Goal: Task Accomplishment & Management: Complete application form

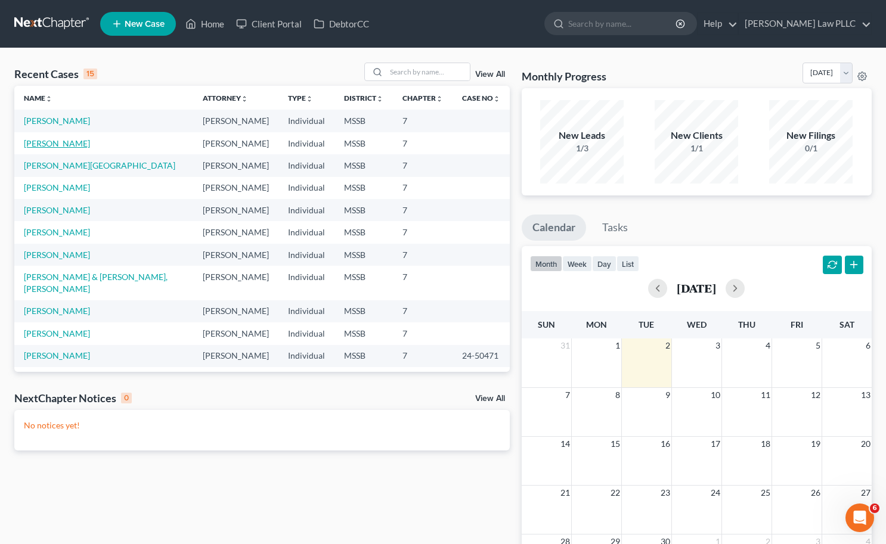
click at [69, 144] on link "[PERSON_NAME]" at bounding box center [57, 143] width 66 height 10
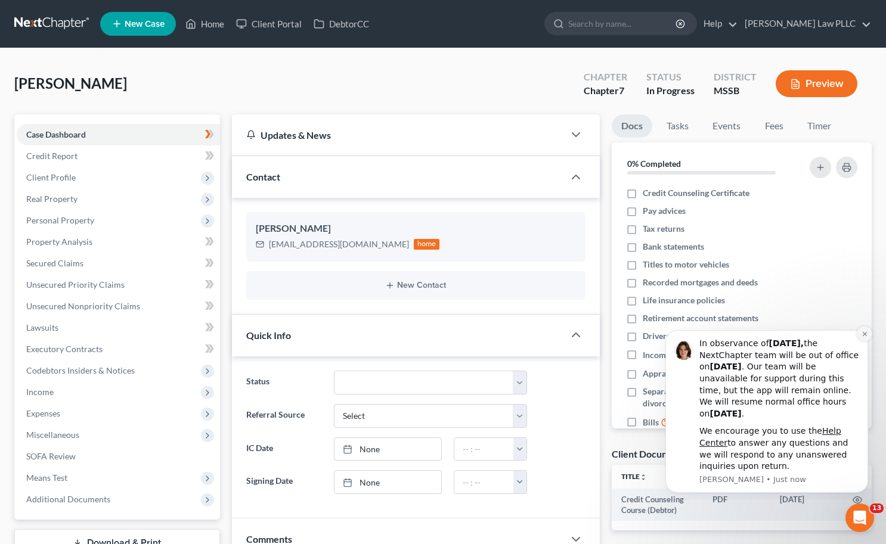
click at [867, 336] on icon "Dismiss notification" at bounding box center [864, 334] width 7 height 7
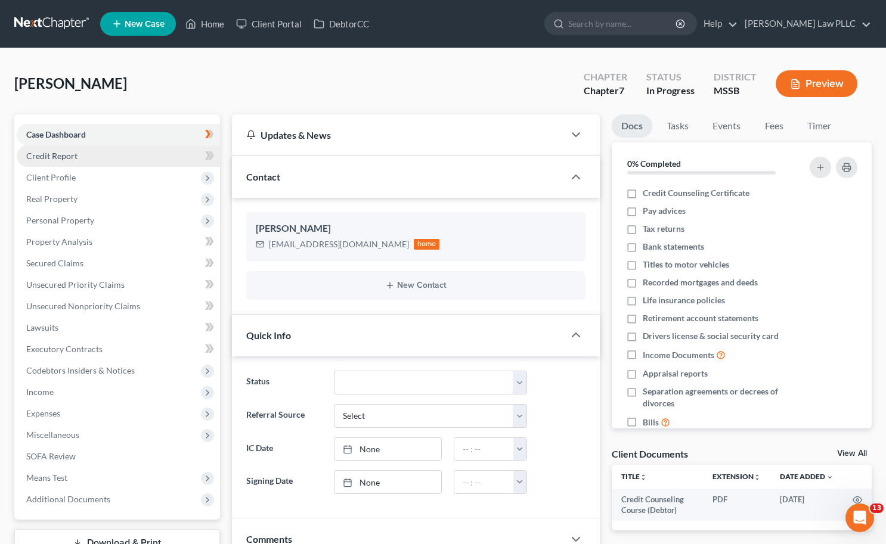
click at [94, 150] on link "Credit Report" at bounding box center [118, 155] width 203 height 21
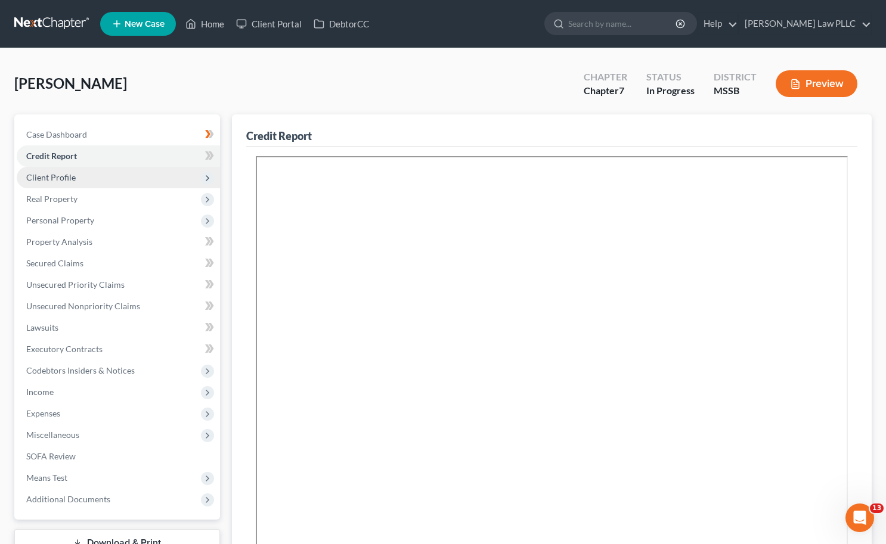
click at [82, 174] on span "Client Profile" at bounding box center [118, 177] width 203 height 21
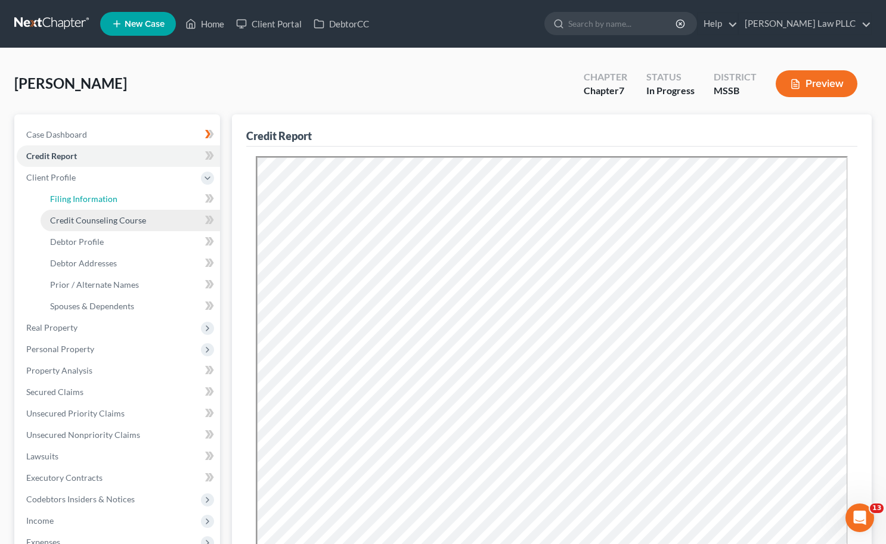
drag, startPoint x: 83, startPoint y: 198, endPoint x: 92, endPoint y: 211, distance: 15.0
click at [83, 198] on span "Filing Information" at bounding box center [83, 199] width 67 height 10
select select "1"
select select "0"
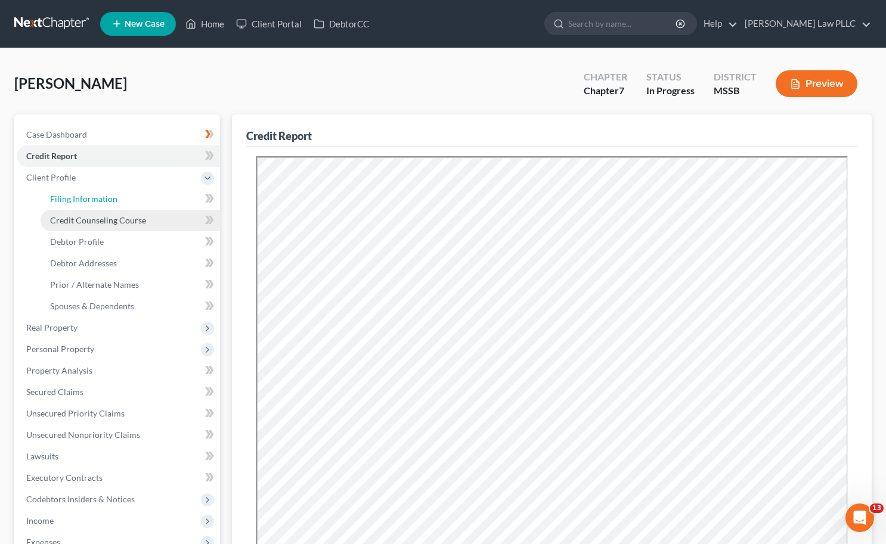
select select "25"
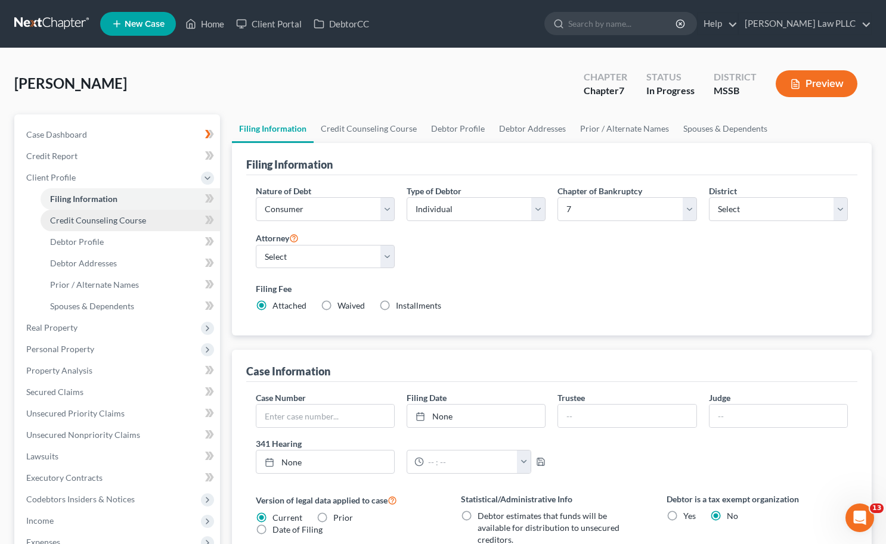
click at [95, 219] on span "Credit Counseling Course" at bounding box center [98, 220] width 96 height 10
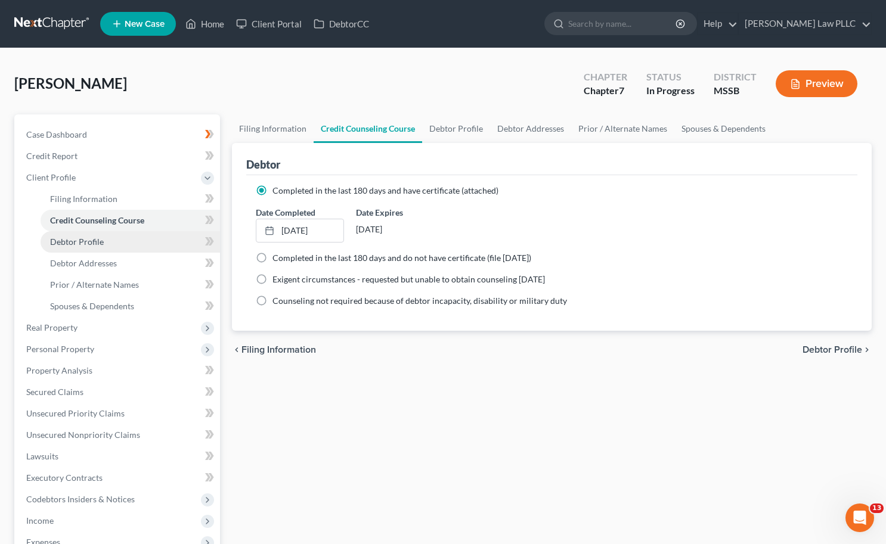
scroll to position [217, 0]
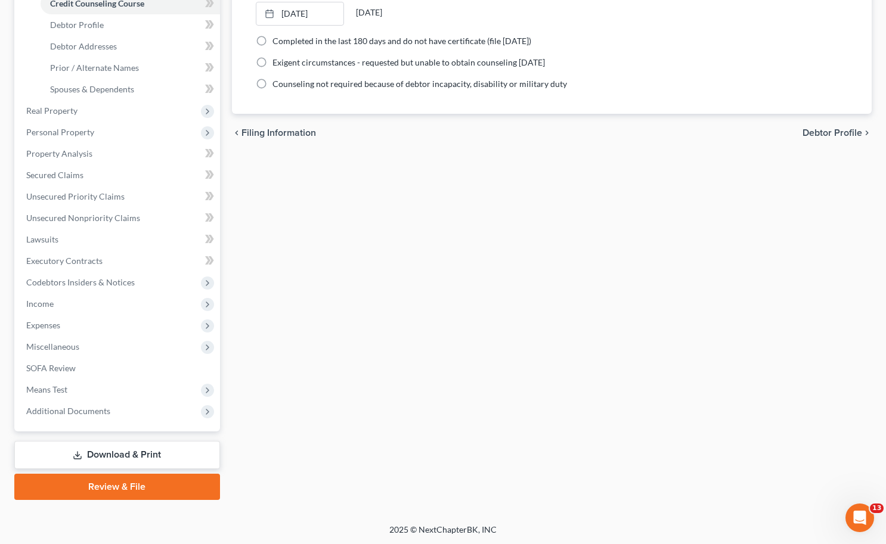
click at [117, 492] on link "Review & File" at bounding box center [117, 487] width 206 height 26
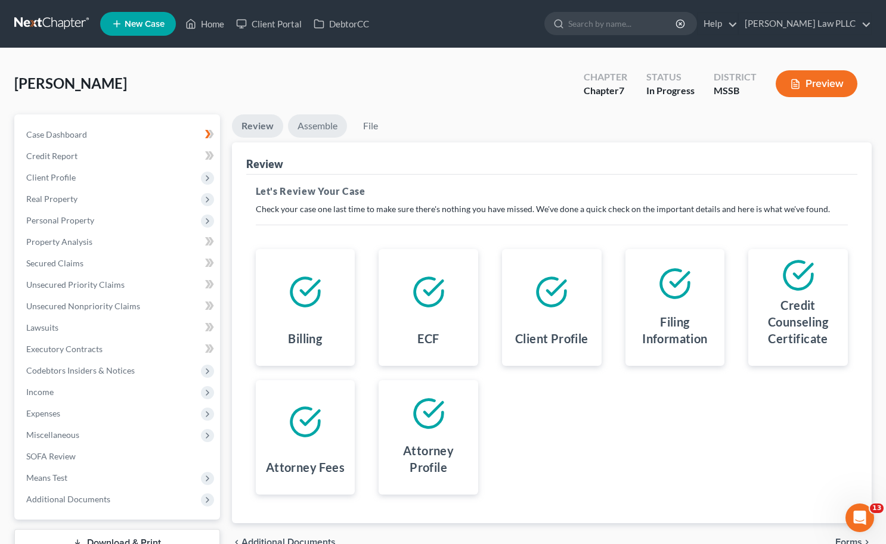
click at [318, 131] on link "Assemble" at bounding box center [317, 125] width 59 height 23
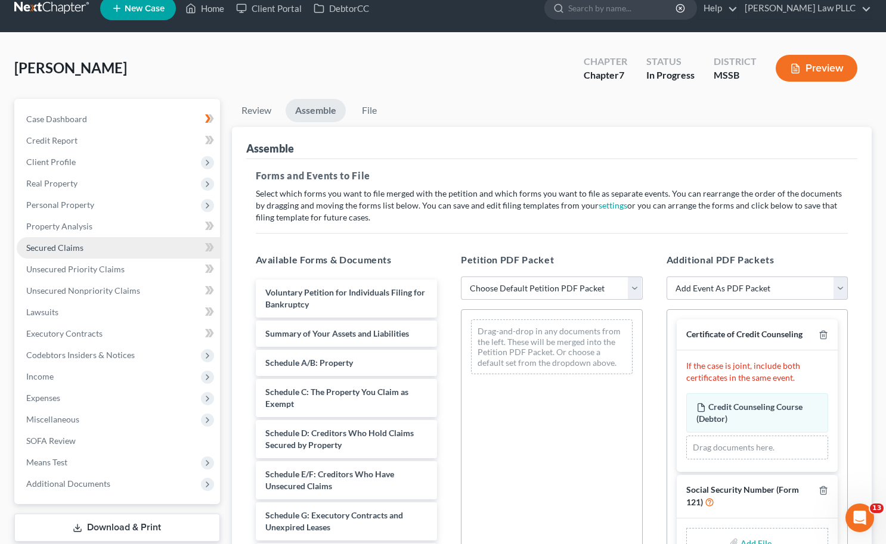
scroll to position [14, 0]
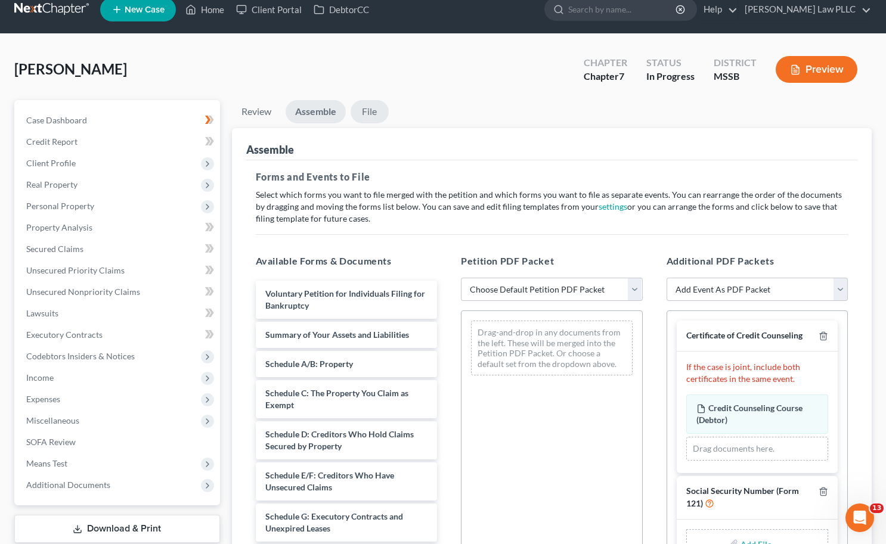
click at [368, 108] on link "File" at bounding box center [369, 111] width 38 height 23
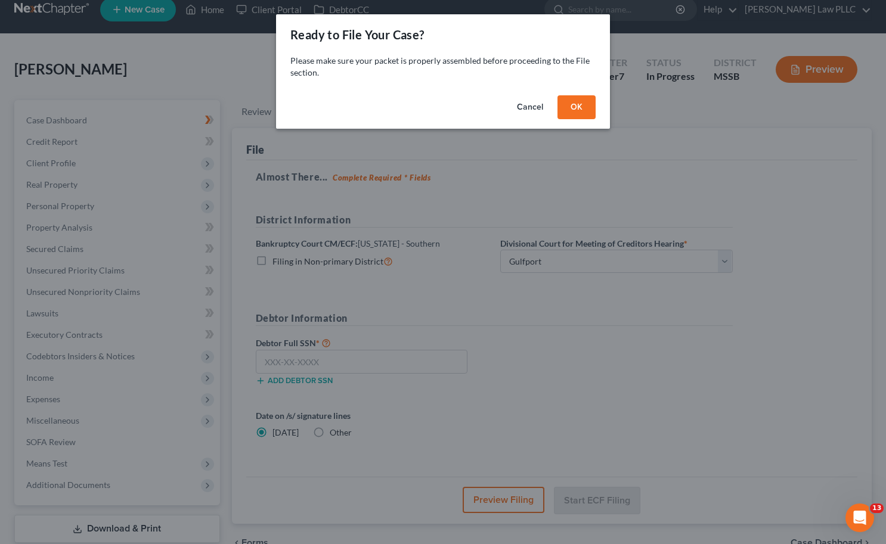
click at [523, 108] on button "Cancel" at bounding box center [529, 107] width 45 height 24
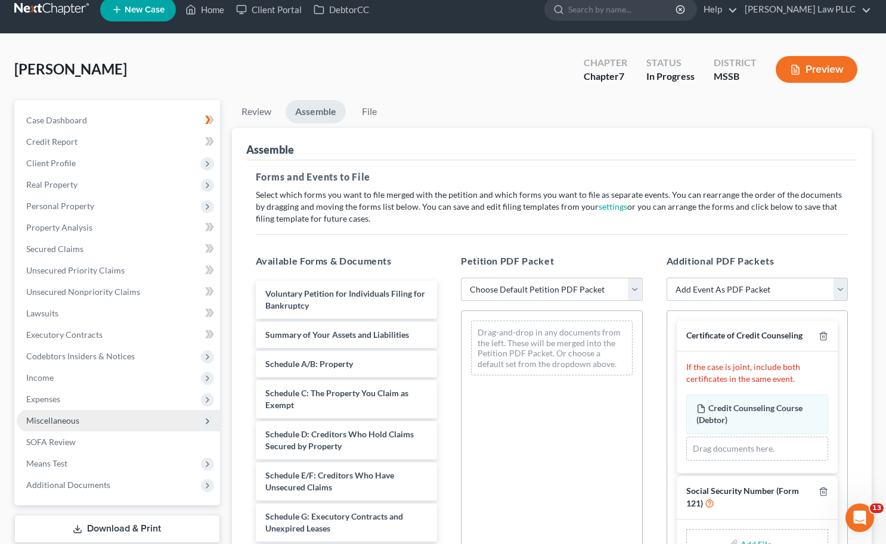
click at [55, 420] on span "Miscellaneous" at bounding box center [52, 420] width 53 height 10
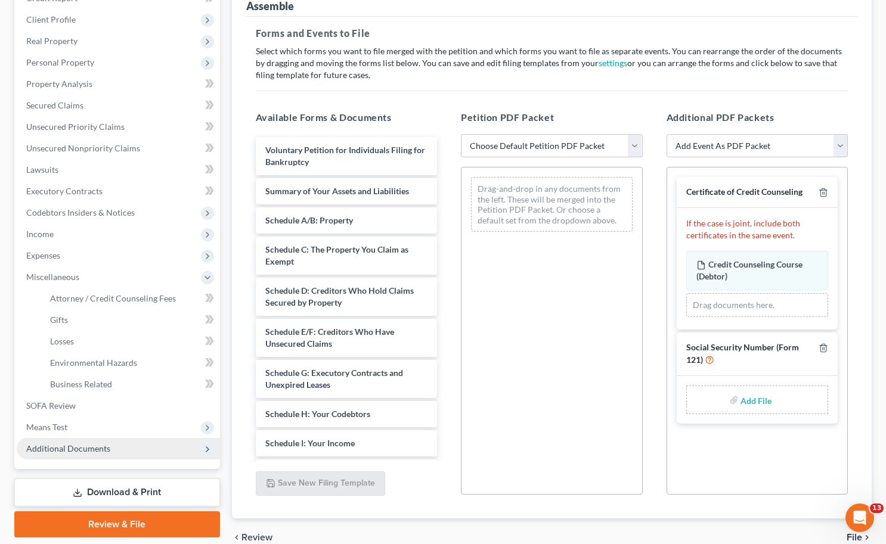
scroll to position [160, 0]
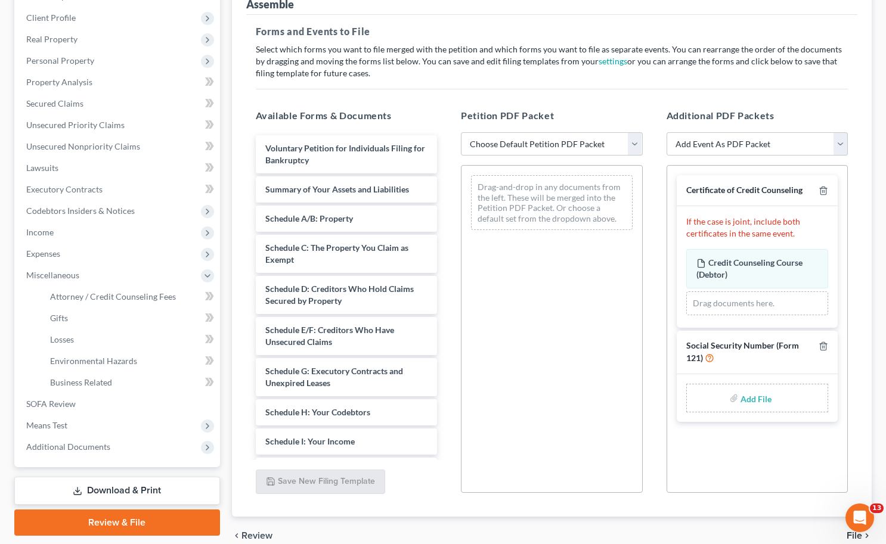
click at [72, 485] on link "Download & Print" at bounding box center [117, 491] width 206 height 28
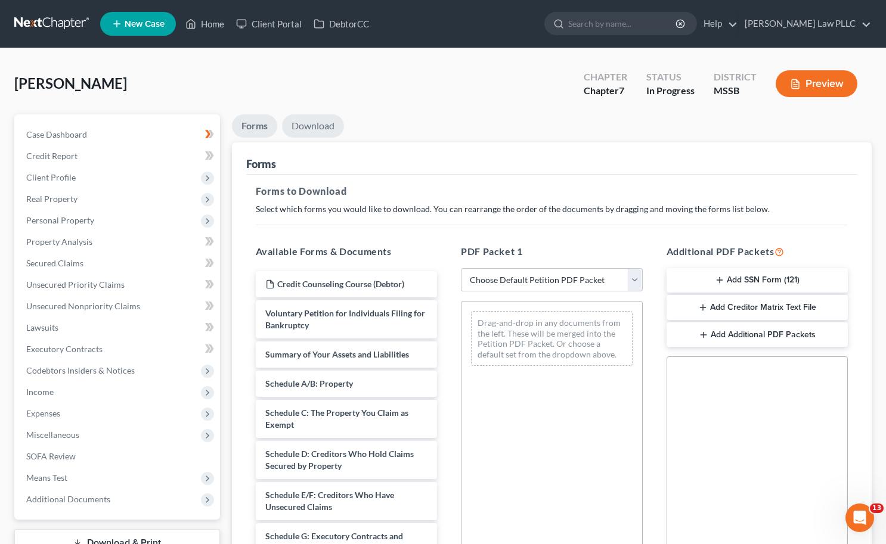
click at [309, 123] on link "Download" at bounding box center [313, 125] width 62 height 23
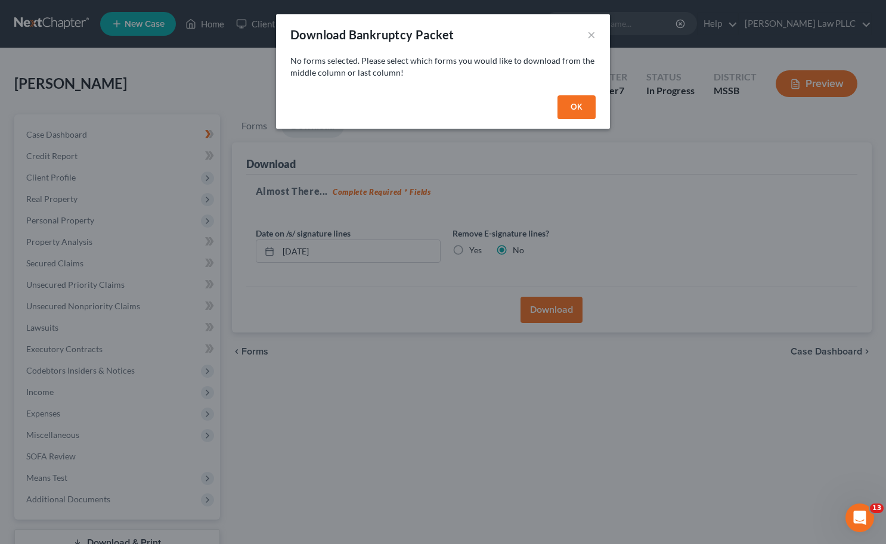
click at [582, 111] on button "OK" at bounding box center [576, 107] width 38 height 24
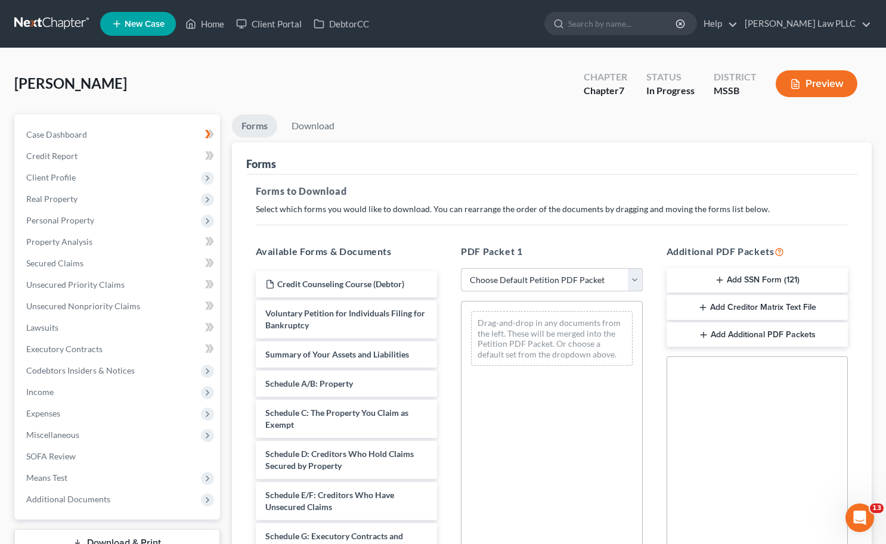
click at [541, 281] on select "Choose Default Petition PDF Packet Complete Bankruptcy Petition (all forms and …" at bounding box center [552, 280] width 182 height 24
select select "0"
click at [461, 268] on select "Choose Default Petition PDF Packet Complete Bankruptcy Petition (all forms and …" at bounding box center [552, 280] width 182 height 24
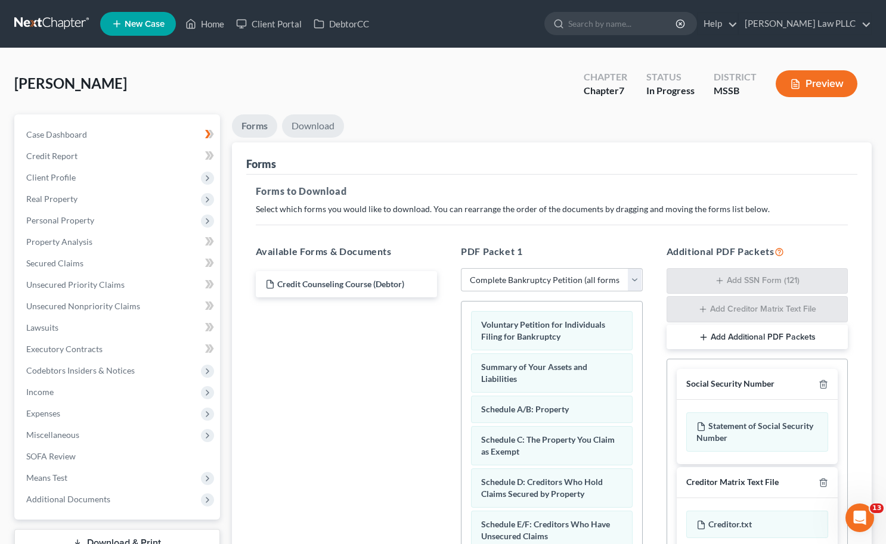
click at [317, 118] on link "Download" at bounding box center [313, 125] width 62 height 23
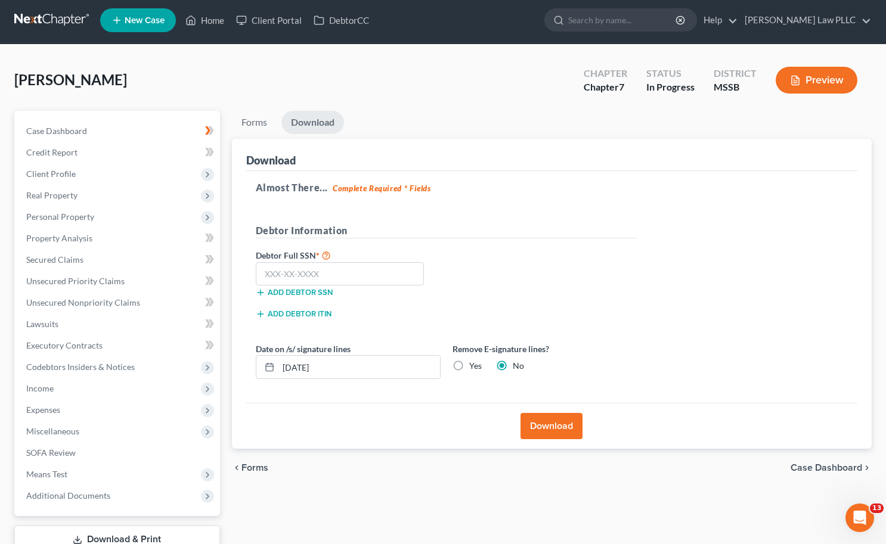
scroll to position [5, 0]
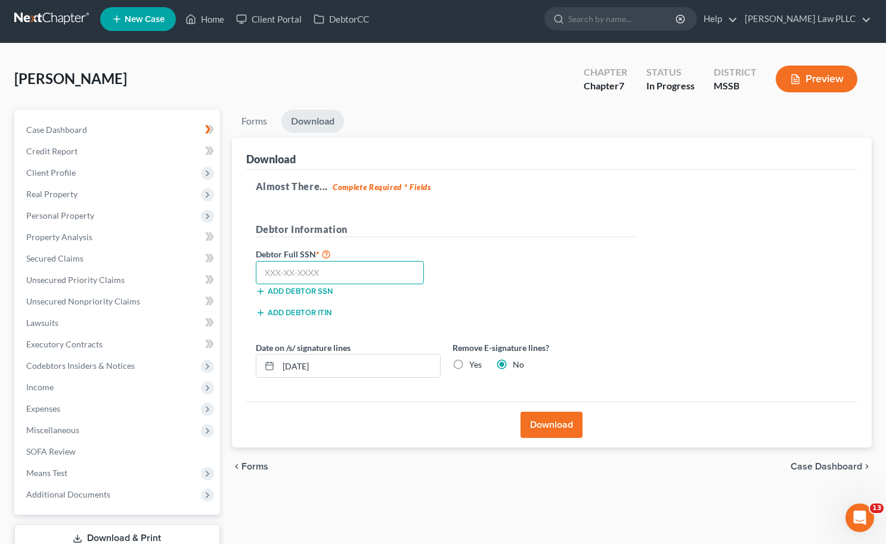
click at [336, 277] on input "text" at bounding box center [340, 273] width 169 height 24
type input "144-11-1111"
click at [560, 421] on button "Download" at bounding box center [551, 425] width 62 height 26
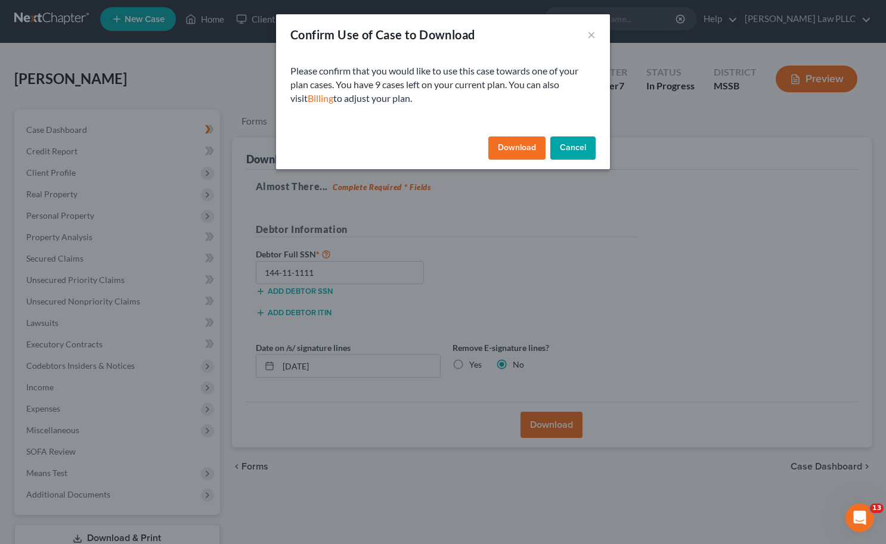
click at [505, 147] on button "Download" at bounding box center [516, 148] width 57 height 24
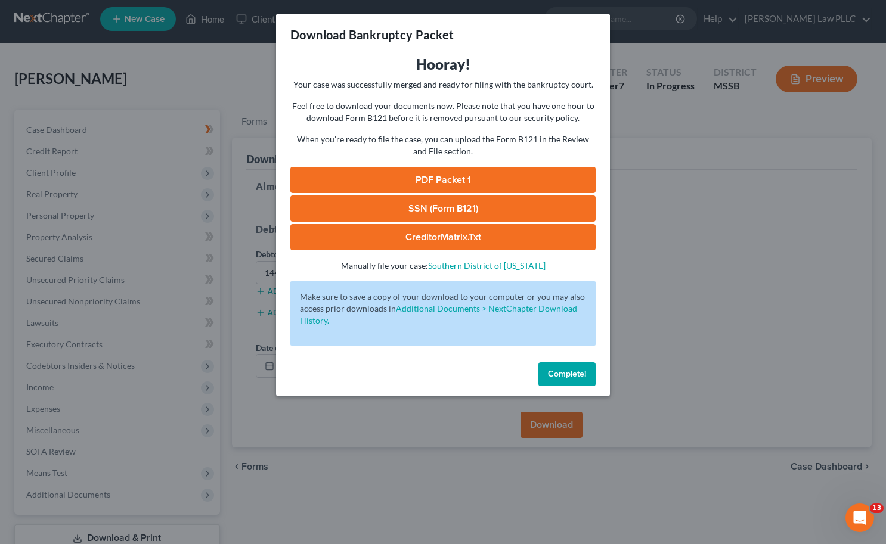
click at [505, 178] on link "PDF Packet 1" at bounding box center [442, 180] width 305 height 26
drag, startPoint x: 708, startPoint y: 241, endPoint x: 563, endPoint y: 370, distance: 194.2
click at [708, 241] on div "Download Bankruptcy Packet Hooray! Your case was successfully merged and ready …" at bounding box center [443, 272] width 886 height 544
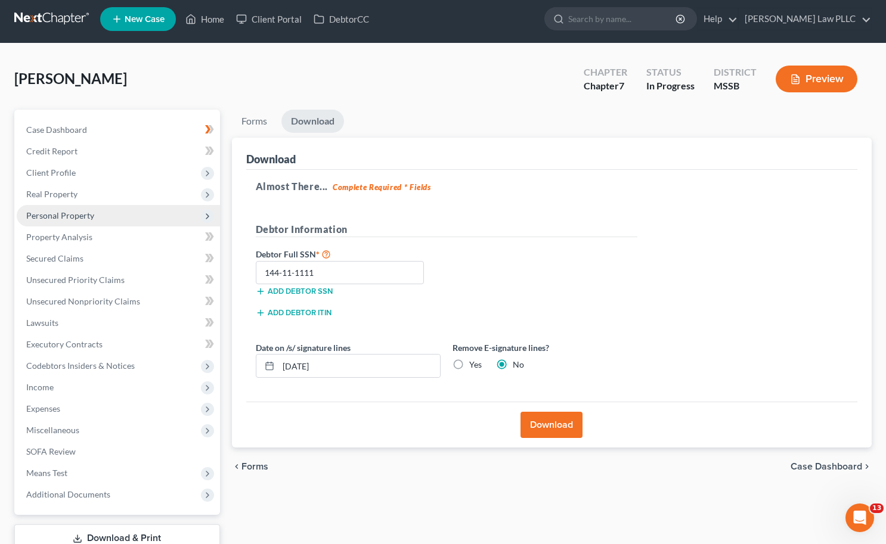
click at [129, 220] on span "Personal Property" at bounding box center [118, 215] width 203 height 21
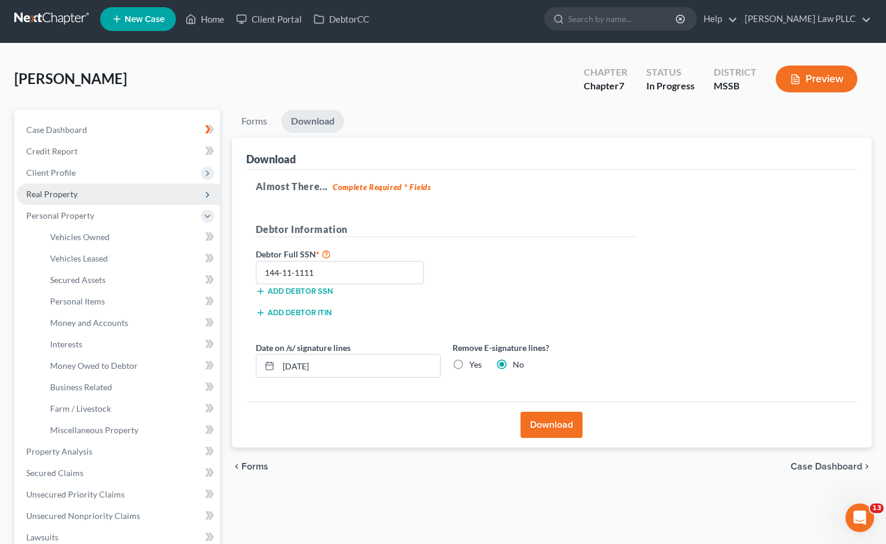
click at [118, 191] on span "Real Property" at bounding box center [118, 194] width 203 height 21
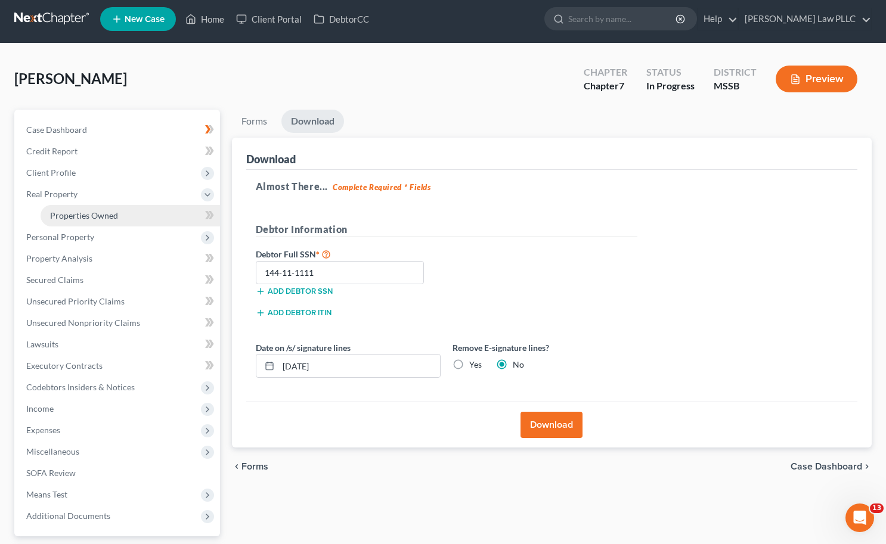
click at [117, 222] on link "Properties Owned" at bounding box center [130, 215] width 179 height 21
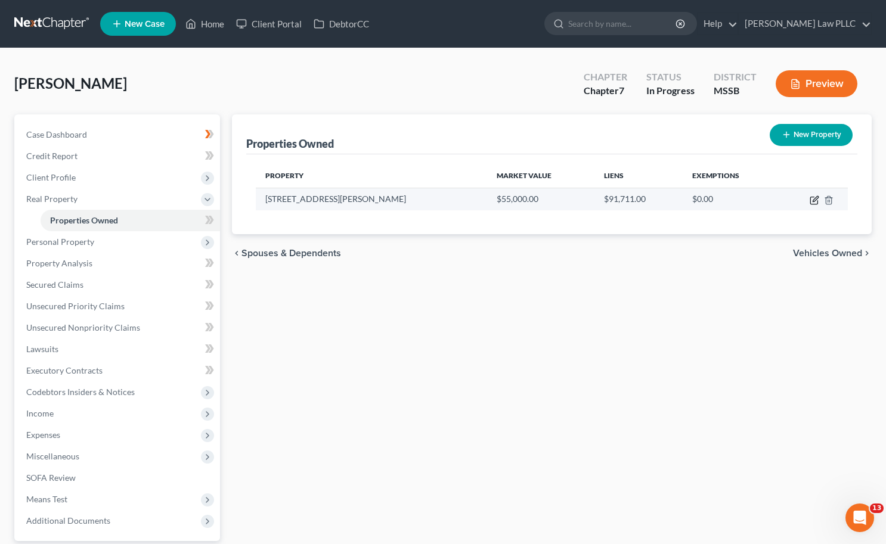
click at [812, 202] on icon "button" at bounding box center [814, 200] width 10 height 10
select select "25"
select select "19"
select select "0"
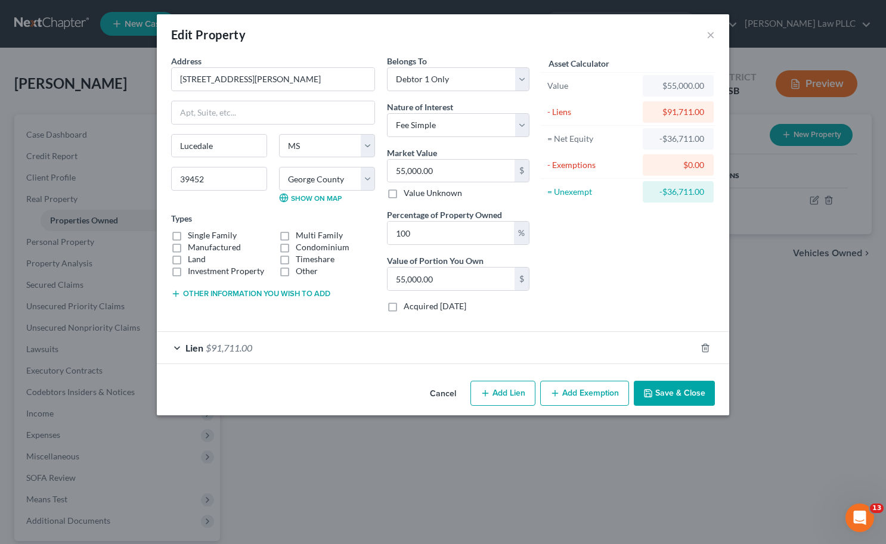
click at [437, 395] on button "Cancel" at bounding box center [442, 394] width 45 height 24
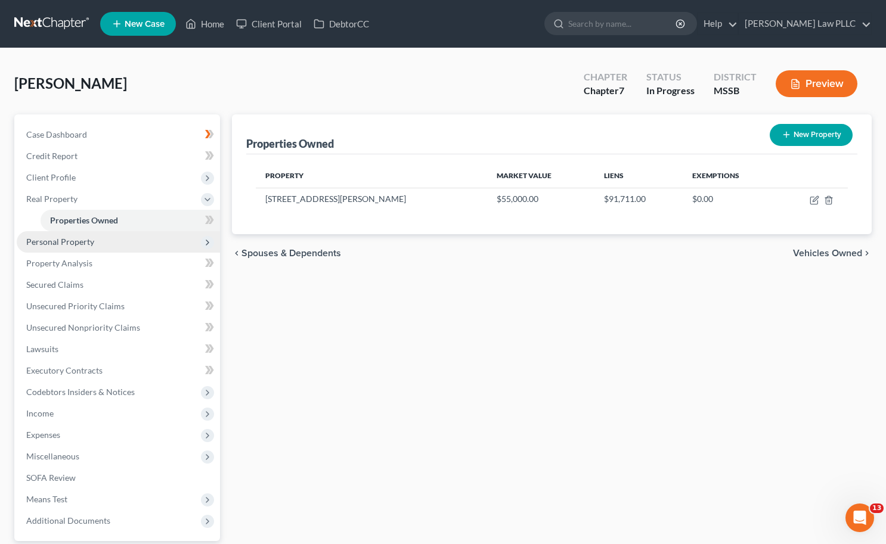
click at [145, 244] on span "Personal Property" at bounding box center [118, 241] width 203 height 21
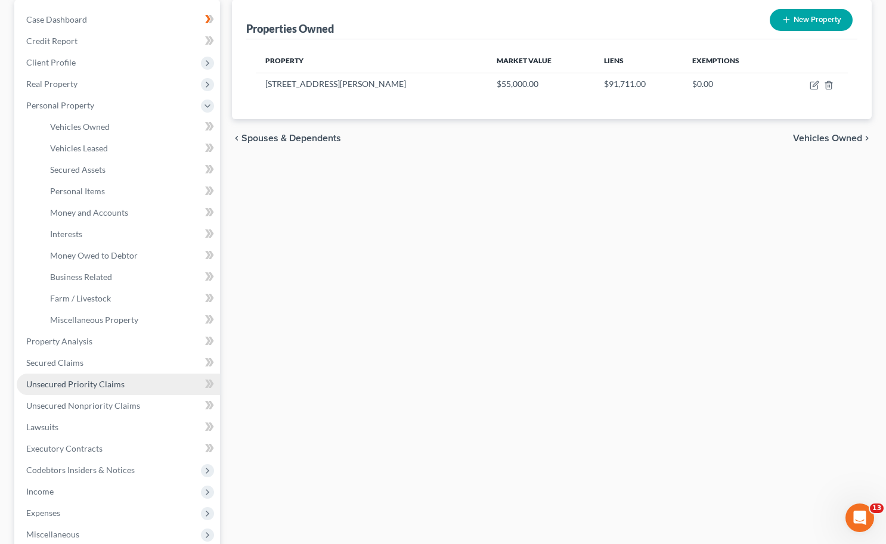
scroll to position [116, 0]
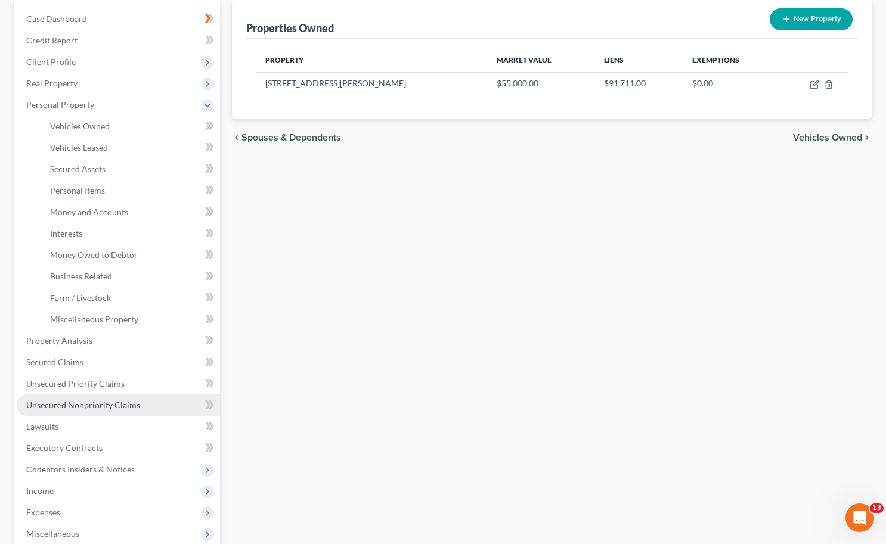
click at [112, 409] on link "Unsecured Nonpriority Claims" at bounding box center [118, 405] width 203 height 21
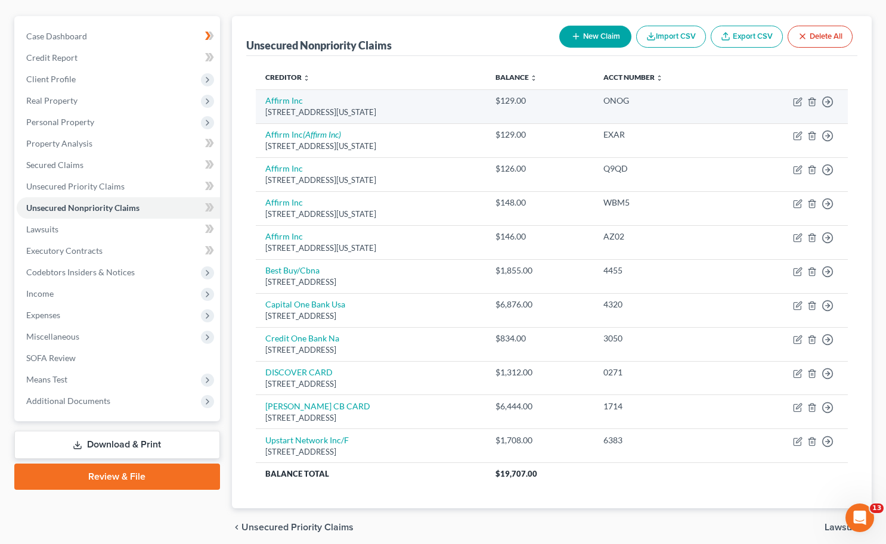
scroll to position [99, 0]
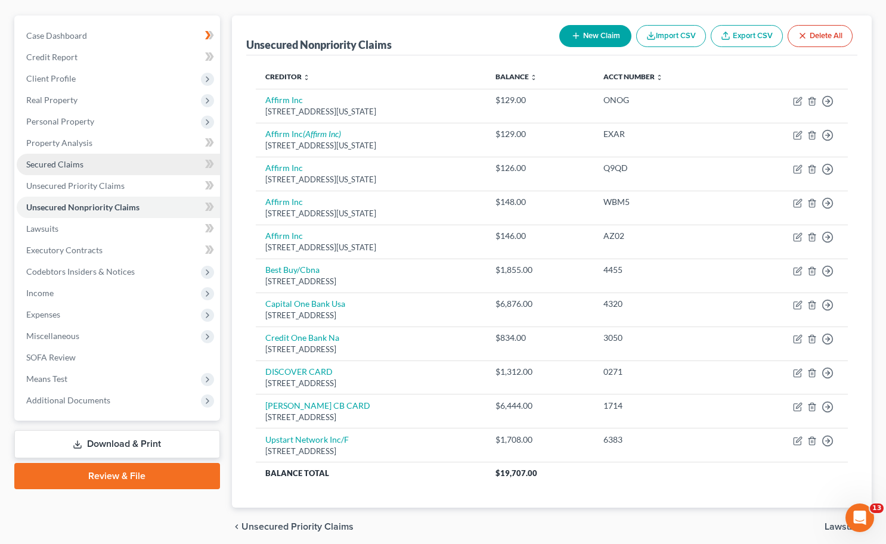
click at [48, 165] on span "Secured Claims" at bounding box center [54, 164] width 57 height 10
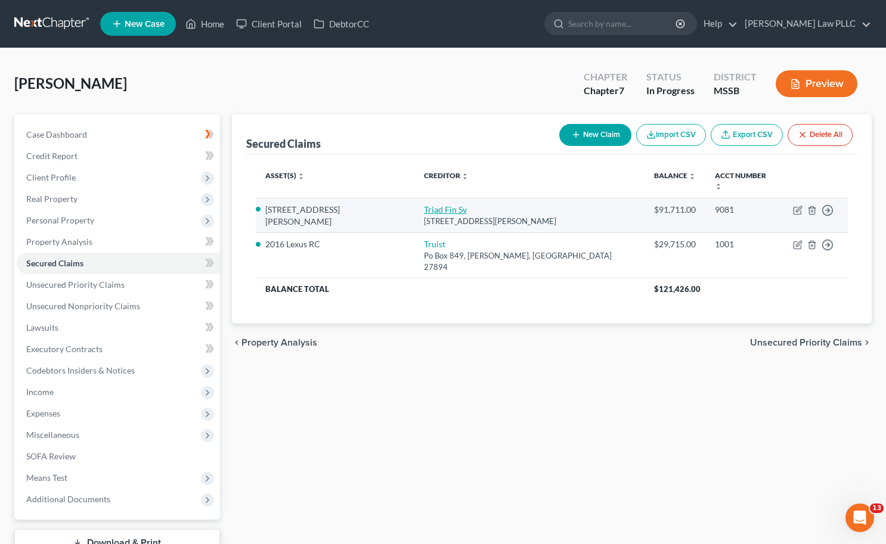
click at [424, 204] on link "Triad Fin Sv" at bounding box center [445, 209] width 43 height 10
select select "9"
select select "2"
select select "0"
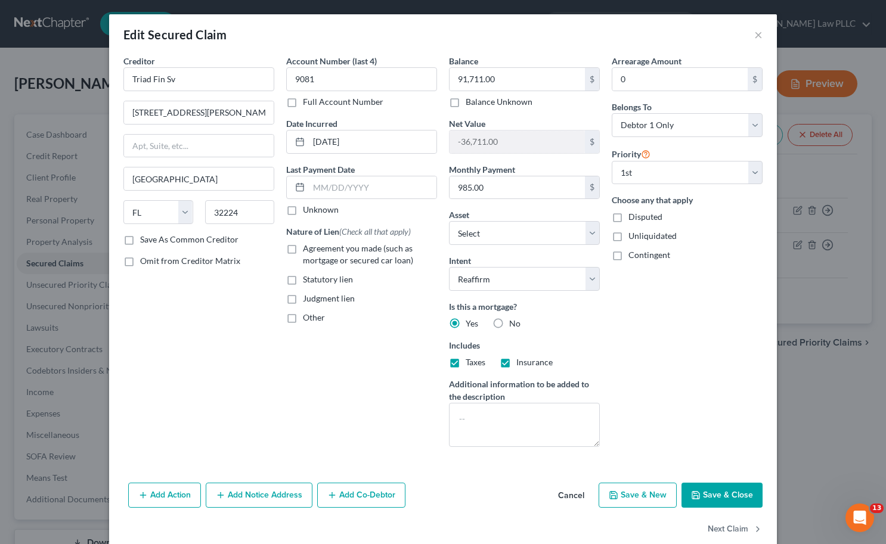
click at [303, 249] on label "Agreement you made (such as mortgage or secured car loan)" at bounding box center [370, 255] width 134 height 24
click at [308, 249] on input "Agreement you made (such as mortgage or secured car loan)" at bounding box center [312, 247] width 8 height 8
checkbox input "true"
click at [728, 500] on button "Save & Close" at bounding box center [721, 495] width 81 height 25
select select "5"
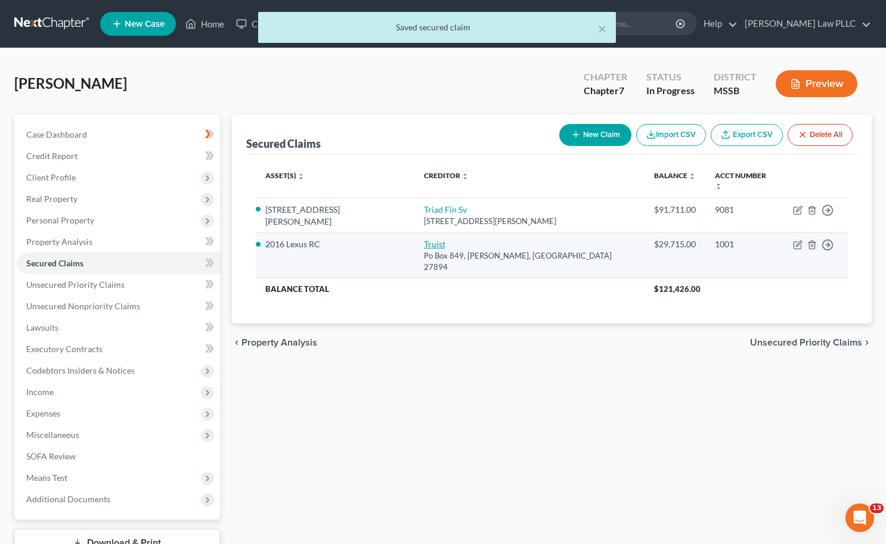
click at [424, 239] on link "Truist" at bounding box center [434, 244] width 21 height 10
select select "28"
select select "2"
select select "0"
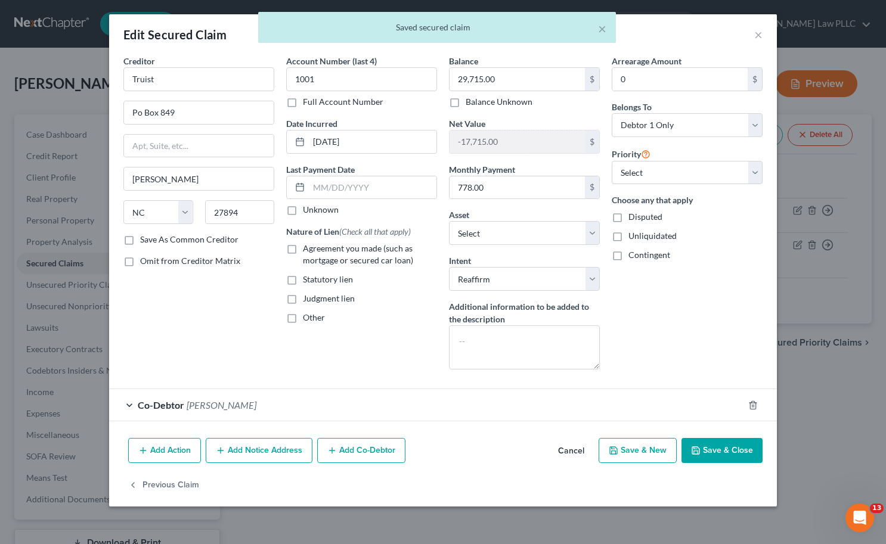
click at [303, 248] on label "Agreement you made (such as mortgage or secured car loan)" at bounding box center [370, 255] width 134 height 24
click at [308, 248] on input "Agreement you made (such as mortgage or secured car loan)" at bounding box center [312, 247] width 8 height 8
checkbox input "true"
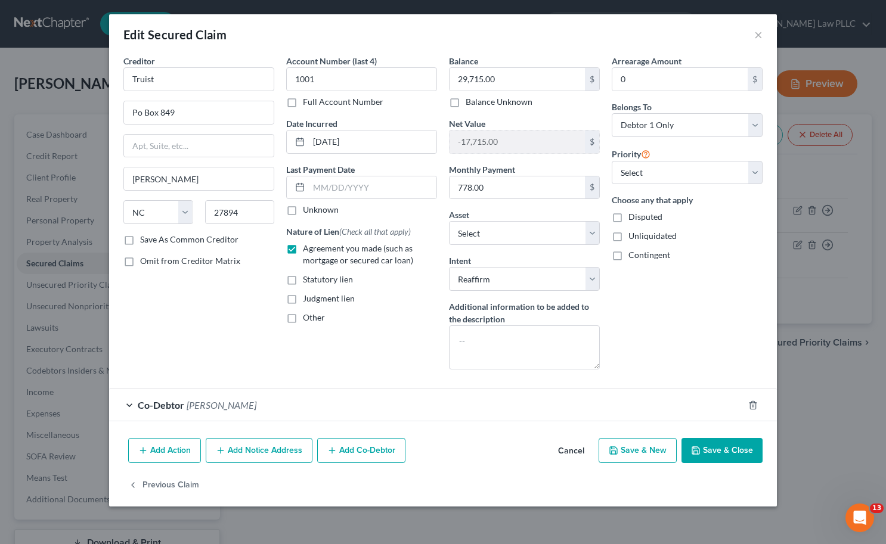
click at [728, 452] on button "Save & Close" at bounding box center [721, 450] width 81 height 25
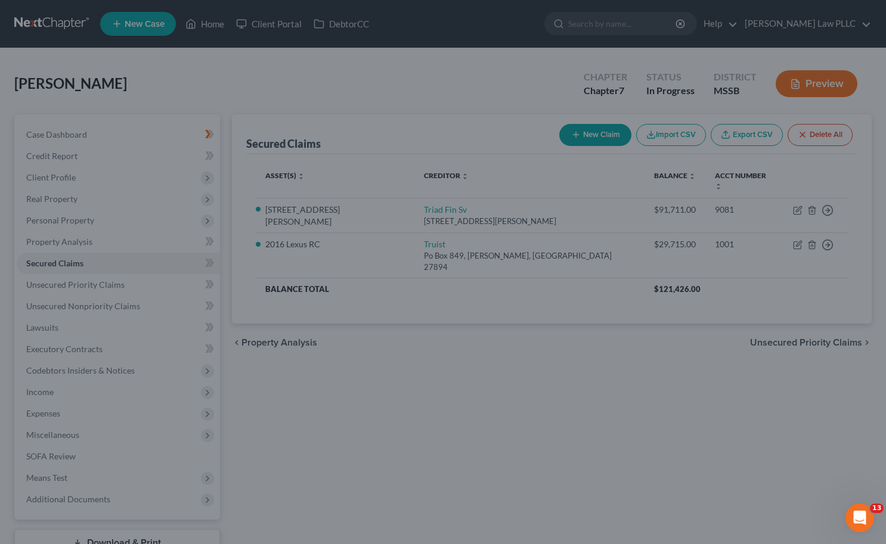
select select "6"
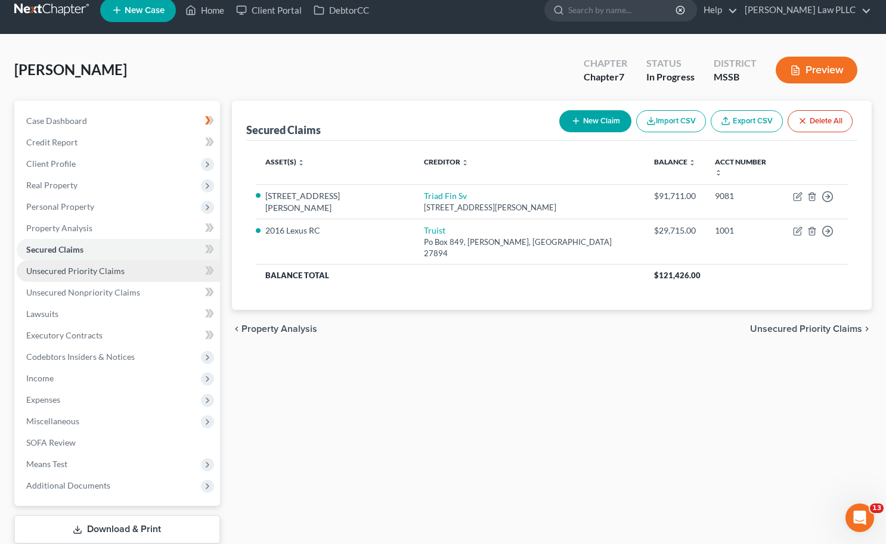
scroll to position [23, 0]
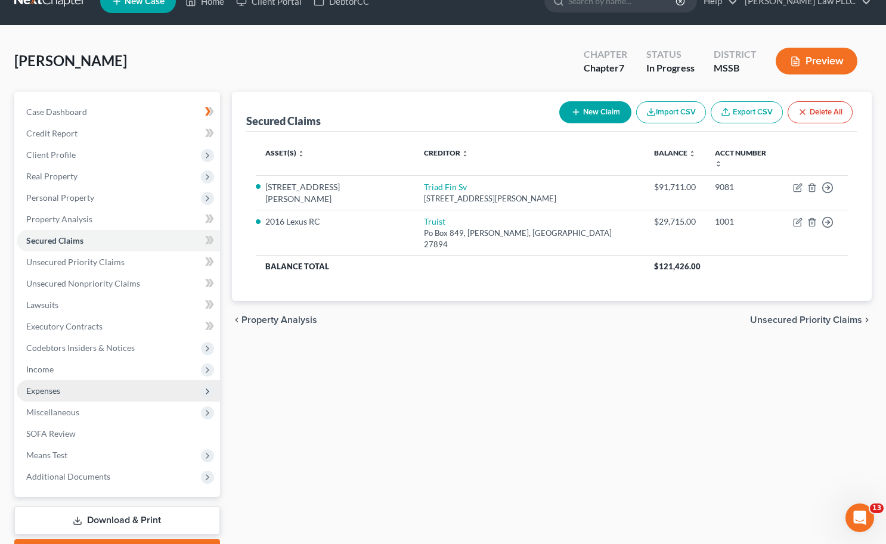
click at [149, 387] on span "Expenses" at bounding box center [118, 390] width 203 height 21
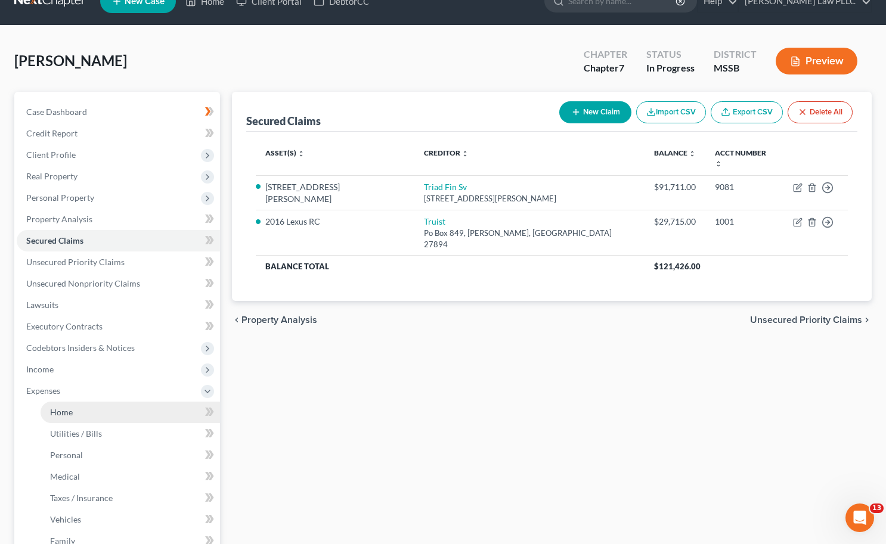
click at [133, 405] on link "Home" at bounding box center [130, 412] width 179 height 21
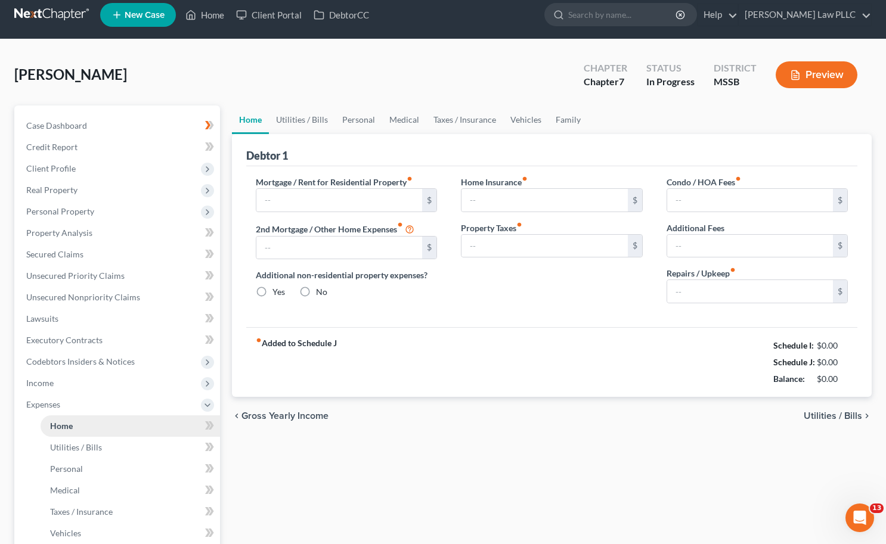
type input "0.00"
radio input "true"
type input "0.00"
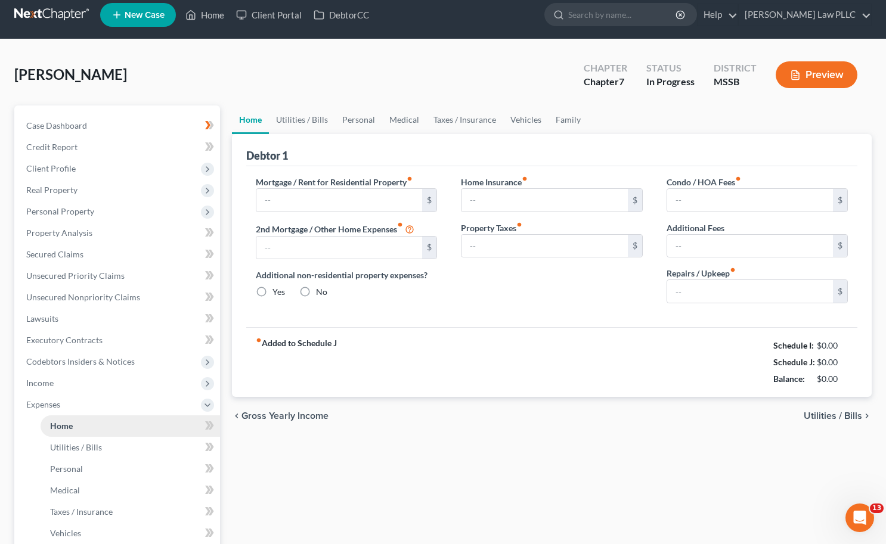
type input "0.00"
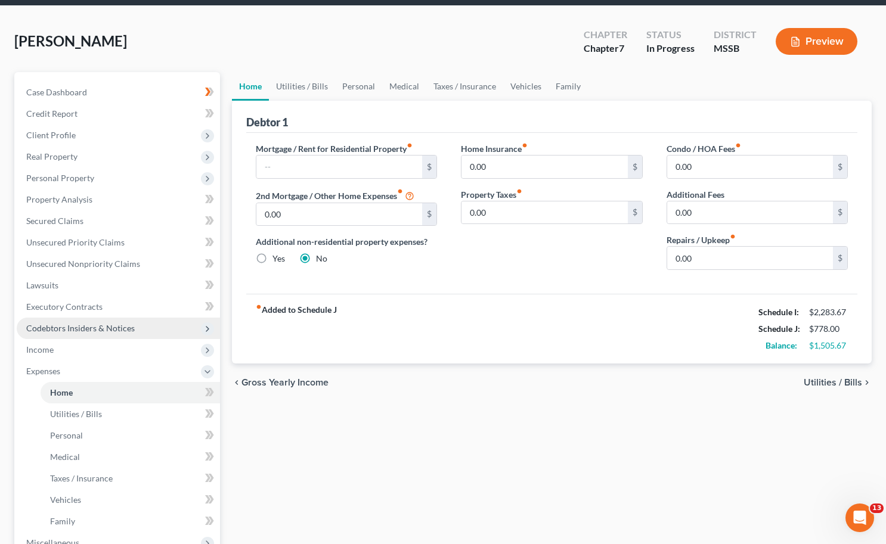
scroll to position [13, 0]
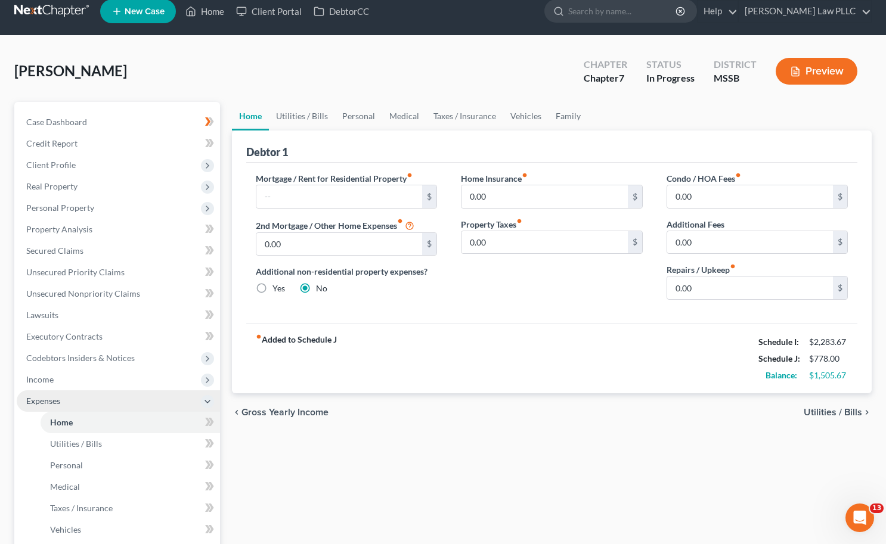
click at [206, 401] on polyline at bounding box center [207, 402] width 5 height 2
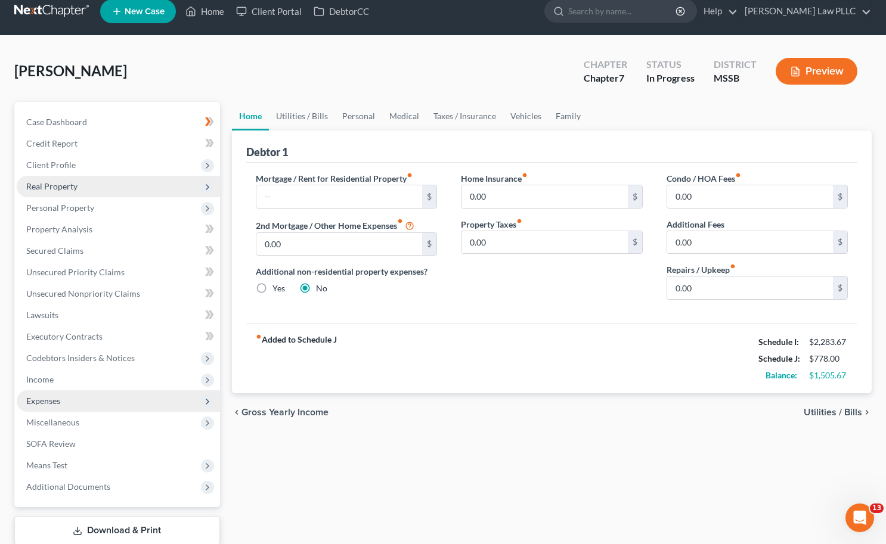
click at [193, 186] on span "Real Property" at bounding box center [118, 186] width 203 height 21
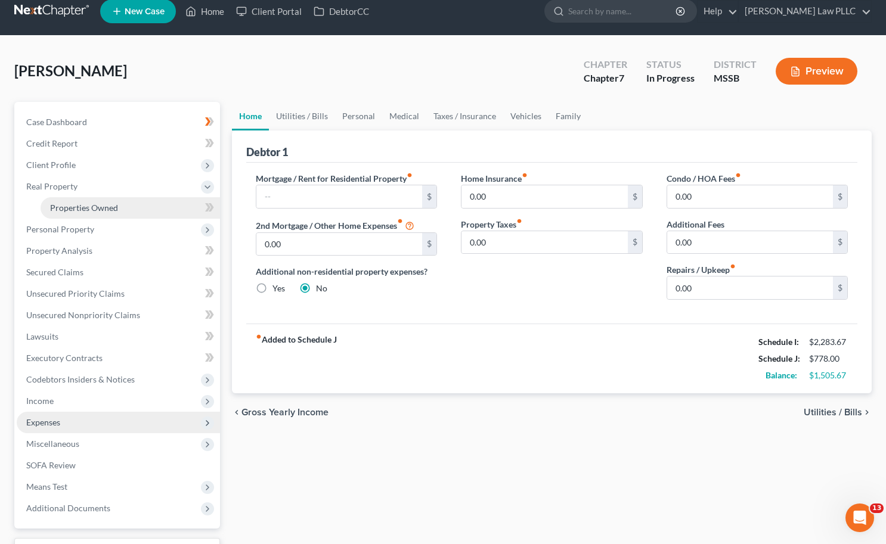
click at [159, 209] on link "Properties Owned" at bounding box center [130, 207] width 179 height 21
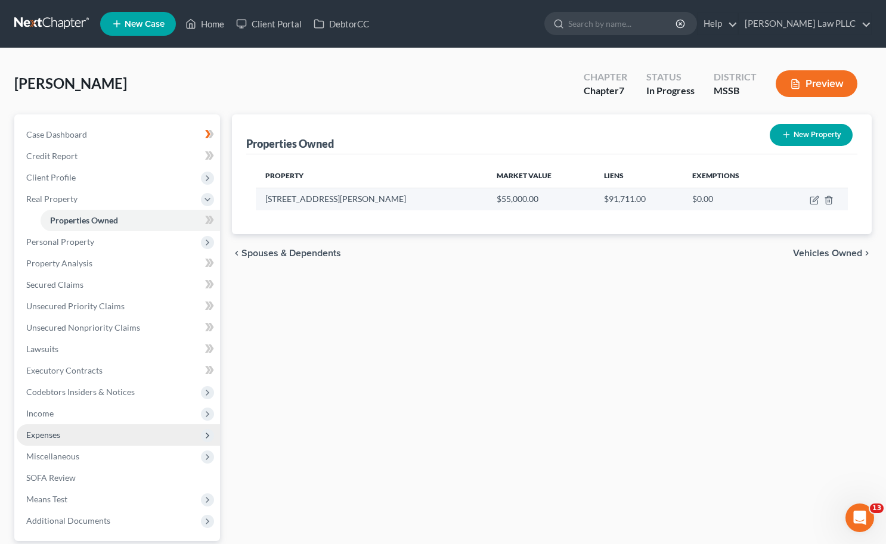
click at [809, 206] on td at bounding box center [812, 199] width 69 height 23
click at [813, 202] on icon "button" at bounding box center [814, 200] width 10 height 10
select select "25"
select select "19"
select select "0"
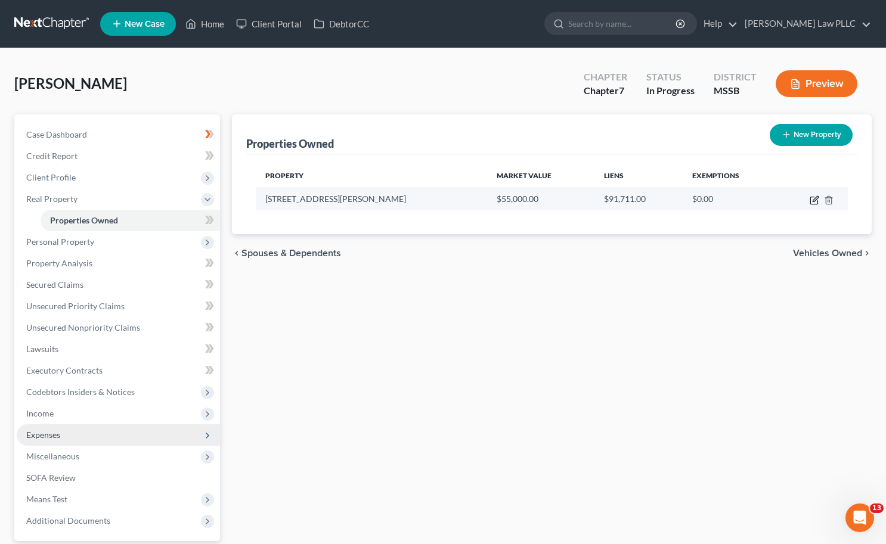
select select "0"
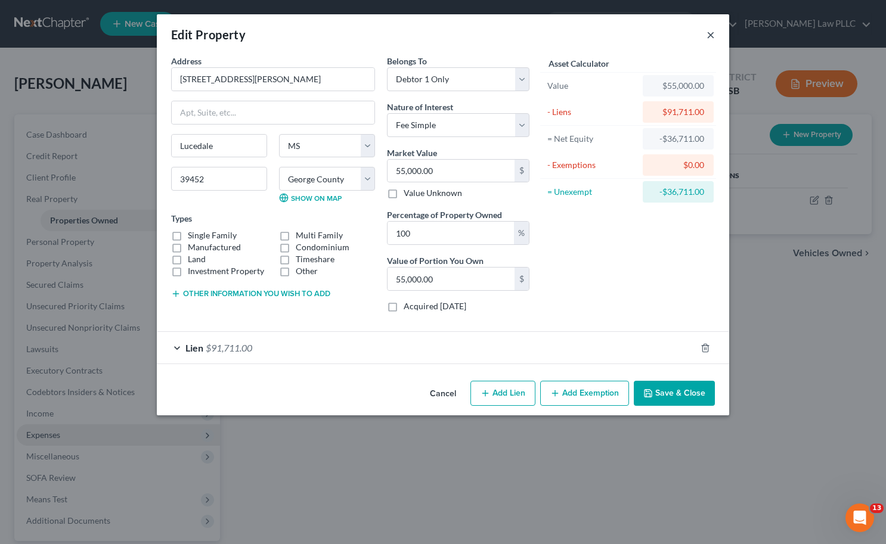
click at [709, 33] on button "×" at bounding box center [710, 34] width 8 height 14
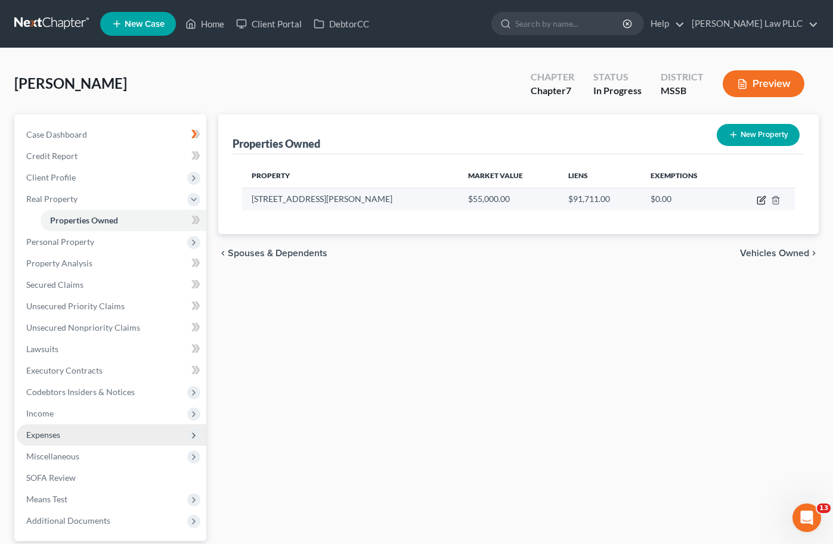
click at [759, 200] on icon "button" at bounding box center [761, 200] width 10 height 10
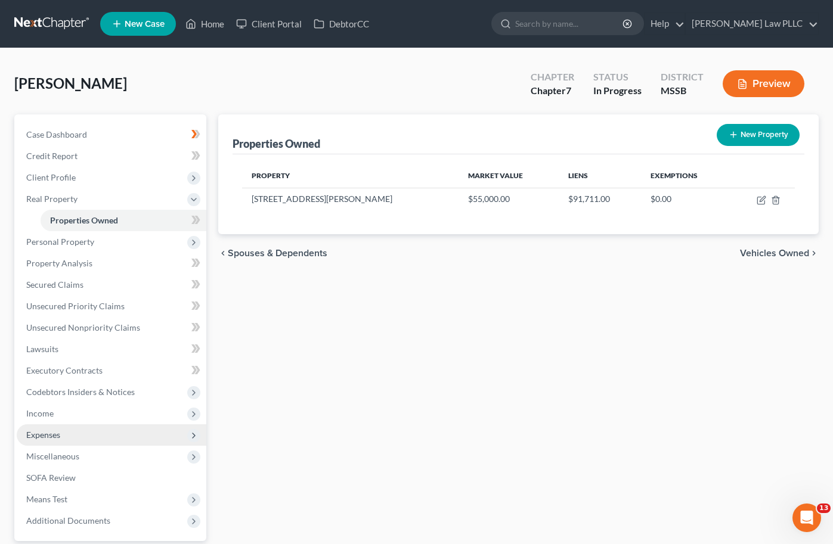
select select "25"
select select "19"
select select "0"
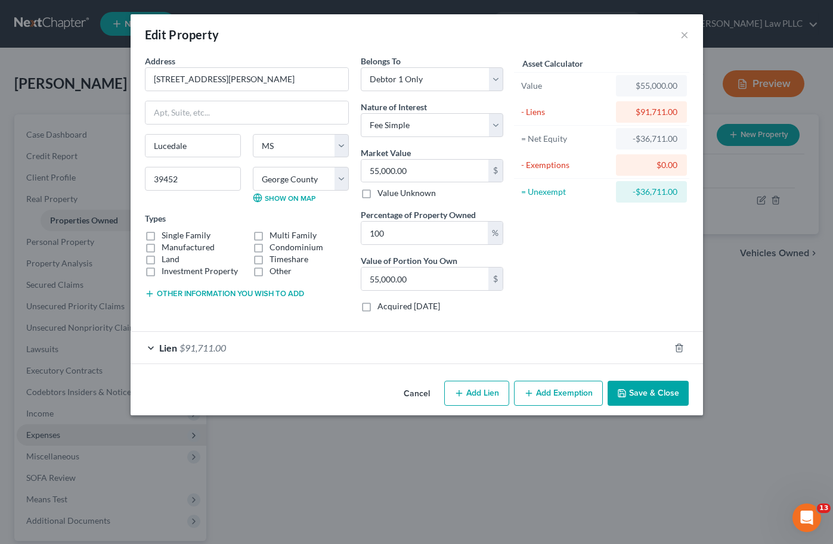
click at [162, 234] on label "Single Family" at bounding box center [186, 235] width 49 height 12
click at [166, 234] on input "Single Family" at bounding box center [170, 233] width 8 height 8
checkbox input "true"
click at [153, 349] on div "Lien $91,711.00" at bounding box center [400, 348] width 539 height 32
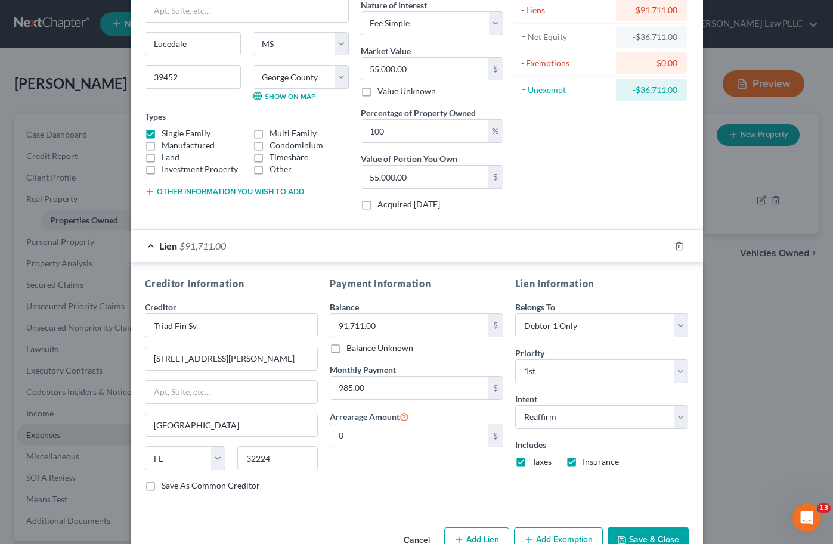
scroll to position [134, 0]
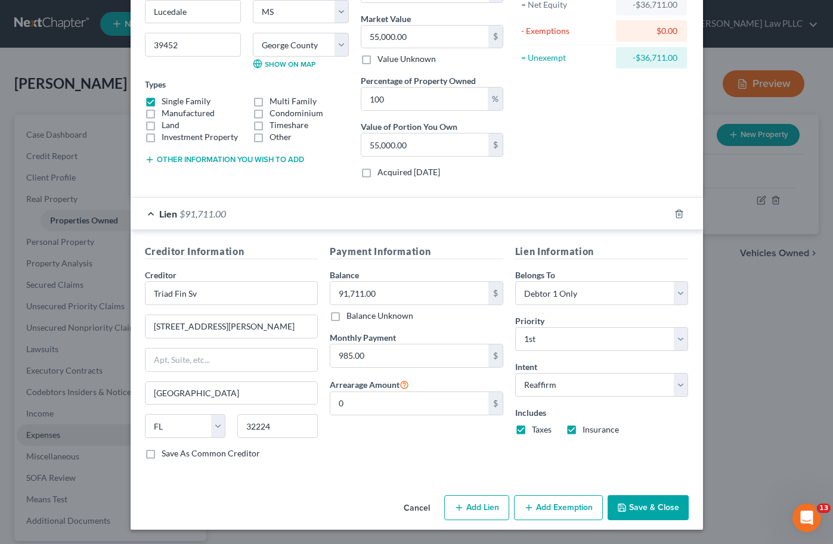
click at [46, 280] on div "Edit Property × Address * 2982 [PERSON_NAME][GEOGRAPHIC_DATA] [GEOGRAPHIC_DATA]…" at bounding box center [416, 272] width 833 height 544
click at [653, 510] on button "Save & Close" at bounding box center [647, 507] width 81 height 25
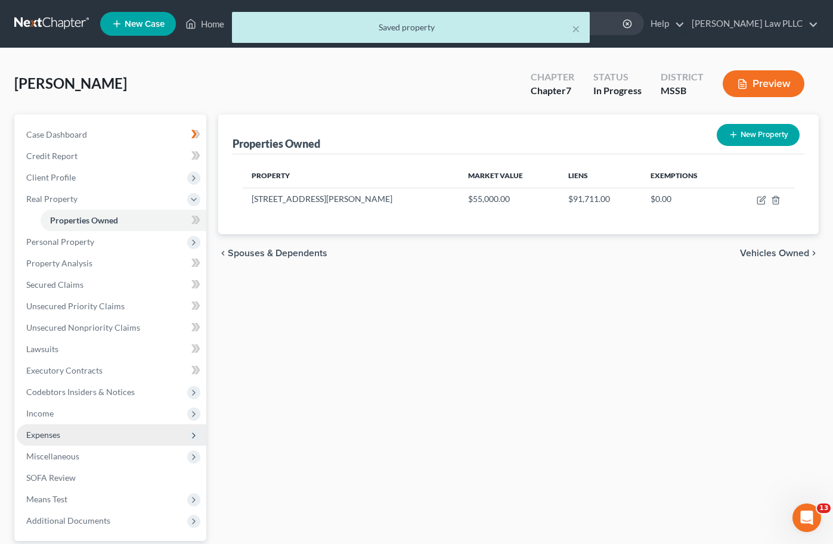
click at [69, 436] on span "Expenses" at bounding box center [112, 434] width 190 height 21
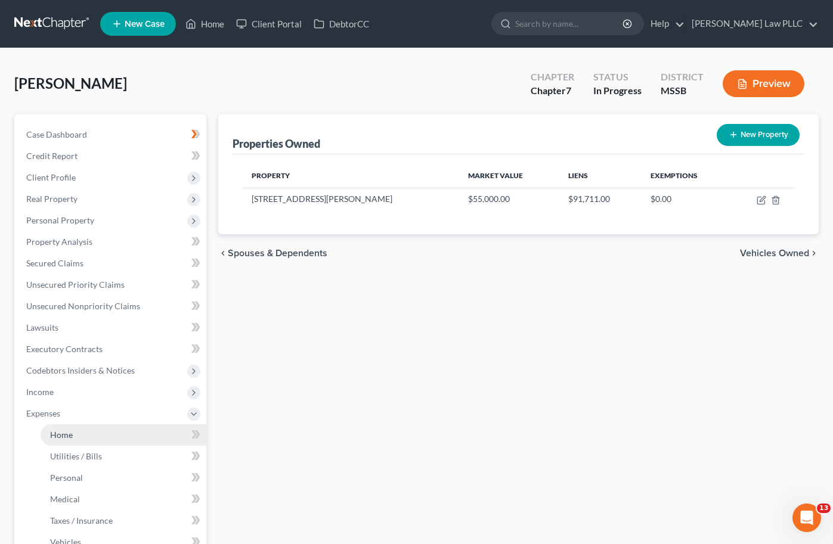
click at [72, 436] on link "Home" at bounding box center [124, 434] width 166 height 21
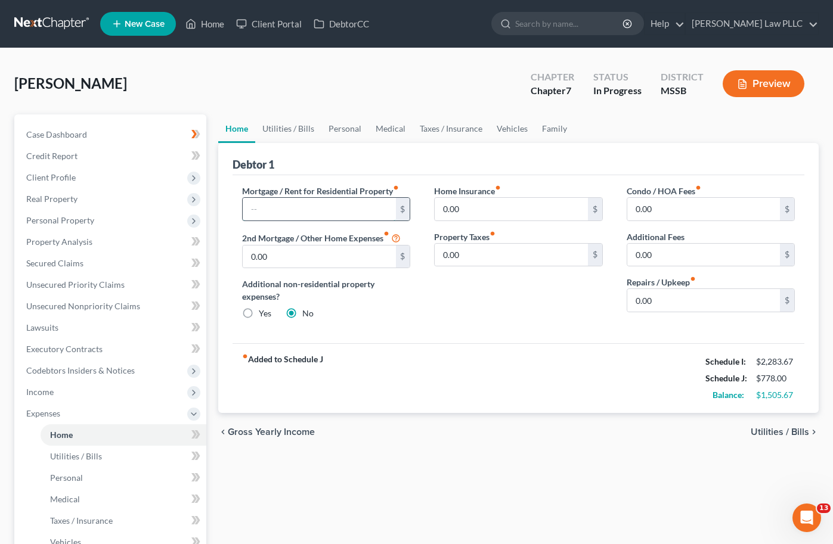
click at [263, 209] on input "text" at bounding box center [319, 209] width 153 height 23
type input "1,175"
click at [275, 203] on input "1,175" at bounding box center [319, 209] width 153 height 23
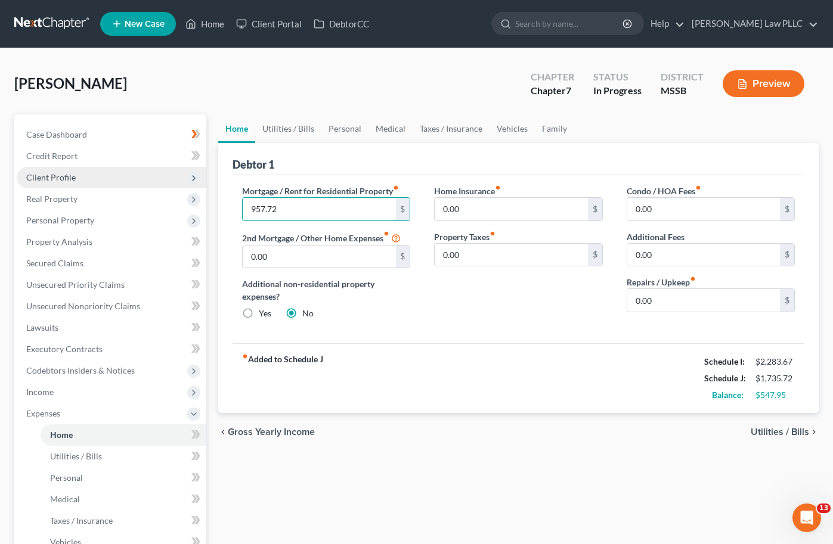
type input "957.72"
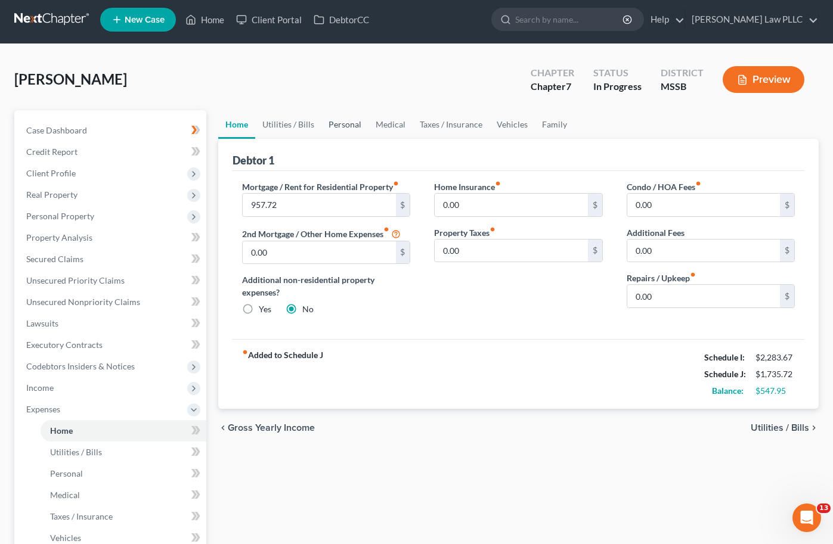
click at [336, 126] on link "Personal" at bounding box center [344, 124] width 47 height 29
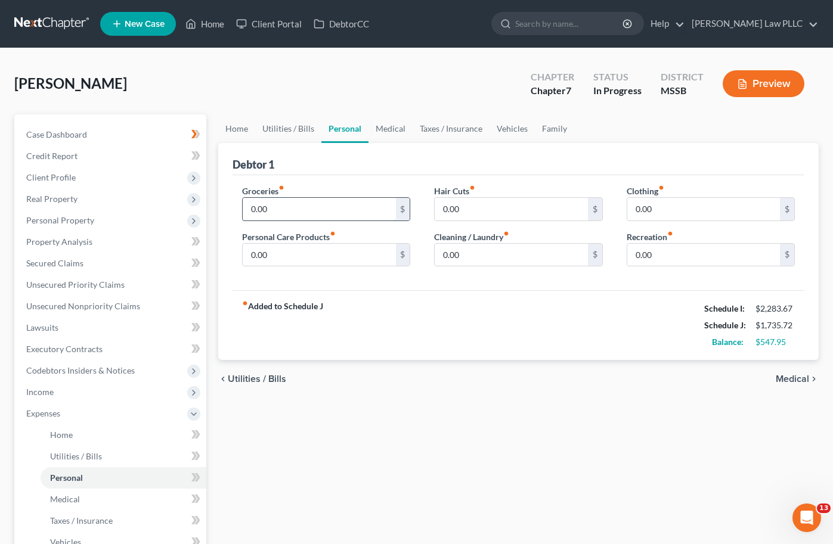
click at [306, 205] on input "0.00" at bounding box center [319, 209] width 153 height 23
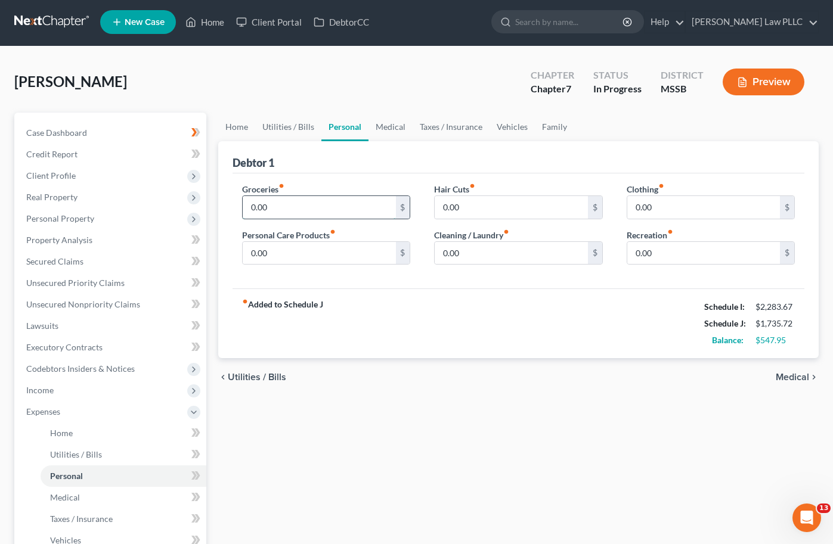
click at [306, 205] on input "0.00" at bounding box center [319, 207] width 153 height 23
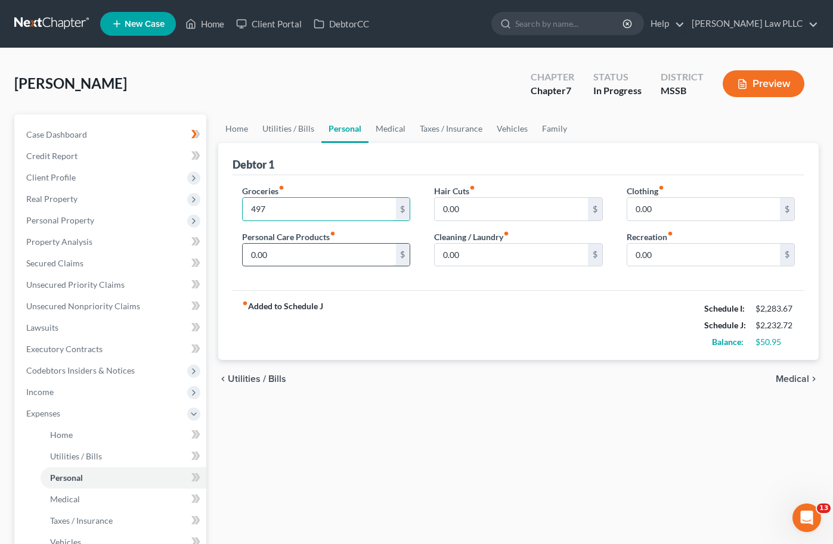
type input "497"
click at [321, 244] on input "0.00" at bounding box center [319, 255] width 153 height 23
type input "50"
click at [467, 254] on input "0.00" at bounding box center [510, 255] width 153 height 23
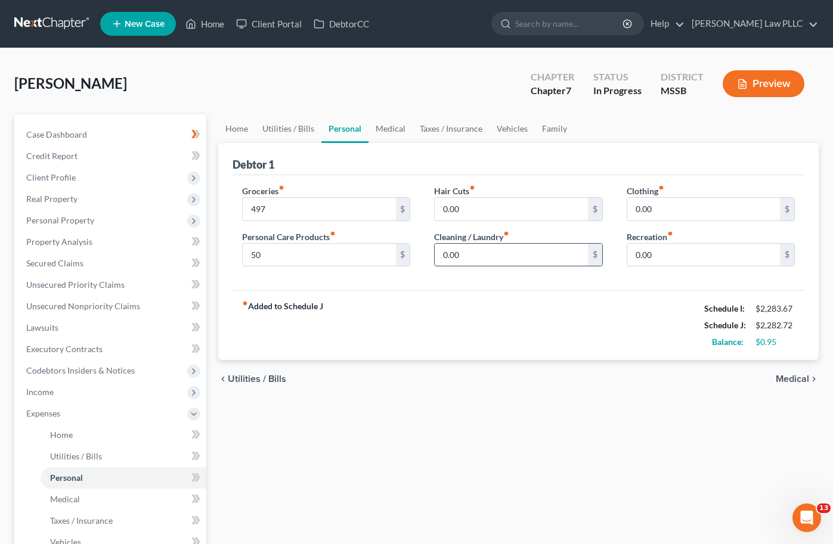
click at [467, 254] on input "0.00" at bounding box center [510, 255] width 153 height 23
type input "45"
click at [645, 209] on input "0.00" at bounding box center [703, 209] width 153 height 23
type input "93"
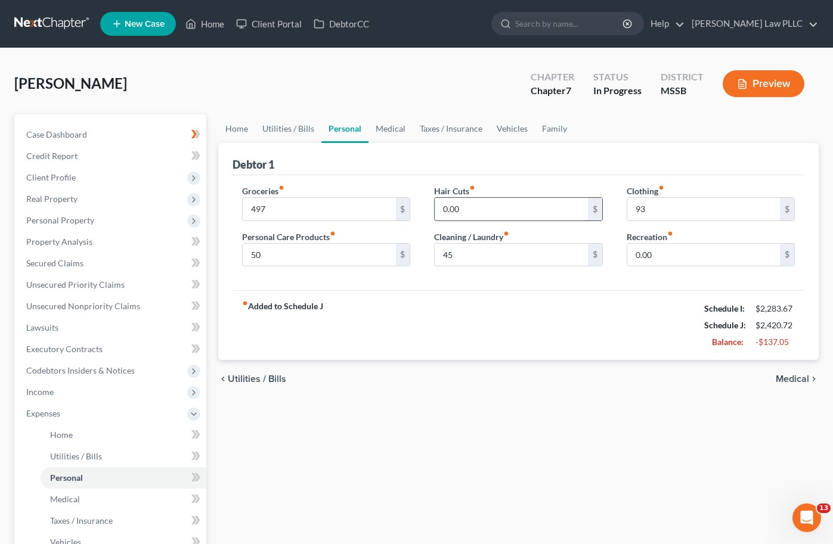
click at [525, 208] on input "0.00" at bounding box center [510, 209] width 153 height 23
click at [512, 306] on div "fiber_manual_record Added to Schedule J Schedule I: $2,283.67 Schedule J: $2,42…" at bounding box center [518, 325] width 572 height 70
click at [279, 131] on link "Utilities / Bills" at bounding box center [288, 128] width 66 height 29
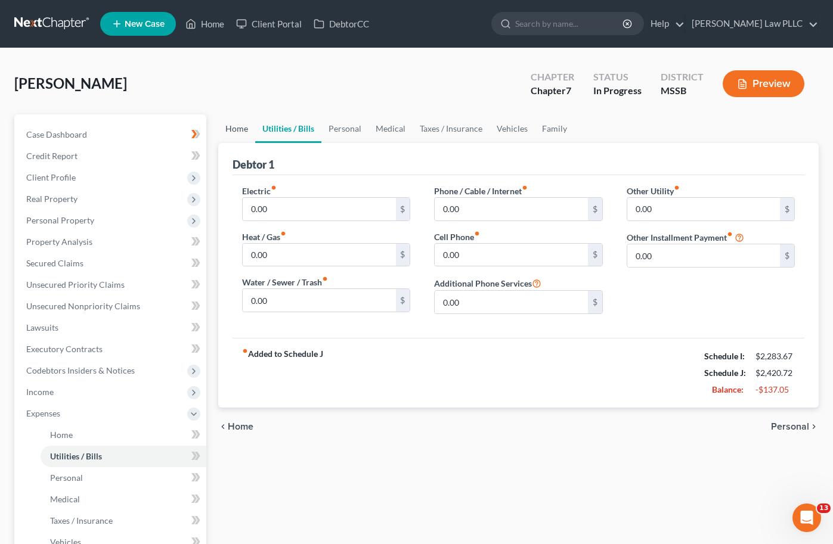
click at [226, 128] on link "Home" at bounding box center [236, 128] width 37 height 29
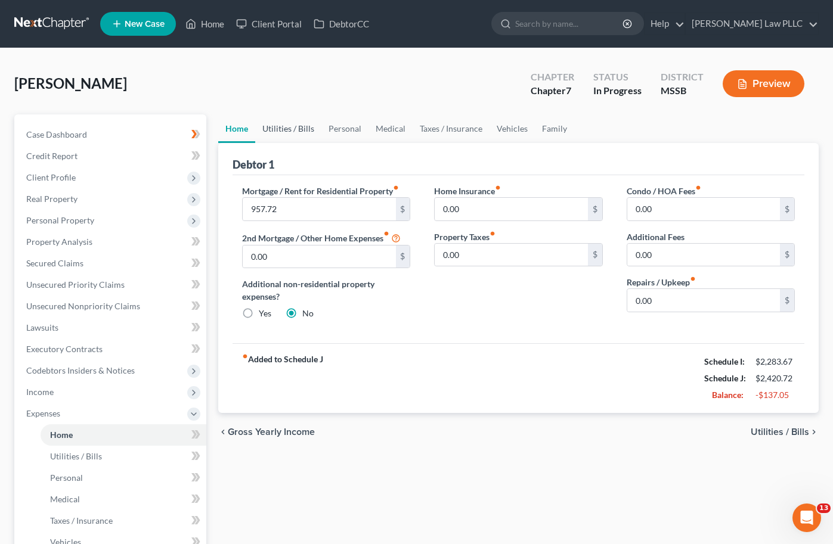
click at [282, 128] on link "Utilities / Bills" at bounding box center [288, 128] width 66 height 29
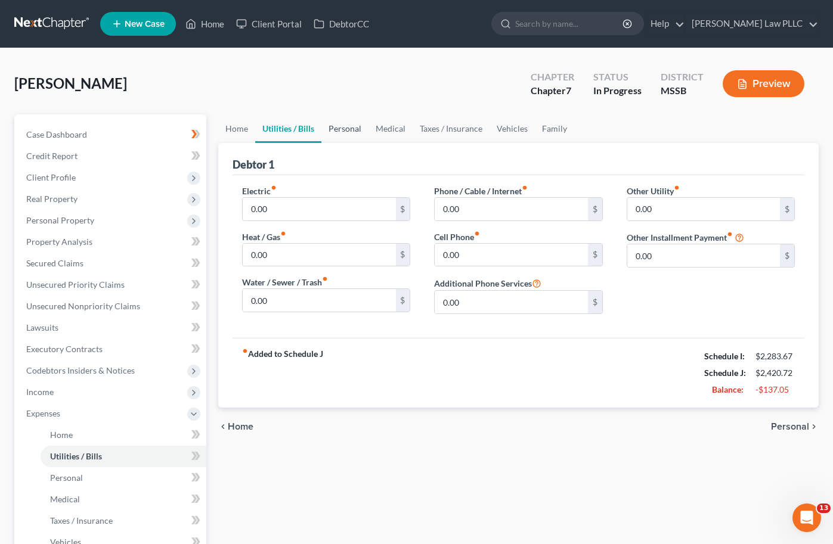
click at [354, 129] on link "Personal" at bounding box center [344, 128] width 47 height 29
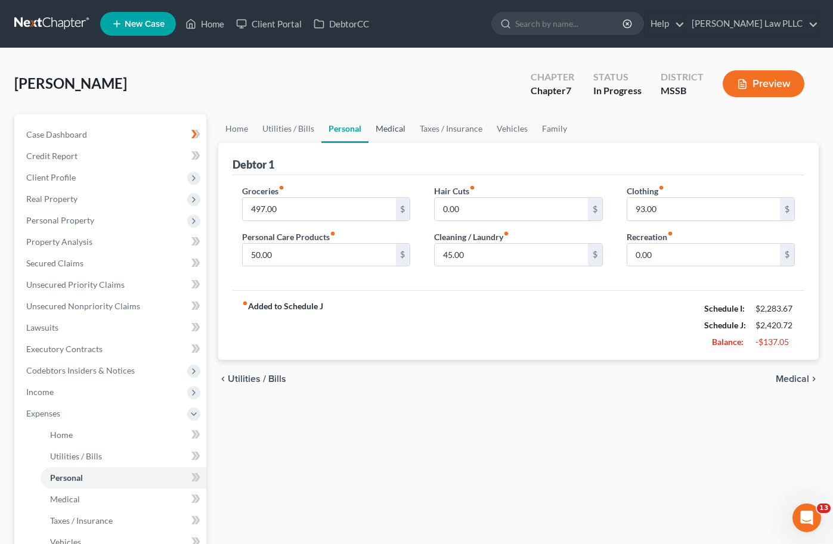
click at [394, 128] on link "Medical" at bounding box center [390, 128] width 44 height 29
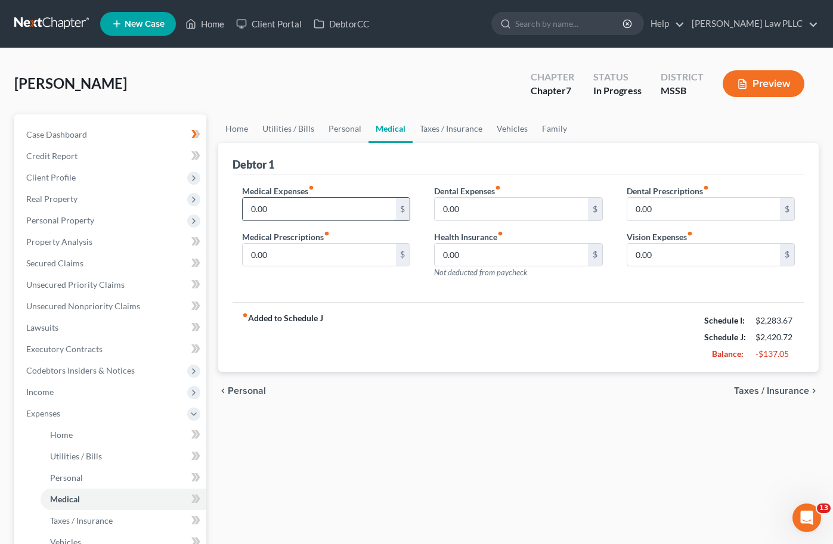
click at [283, 202] on input "0.00" at bounding box center [319, 209] width 153 height 23
type input "84"
click at [437, 126] on link "Taxes / Insurance" at bounding box center [450, 128] width 77 height 29
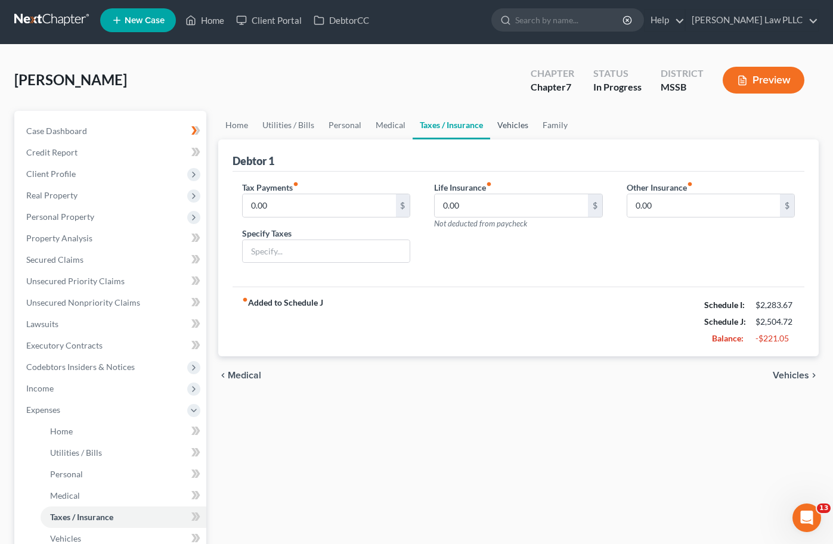
click at [514, 131] on link "Vehicles" at bounding box center [512, 125] width 45 height 29
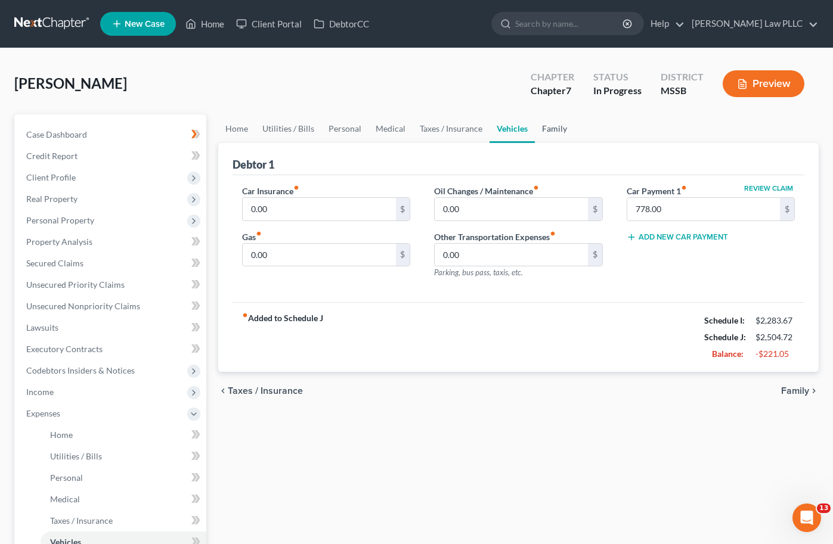
click at [551, 130] on link "Family" at bounding box center [554, 128] width 39 height 29
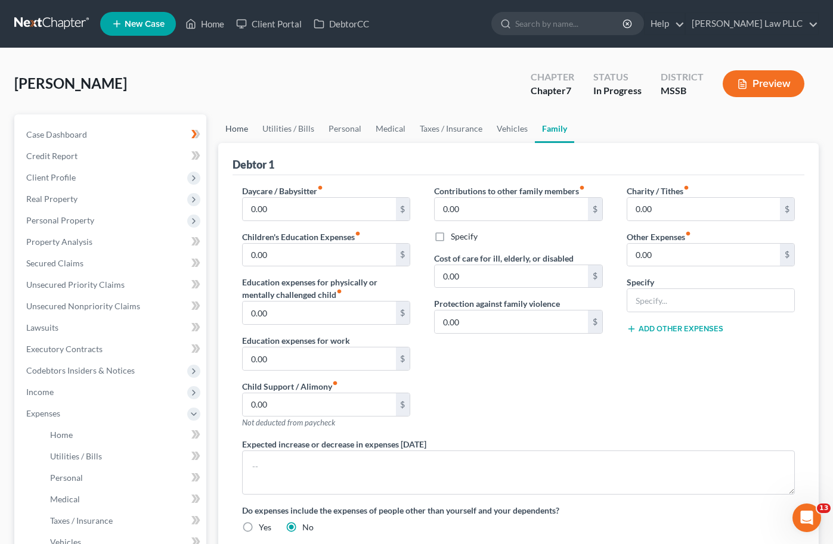
click at [231, 132] on link "Home" at bounding box center [236, 128] width 37 height 29
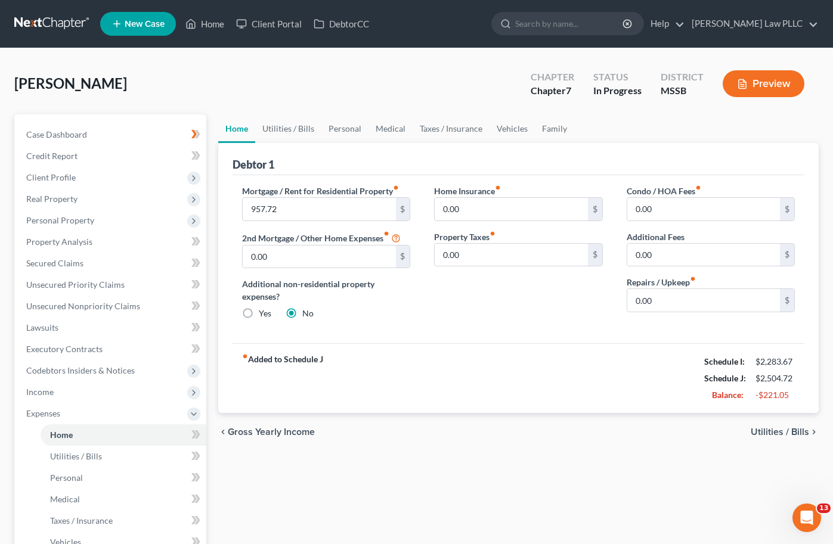
click at [759, 88] on button "Preview" at bounding box center [763, 83] width 82 height 27
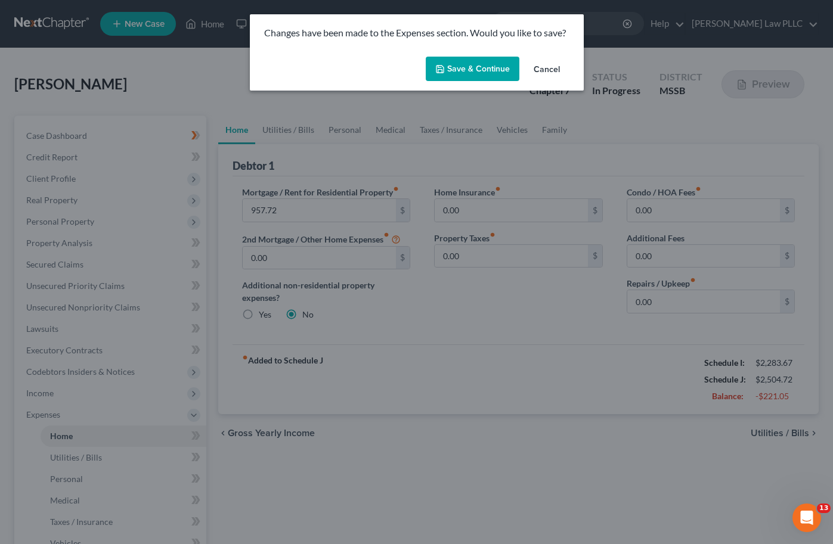
click at [483, 64] on button "Save & Continue" at bounding box center [473, 69] width 94 height 25
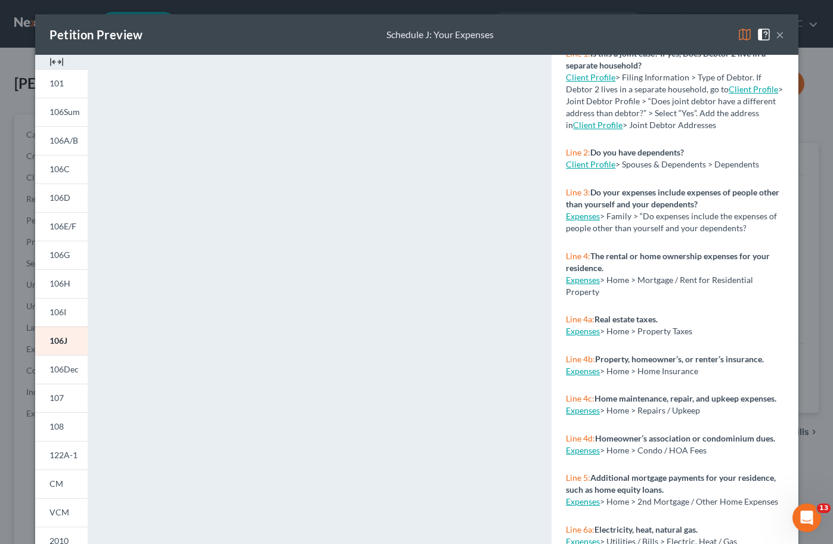
scroll to position [89, 0]
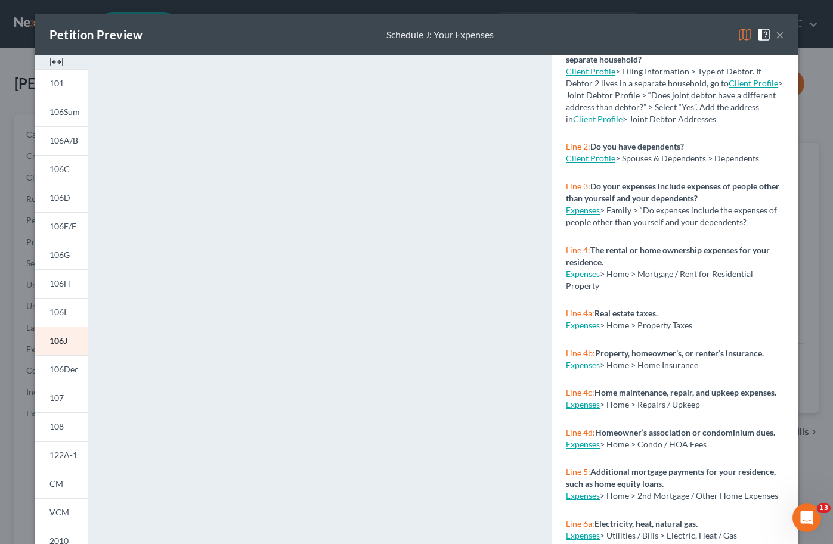
click at [780, 35] on button "×" at bounding box center [779, 34] width 8 height 14
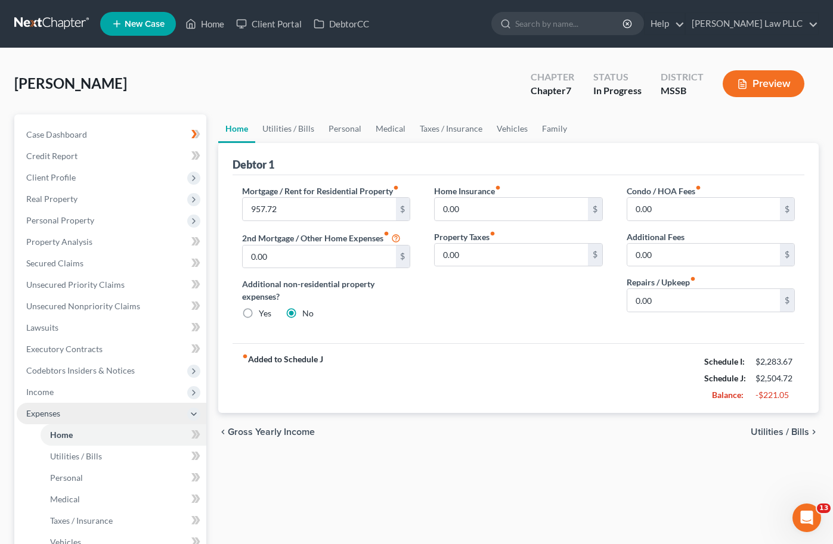
click at [196, 414] on icon at bounding box center [194, 414] width 10 height 10
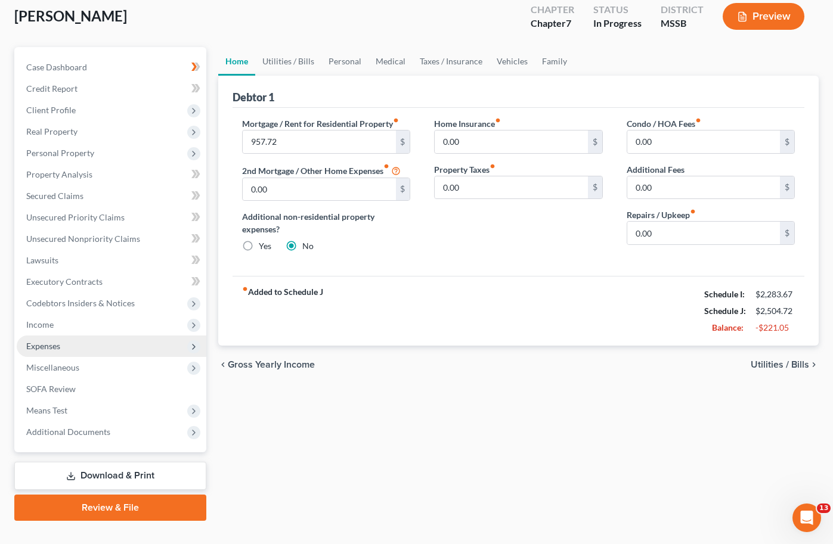
scroll to position [69, 0]
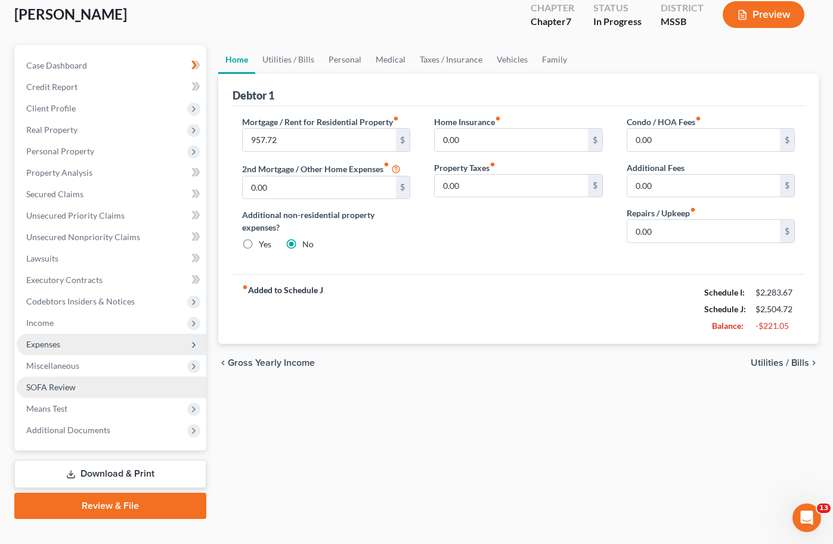
click at [80, 386] on link "SOFA Review" at bounding box center [112, 387] width 190 height 21
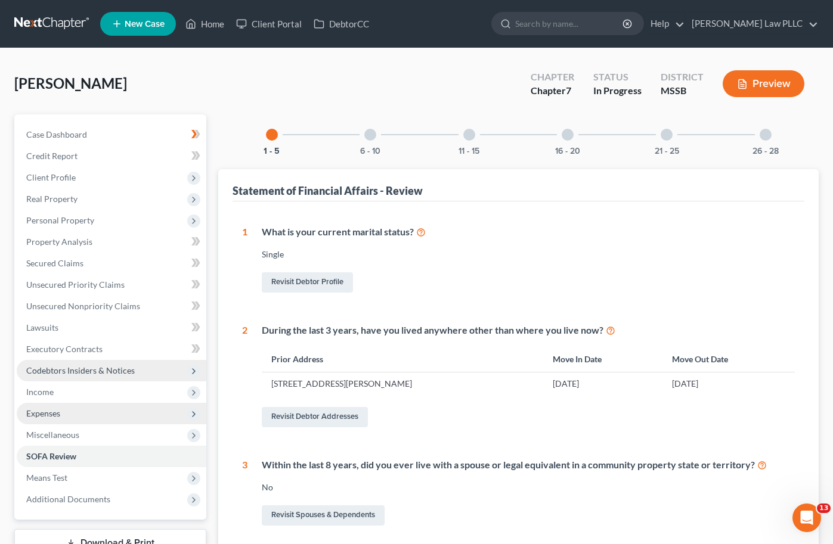
click at [82, 374] on span "Codebtors Insiders & Notices" at bounding box center [80, 370] width 108 height 10
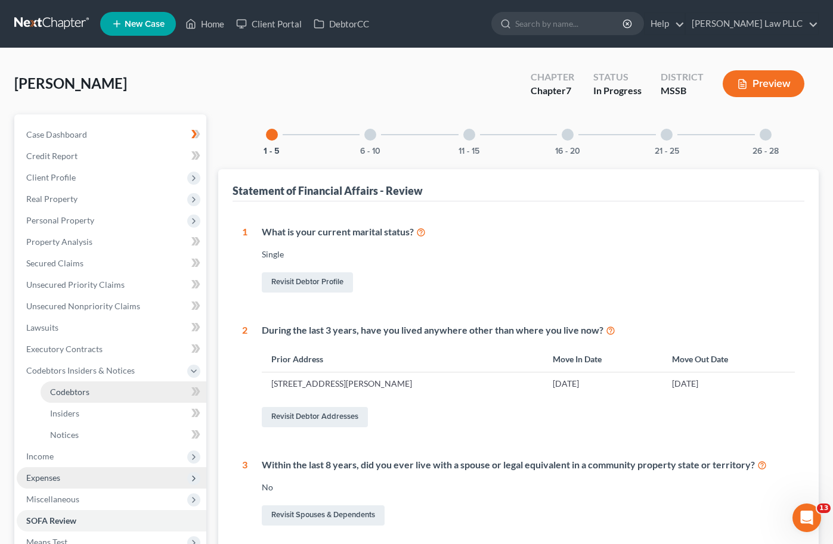
click at [79, 393] on span "Codebtors" at bounding box center [69, 392] width 39 height 10
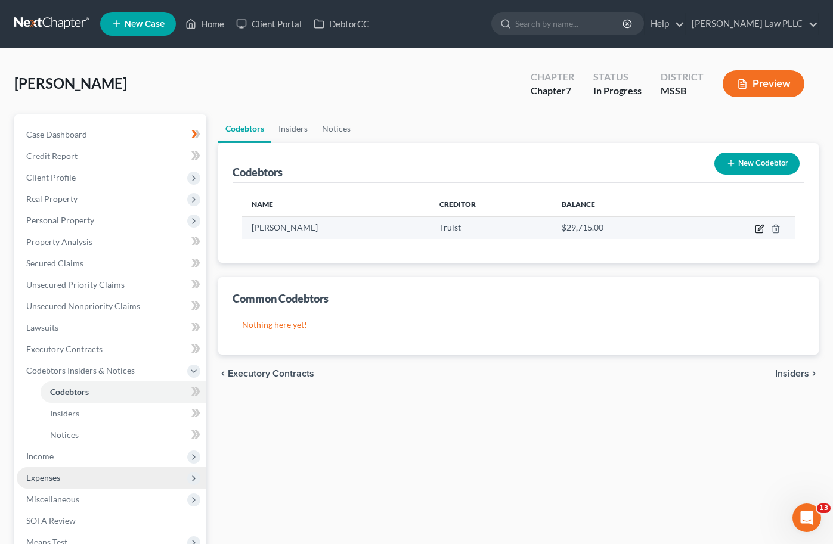
click at [757, 229] on icon "button" at bounding box center [760, 229] width 10 height 10
select select "25"
select select "12"
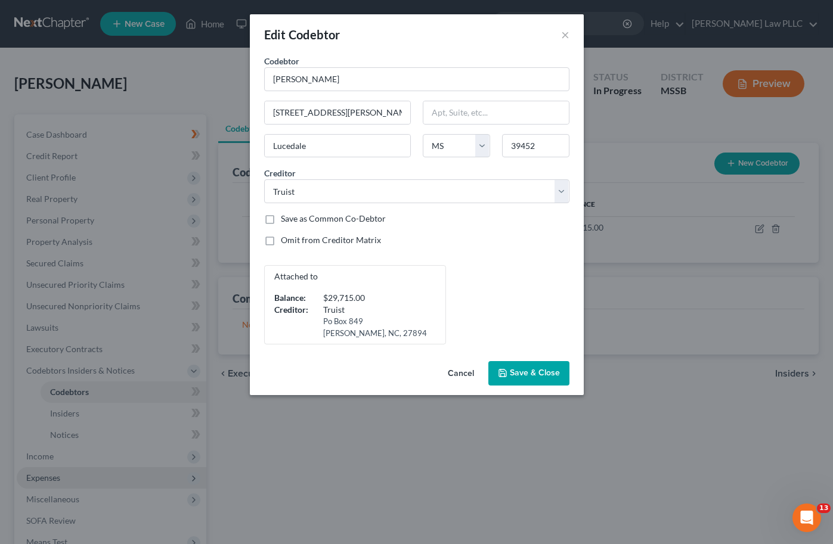
click at [459, 371] on button "Cancel" at bounding box center [460, 374] width 45 height 24
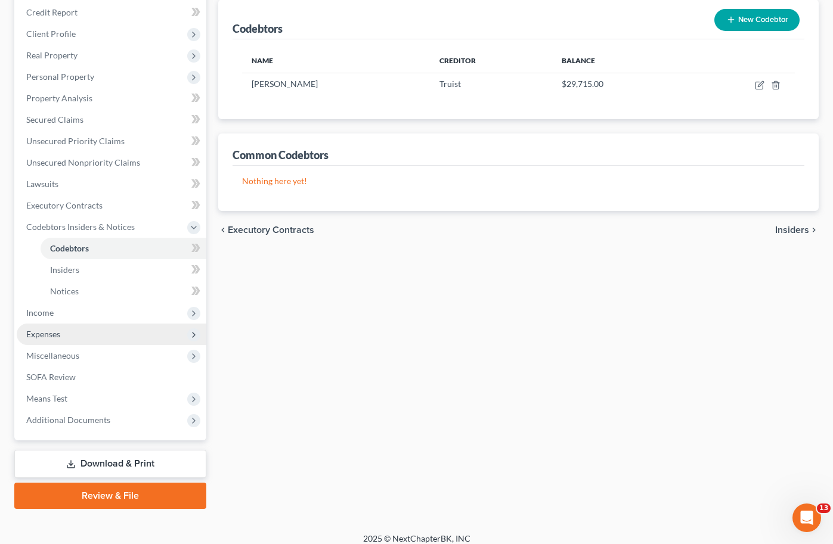
scroll to position [144, 0]
click at [113, 496] on link "Review & File" at bounding box center [110, 495] width 192 height 26
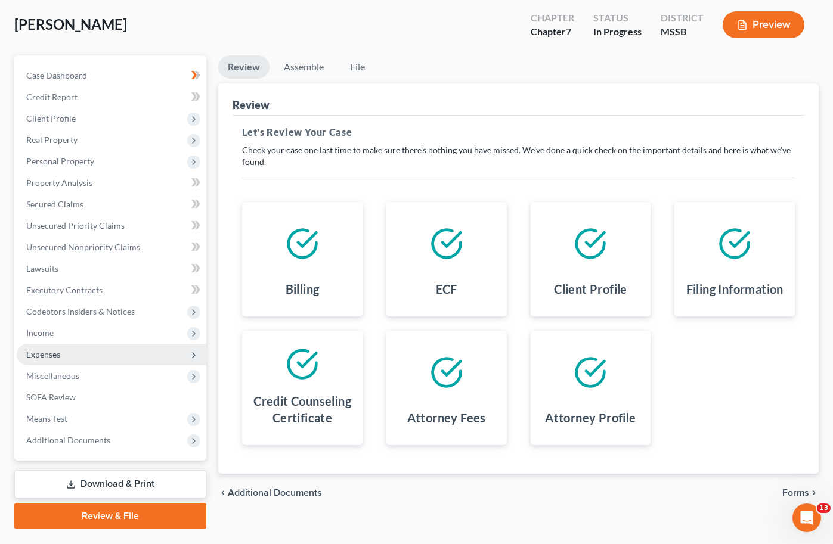
scroll to position [88, 0]
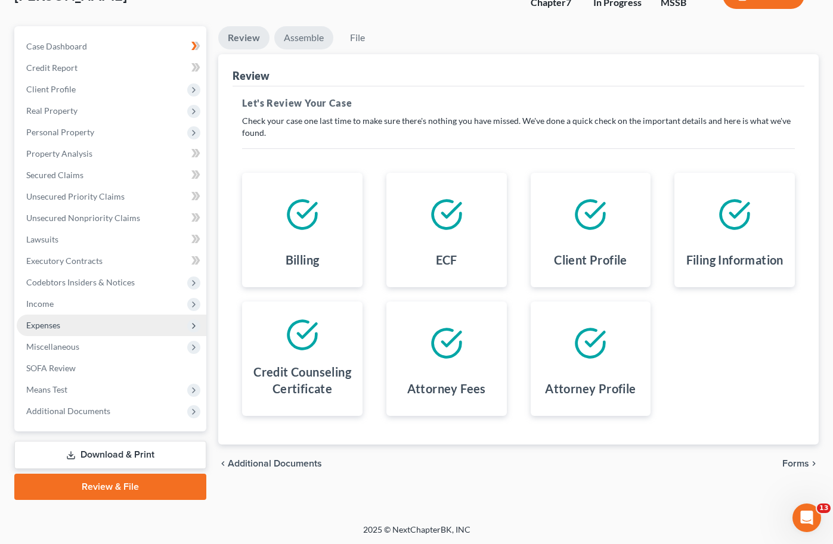
click at [301, 30] on link "Assemble" at bounding box center [303, 37] width 59 height 23
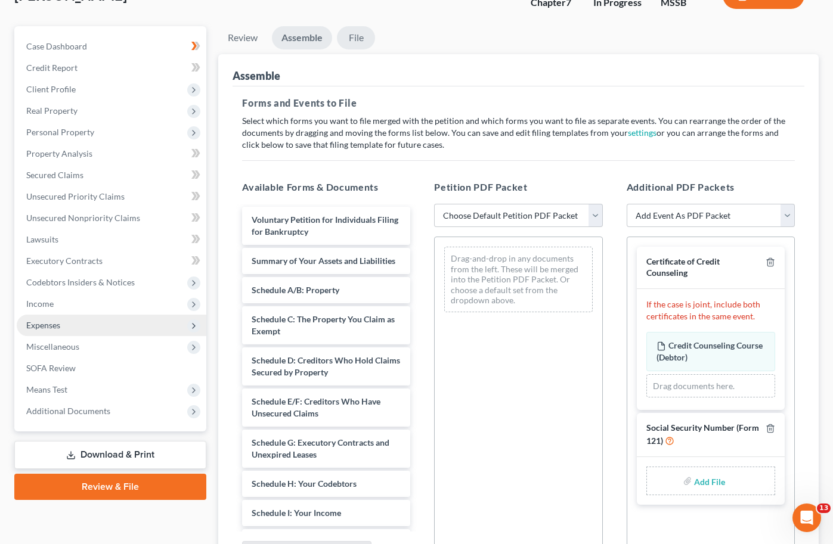
click at [360, 34] on link "File" at bounding box center [356, 37] width 38 height 23
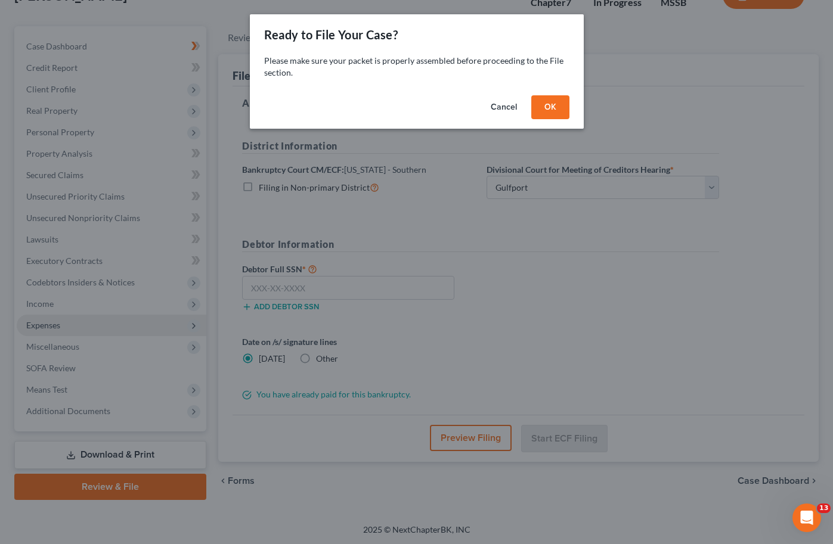
click at [544, 110] on button "OK" at bounding box center [550, 107] width 38 height 24
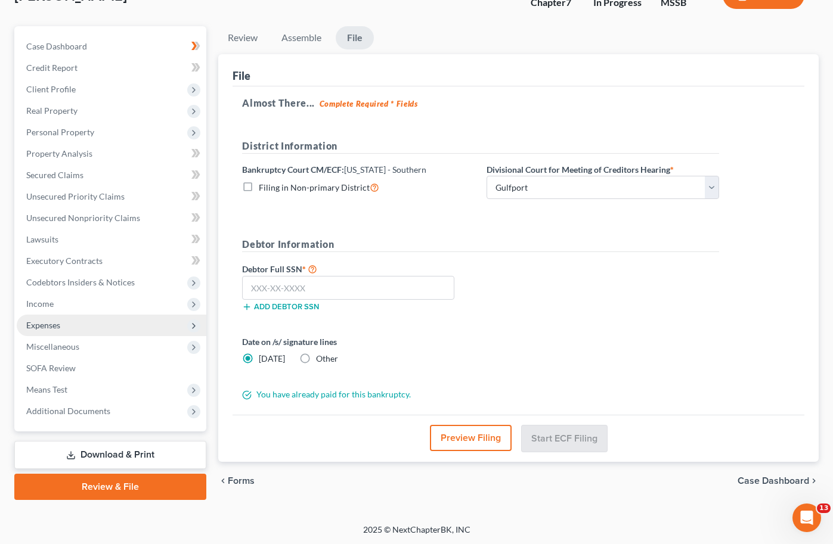
scroll to position [89, 0]
click at [460, 433] on button "Preview Filing" at bounding box center [471, 437] width 82 height 26
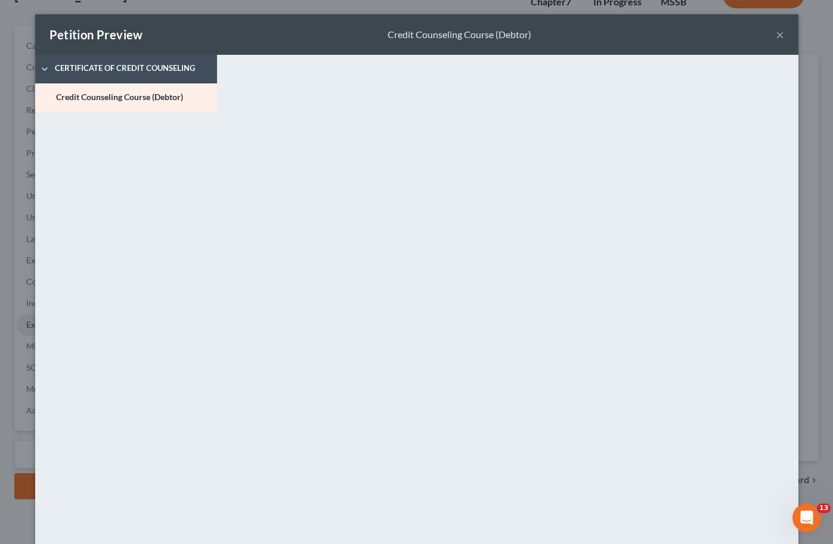
click at [779, 31] on button "×" at bounding box center [779, 34] width 8 height 14
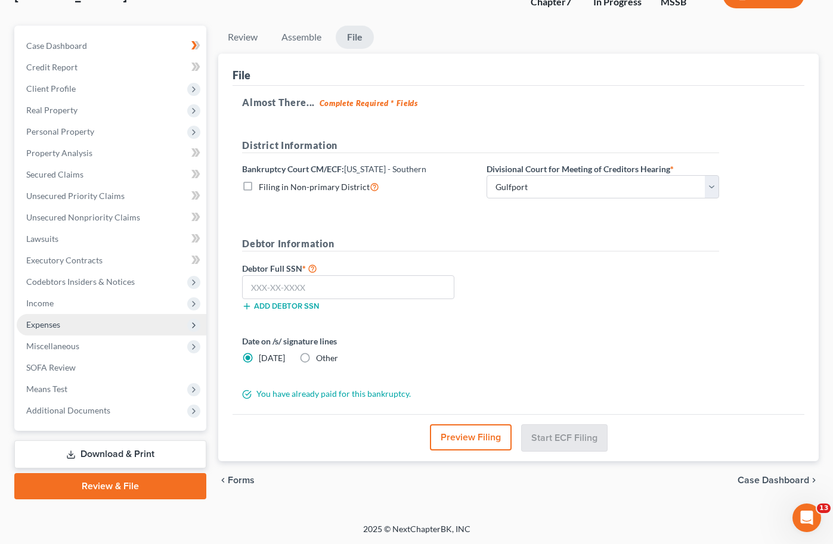
scroll to position [0, 0]
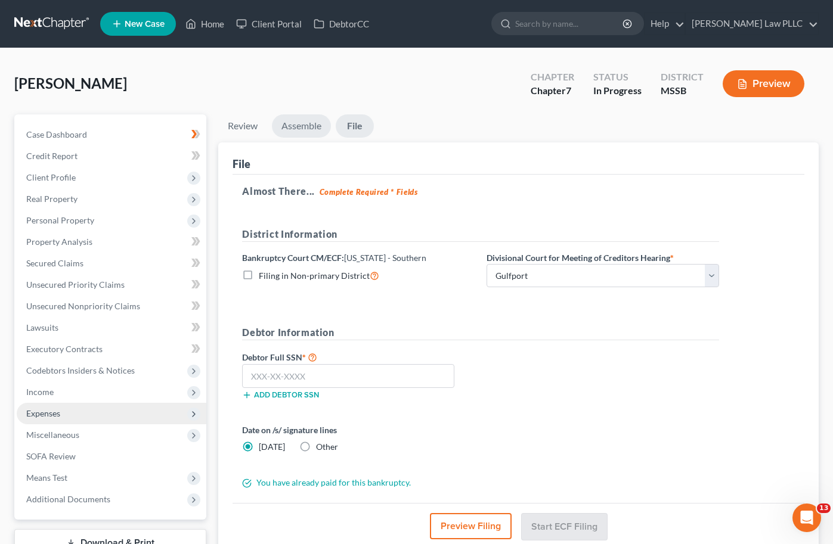
click at [283, 126] on link "Assemble" at bounding box center [301, 125] width 59 height 23
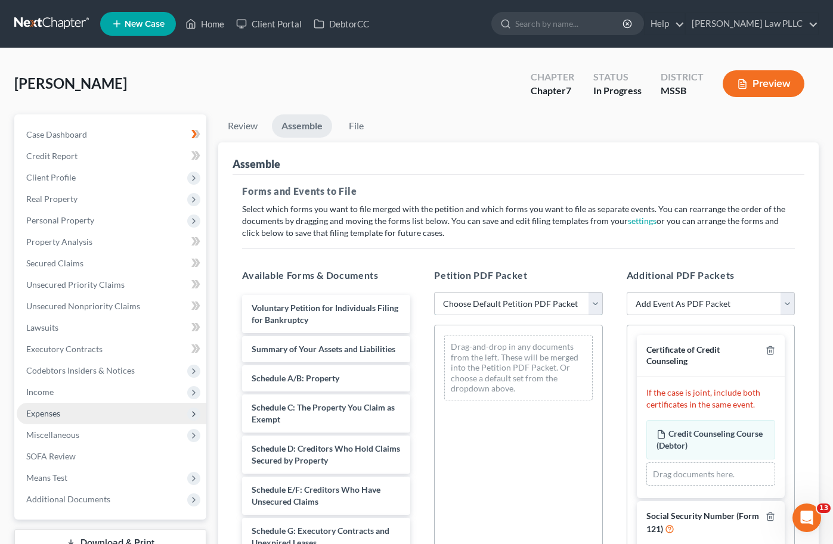
click at [474, 306] on select "Choose Default Petition PDF Packet Emergency Filing (Voluntary Petition and Cre…" at bounding box center [518, 304] width 168 height 24
select select "3"
click at [434, 292] on select "Choose Default Petition PDF Packet Emergency Filing (Voluntary Petition and Cre…" at bounding box center [518, 304] width 168 height 24
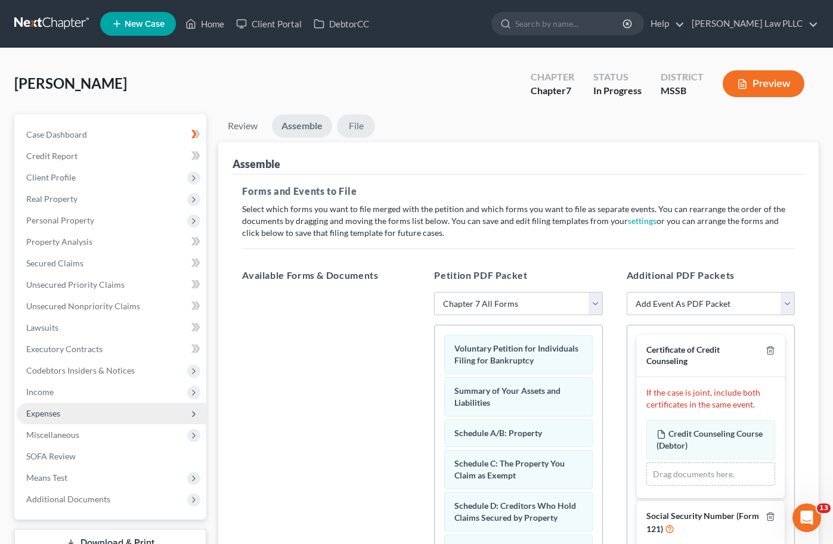
click at [355, 126] on link "File" at bounding box center [356, 125] width 38 height 23
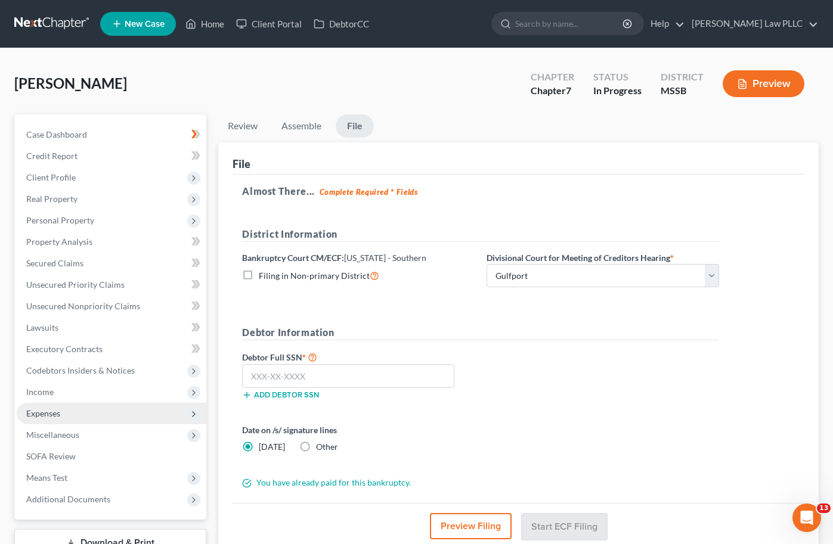
scroll to position [89, 0]
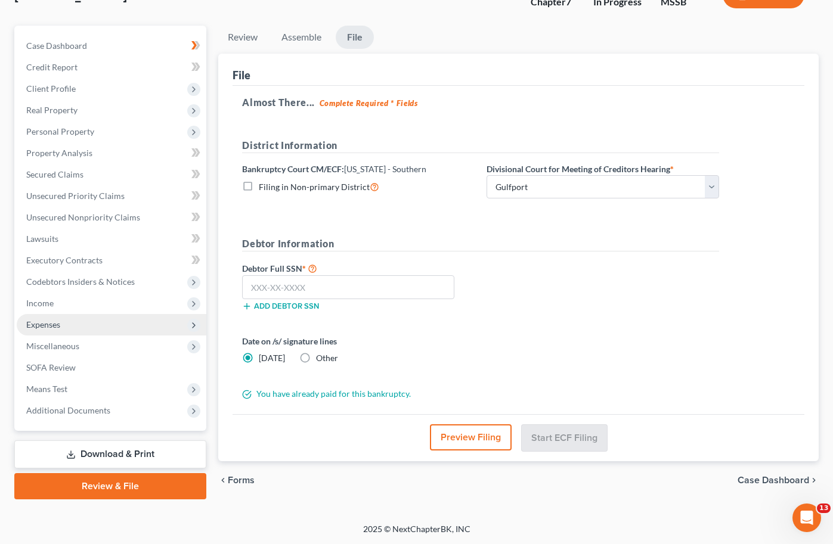
click at [452, 438] on button "Preview Filing" at bounding box center [471, 437] width 82 height 26
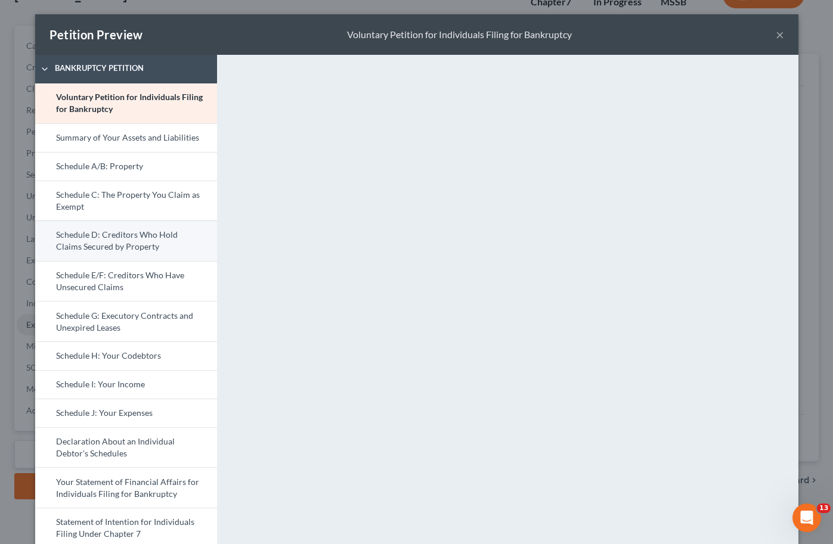
scroll to position [253, 0]
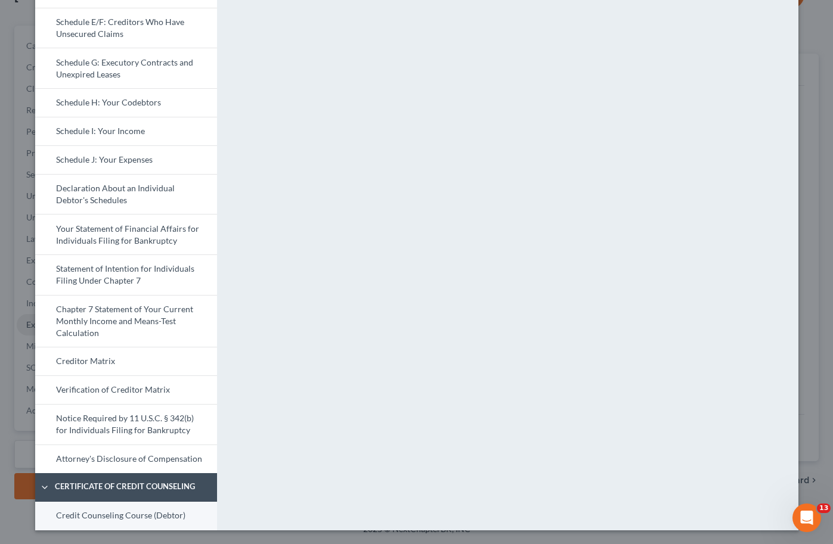
click at [122, 514] on link "Credit Counseling Course (Debtor)" at bounding box center [126, 516] width 182 height 29
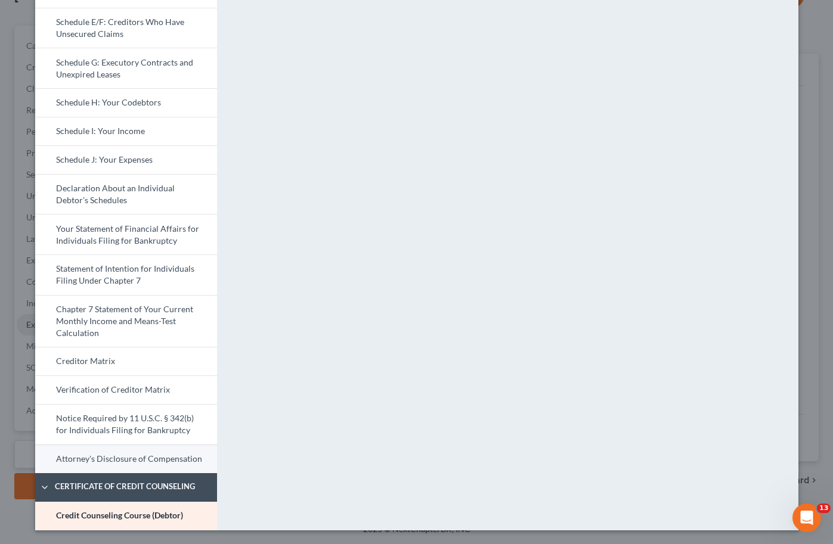
click at [131, 450] on link "Attorney's Disclosure of Compensation" at bounding box center [126, 459] width 182 height 29
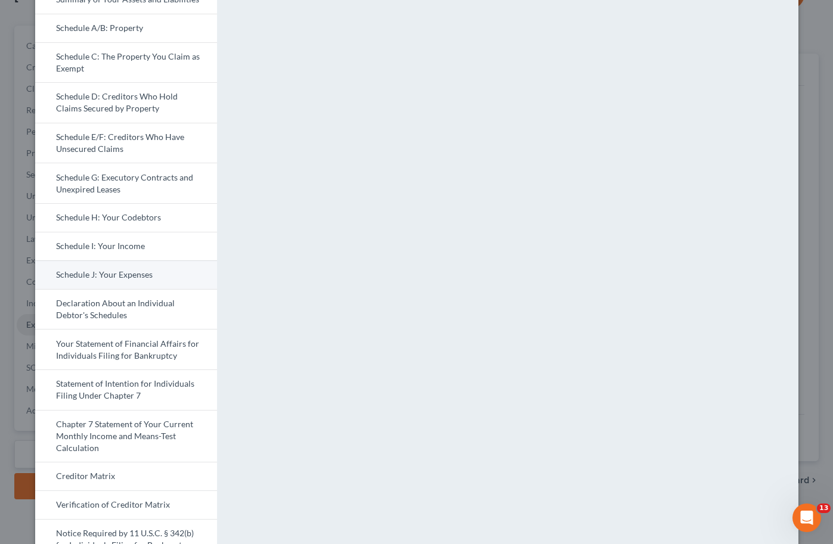
scroll to position [141, 0]
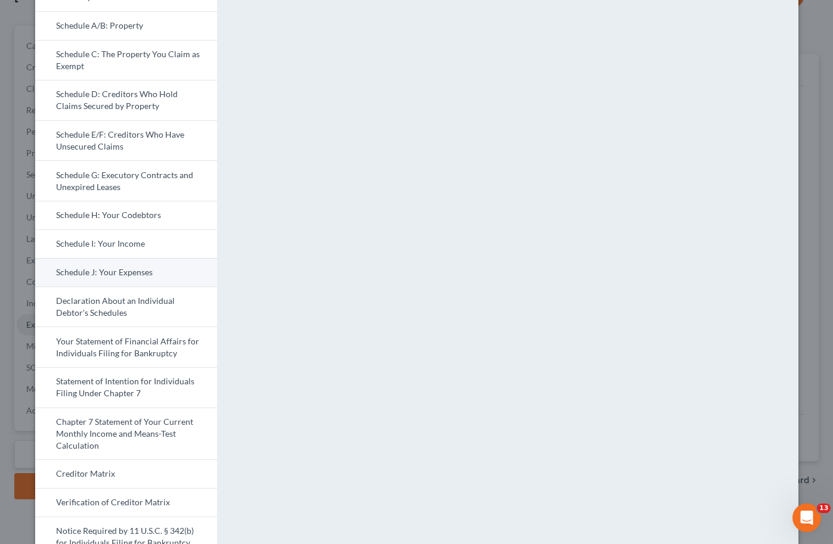
click at [128, 273] on link "Schedule J: Your Expenses" at bounding box center [126, 272] width 182 height 29
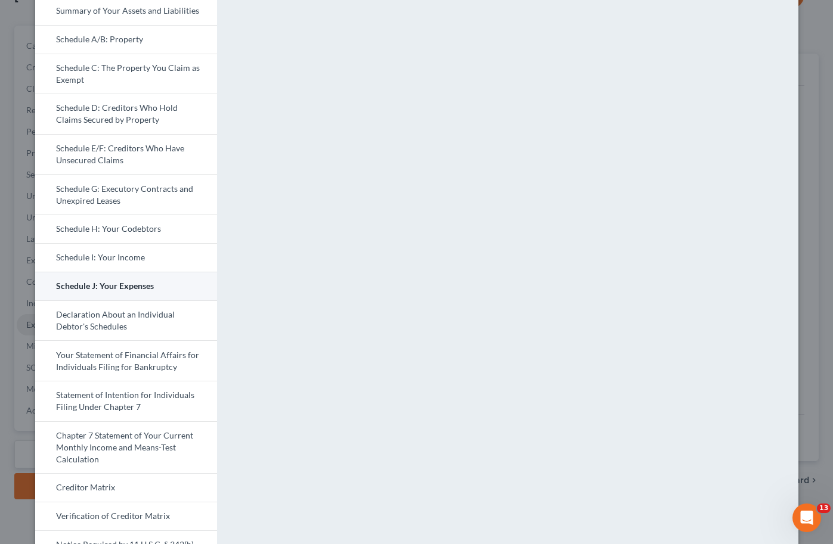
scroll to position [126, 0]
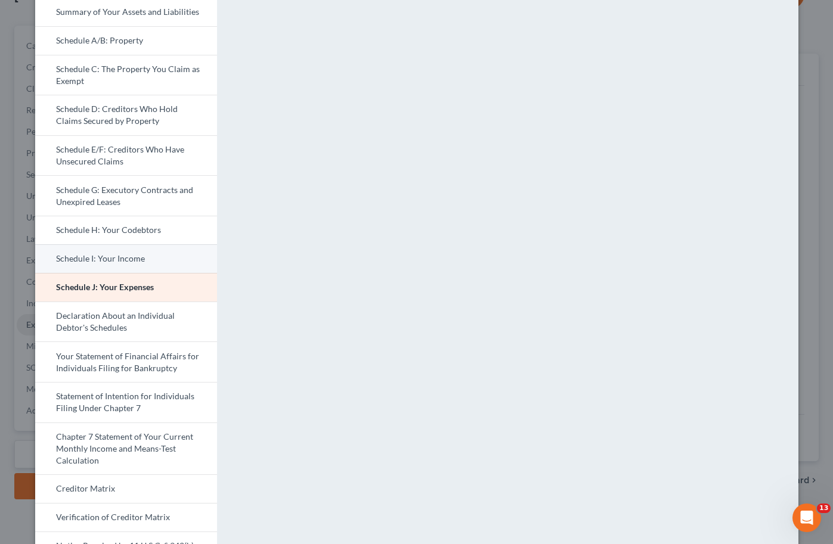
click at [113, 252] on link "Schedule I: Your Income" at bounding box center [126, 258] width 182 height 29
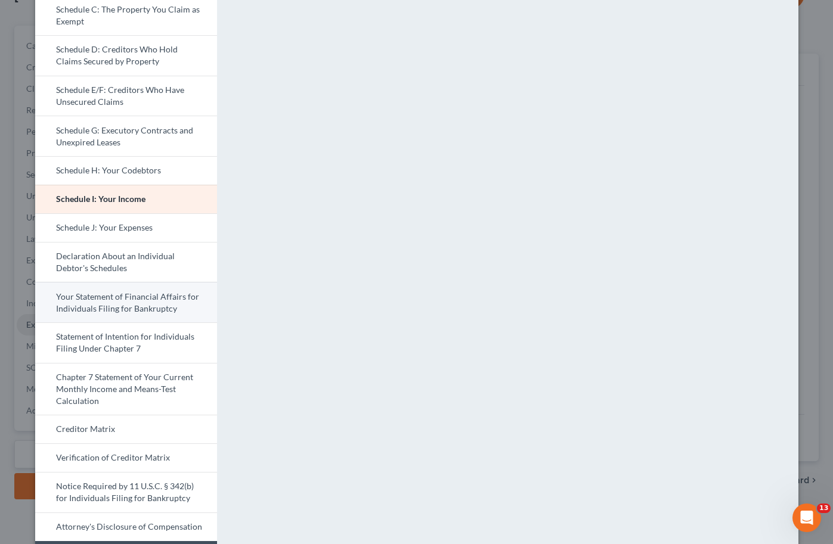
scroll to position [151, 0]
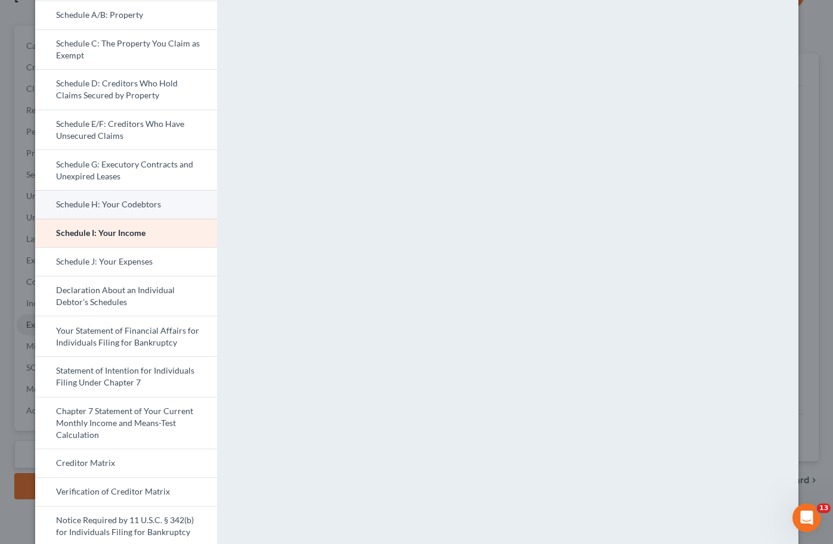
click at [135, 202] on link "Schedule H: Your Codebtors" at bounding box center [126, 204] width 182 height 29
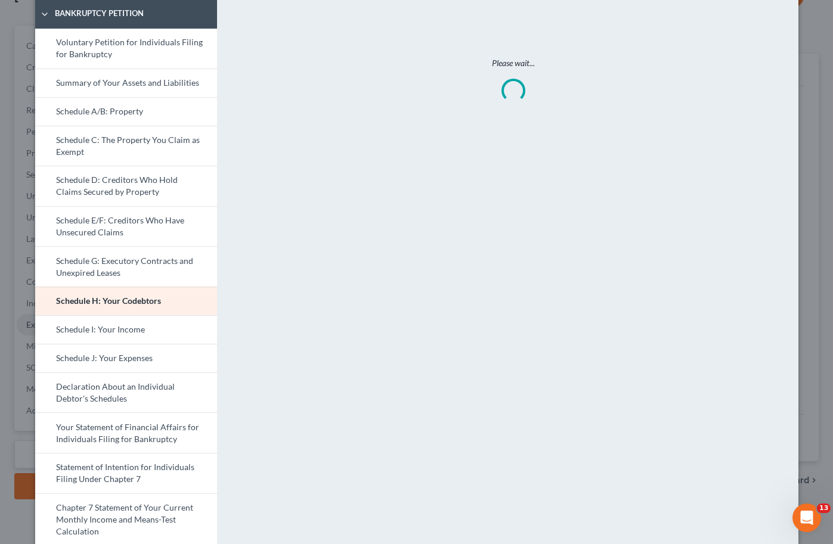
scroll to position [51, 0]
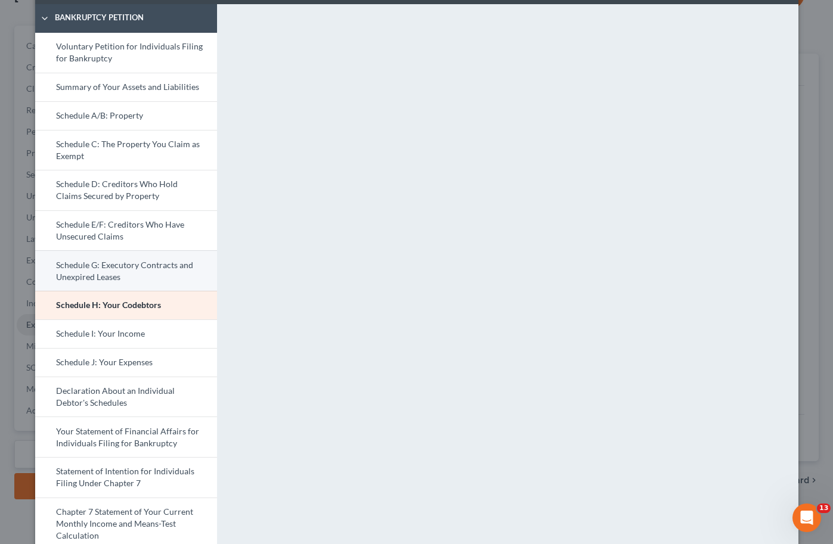
click at [105, 275] on link "Schedule G: Executory Contracts and Unexpired Leases" at bounding box center [126, 270] width 182 height 41
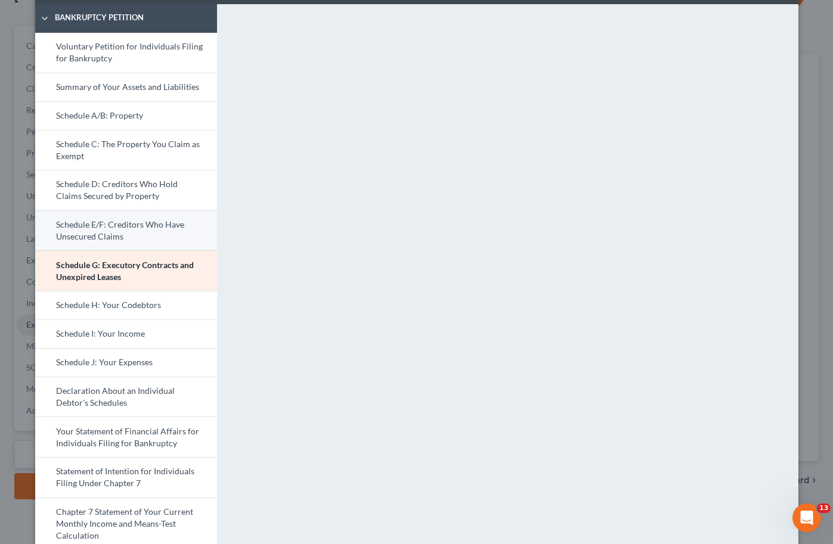
click at [145, 223] on link "Schedule E/F: Creditors Who Have Unsecured Claims" at bounding box center [126, 230] width 182 height 41
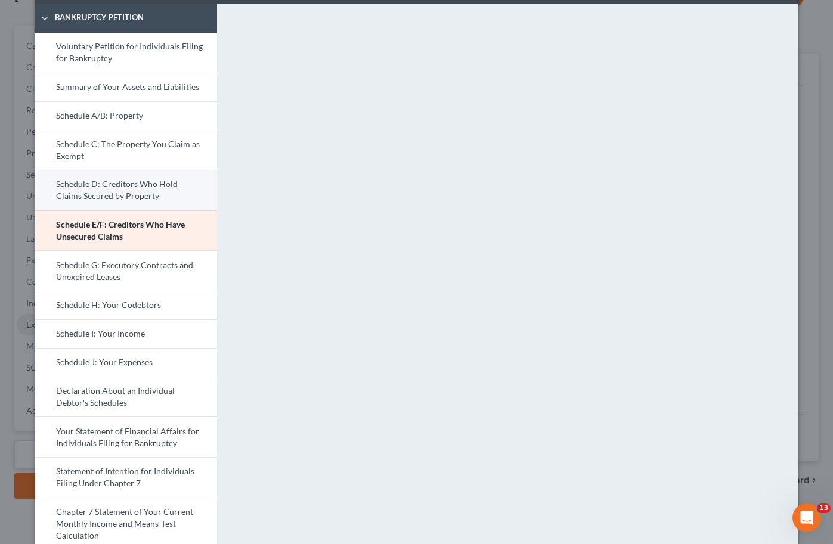
click at [87, 193] on link "Schedule D: Creditors Who Hold Claims Secured by Property" at bounding box center [126, 190] width 182 height 41
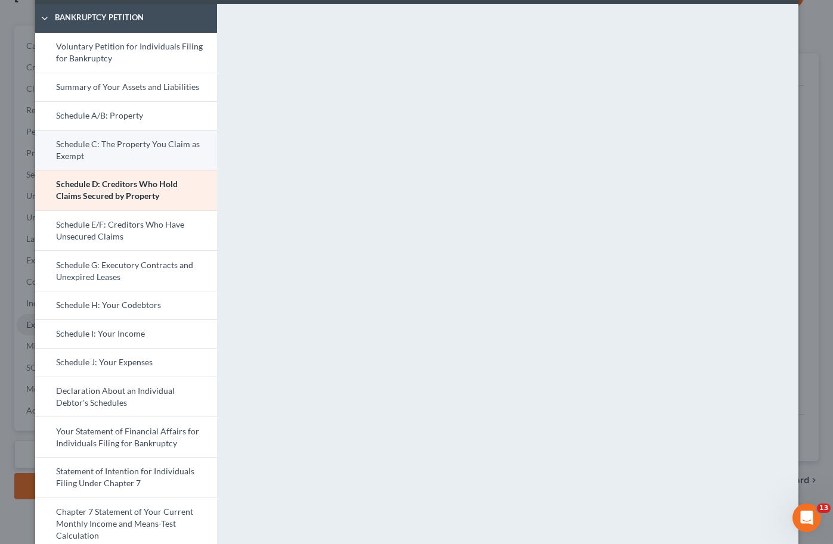
click at [104, 154] on link "Schedule C: The Property You Claim as Exempt" at bounding box center [126, 150] width 182 height 41
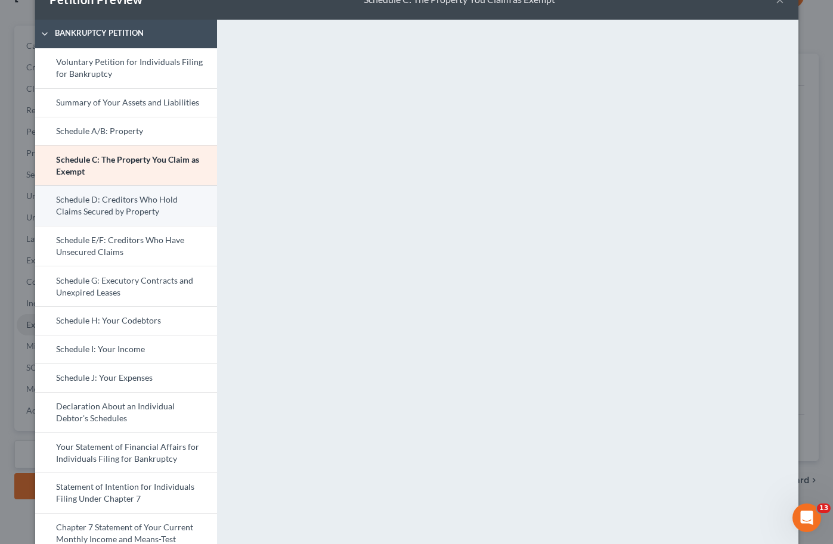
scroll to position [0, 0]
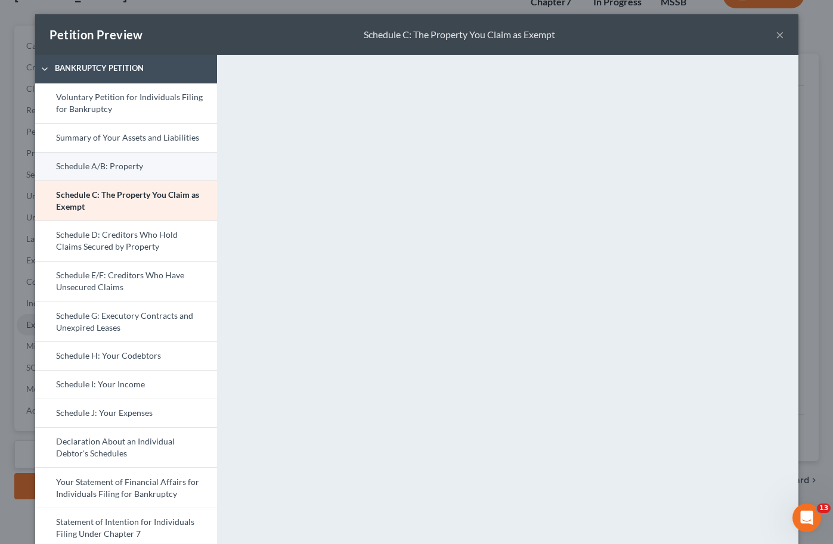
click at [111, 173] on link "Schedule A/B: Property" at bounding box center [126, 166] width 182 height 29
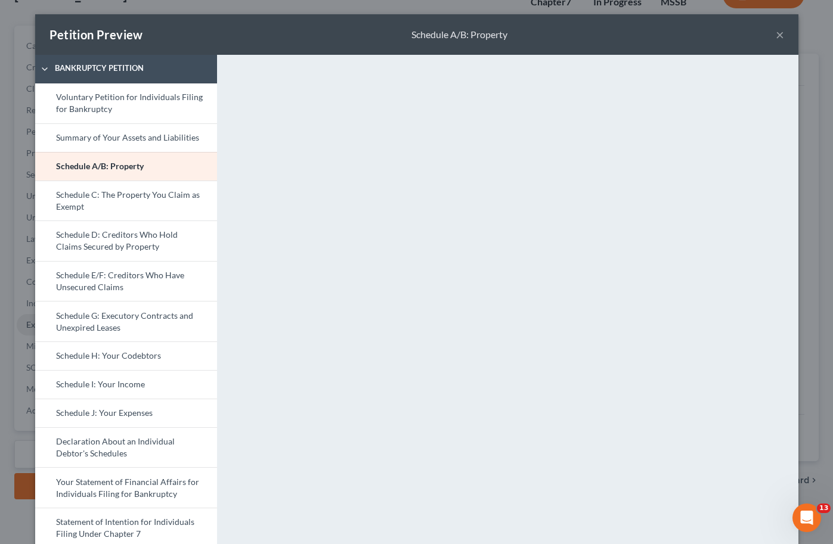
click at [778, 35] on button "×" at bounding box center [779, 34] width 8 height 14
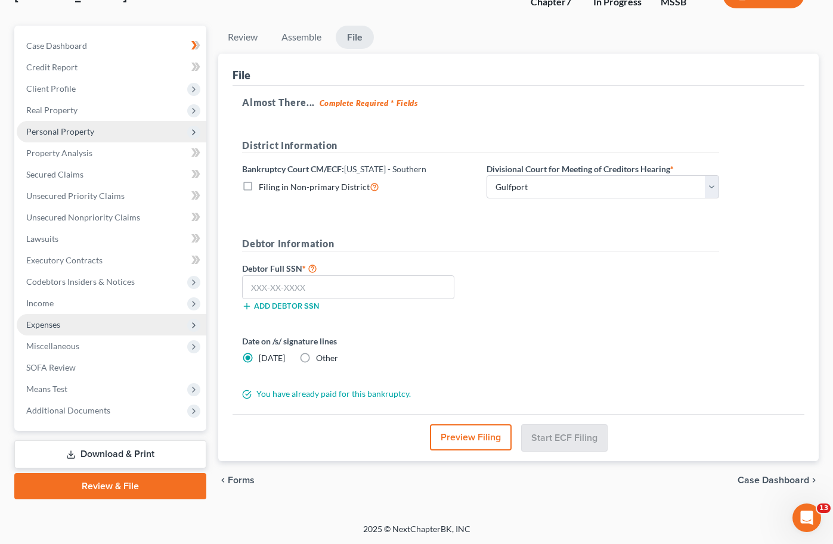
click at [64, 129] on span "Personal Property" at bounding box center [60, 131] width 68 height 10
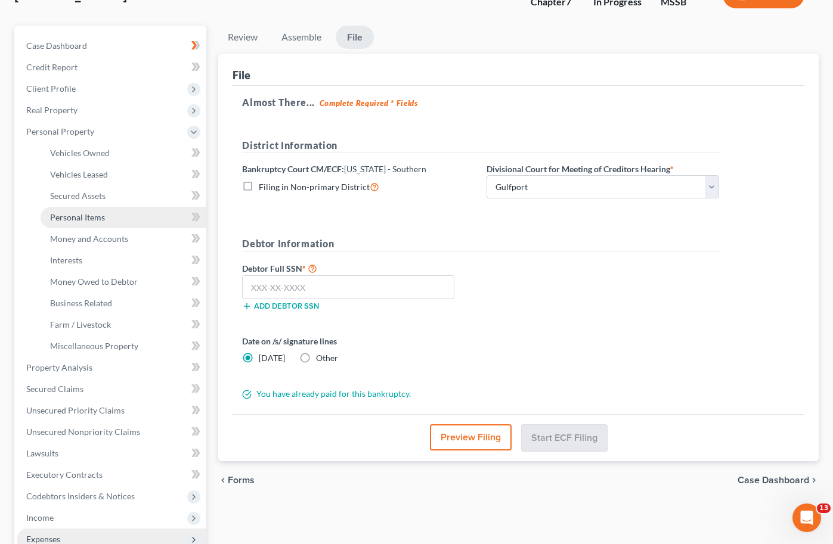
click at [85, 216] on span "Personal Items" at bounding box center [77, 217] width 55 height 10
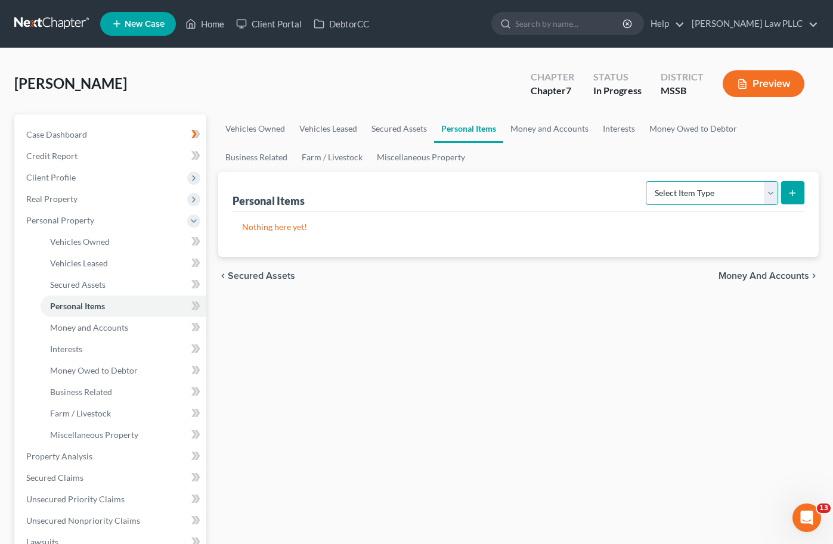
click at [769, 195] on select "Select Item Type Clothing Collectibles Of Value Electronics Firearms Household …" at bounding box center [711, 193] width 132 height 24
select select "electronics"
click at [647, 181] on select "Select Item Type Clothing Collectibles Of Value Electronics Firearms Household …" at bounding box center [711, 193] width 132 height 24
click at [789, 198] on button "submit" at bounding box center [792, 192] width 23 height 23
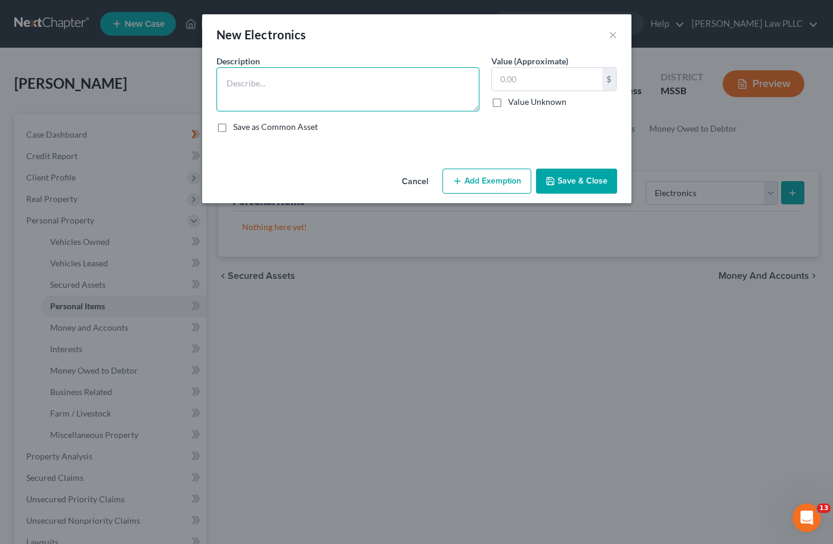
click at [313, 94] on textarea at bounding box center [347, 89] width 263 height 44
type textarea "Household TV"
type input "55"
click at [496, 184] on button "Add Exemption" at bounding box center [486, 181] width 89 height 25
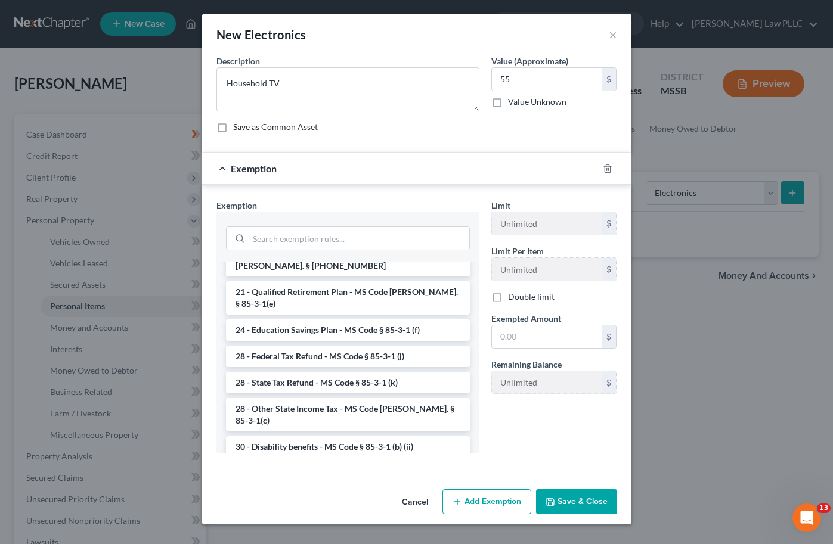
scroll to position [954, 0]
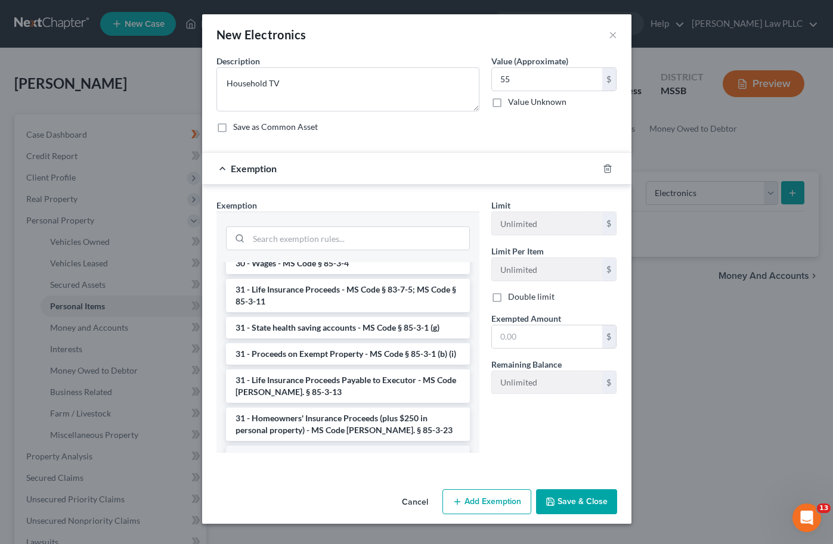
click at [361, 446] on li "6 - Tangible Personal Property - MS Code § 85-3-1 (a)" at bounding box center [348, 456] width 244 height 21
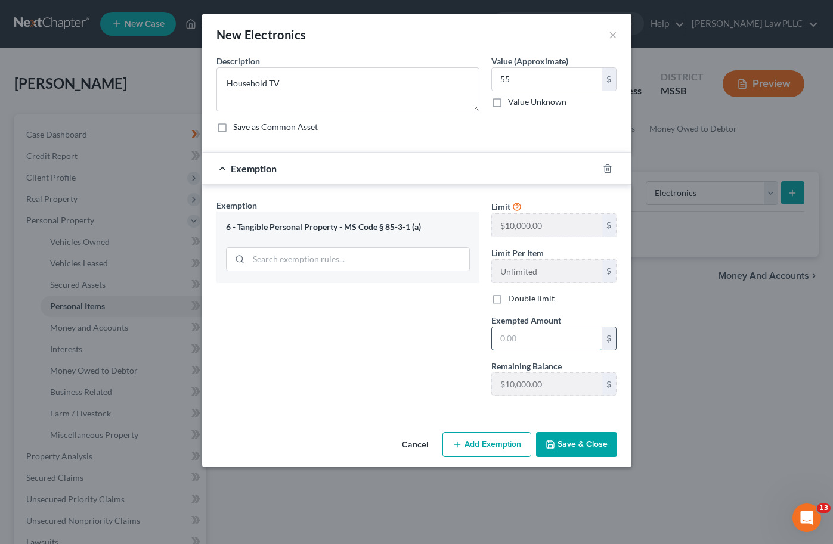
click at [530, 343] on input "text" at bounding box center [547, 338] width 110 height 23
type input "55"
click at [578, 449] on button "Save & Close" at bounding box center [576, 444] width 81 height 25
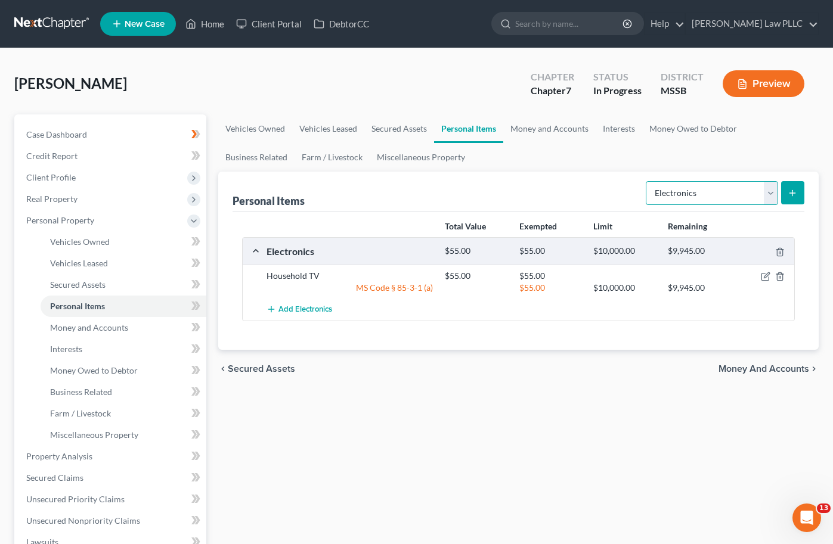
click at [771, 193] on select "Select Item Type Clothing Collectibles Of Value Electronics Firearms Household …" at bounding box center [711, 193] width 132 height 24
select select "household_goods"
click at [647, 181] on select "Select Item Type Clothing Collectibles Of Value Electronics Firearms Household …" at bounding box center [711, 193] width 132 height 24
click at [791, 193] on icon "submit" at bounding box center [792, 193] width 10 height 10
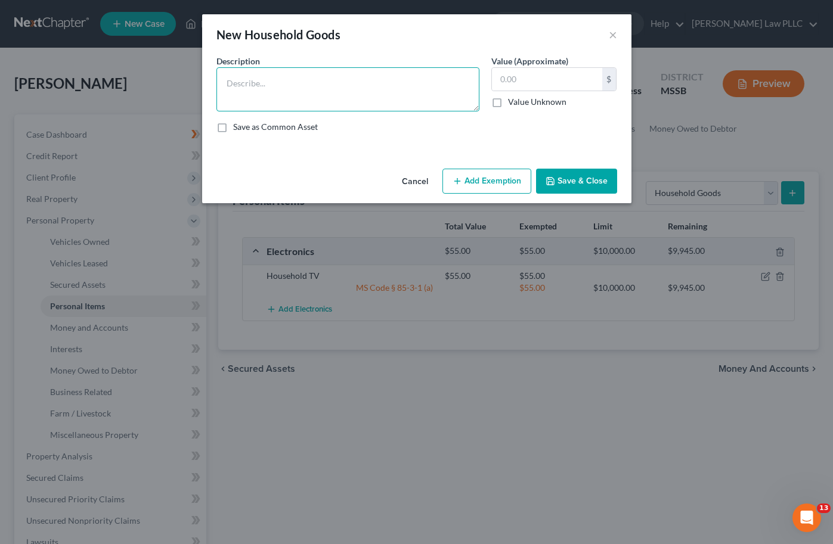
click at [294, 97] on textarea at bounding box center [347, 89] width 263 height 44
type textarea "Various household items"
type input "1,020"
click at [500, 186] on button "Add Exemption" at bounding box center [486, 181] width 89 height 25
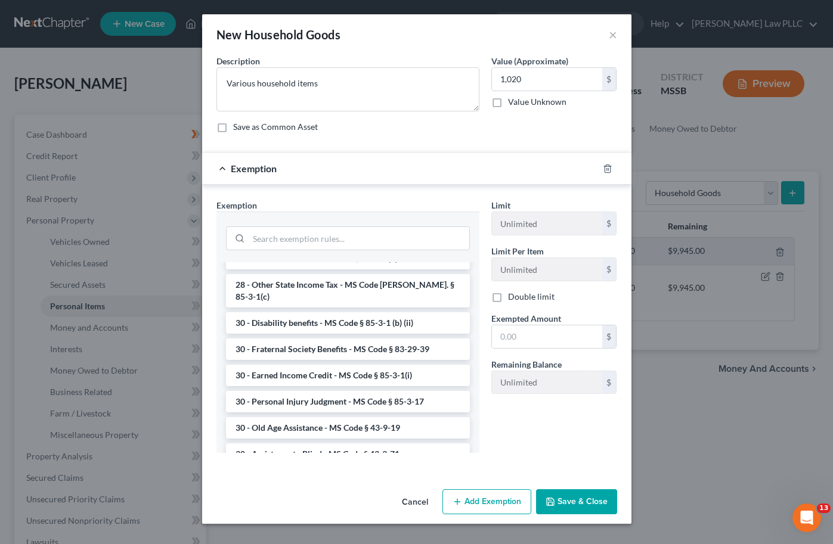
scroll to position [1044, 0]
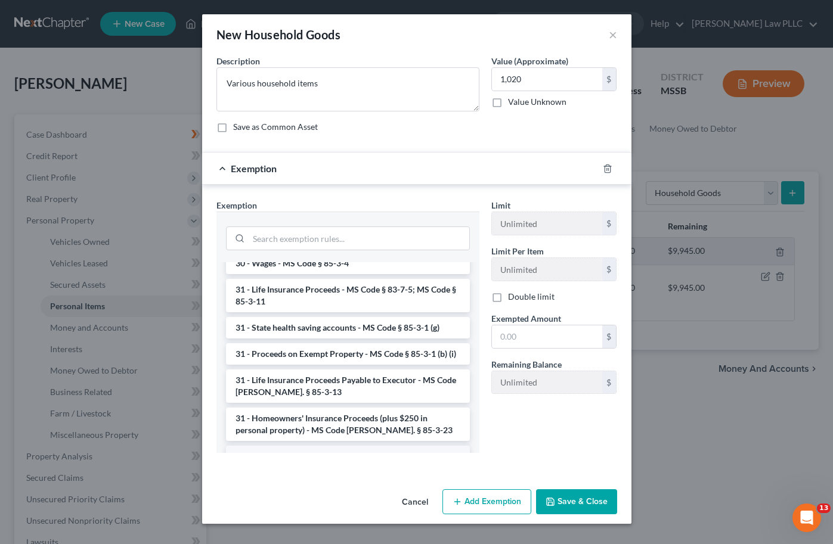
click at [300, 446] on li "6 - Tangible Personal Property - MS Code § 85-3-1 (a)" at bounding box center [348, 456] width 244 height 21
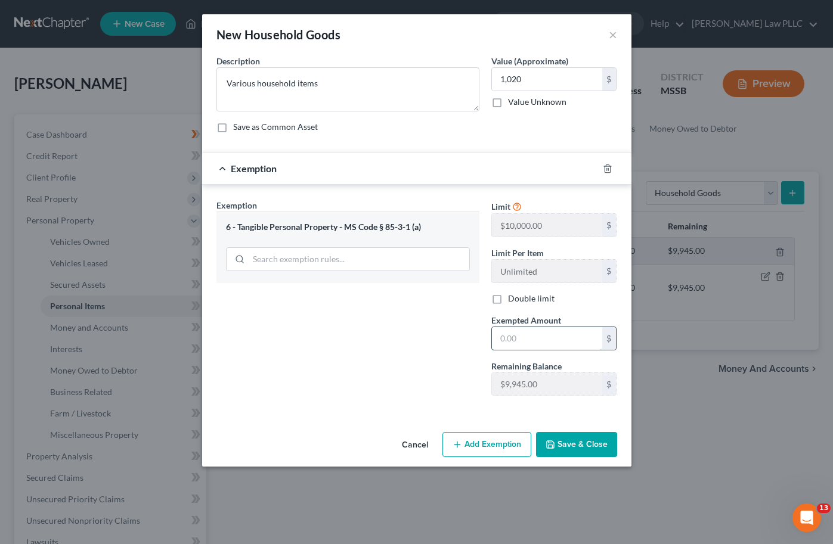
click at [523, 342] on input "text" at bounding box center [547, 338] width 110 height 23
type input "1,020"
click at [567, 446] on button "Save & Close" at bounding box center [576, 444] width 81 height 25
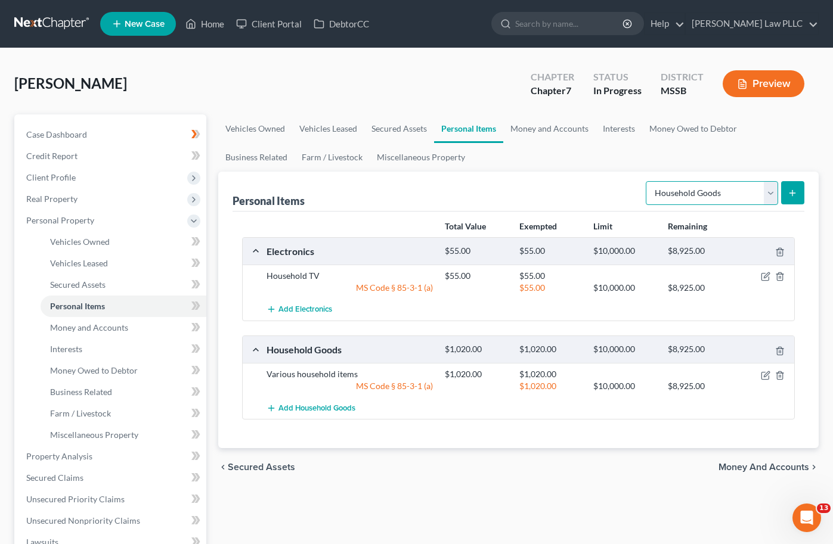
click at [775, 194] on select "Select Item Type Clothing Collectibles Of Value Electronics Firearms Household …" at bounding box center [711, 193] width 132 height 24
select select "jewelry"
click at [647, 181] on select "Select Item Type Clothing Collectibles Of Value Electronics Firearms Household …" at bounding box center [711, 193] width 132 height 24
click at [796, 193] on icon "submit" at bounding box center [792, 193] width 10 height 10
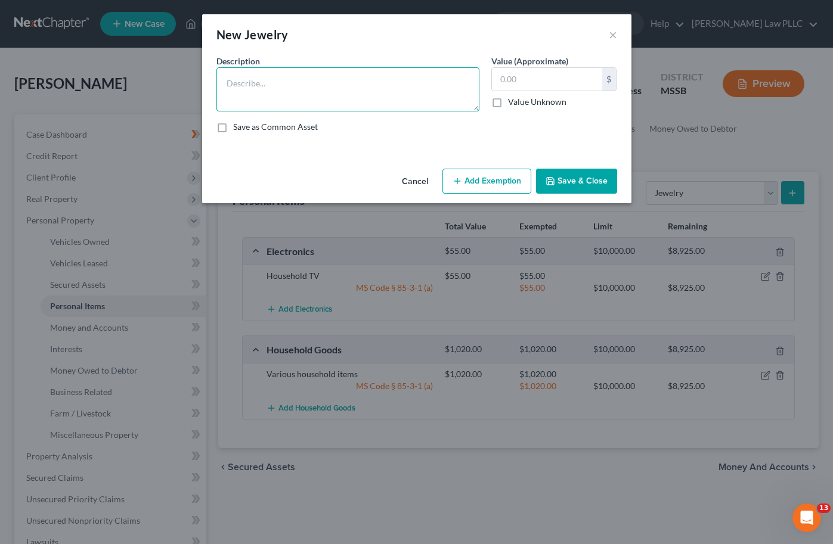
click at [367, 90] on textarea at bounding box center [347, 89] width 263 height 44
type textarea "Various Jewelry"
type input "155"
click at [482, 184] on button "Add Exemption" at bounding box center [486, 181] width 89 height 25
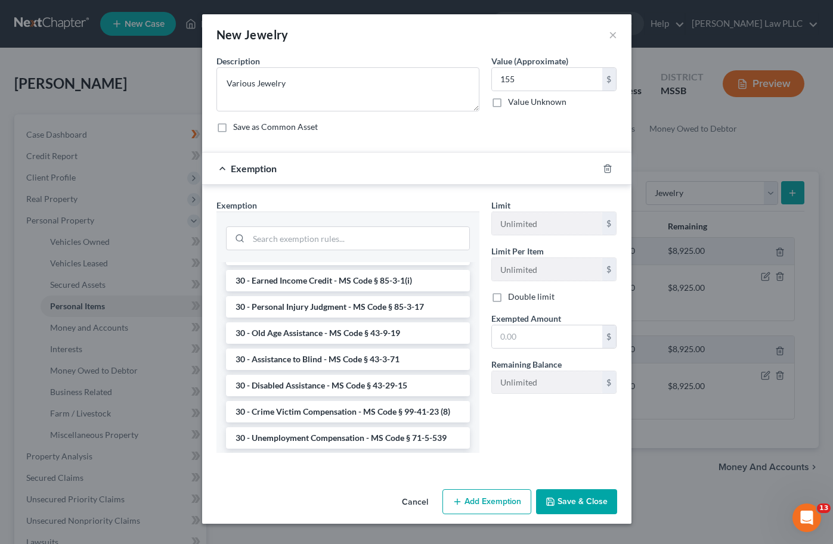
scroll to position [954, 0]
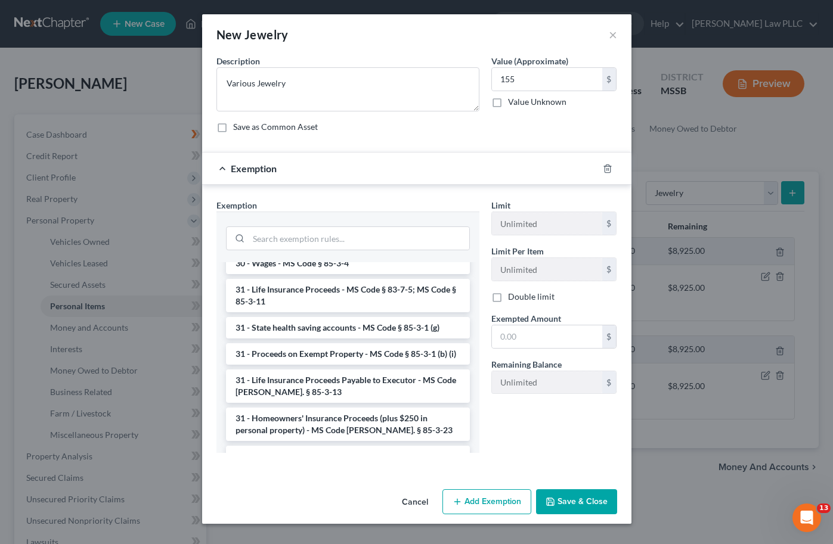
drag, startPoint x: 337, startPoint y: 437, endPoint x: 554, endPoint y: 356, distance: 231.4
click at [337, 446] on li "6 - Tangible Personal Property - MS Code § 85-3-1 (a)" at bounding box center [348, 456] width 244 height 21
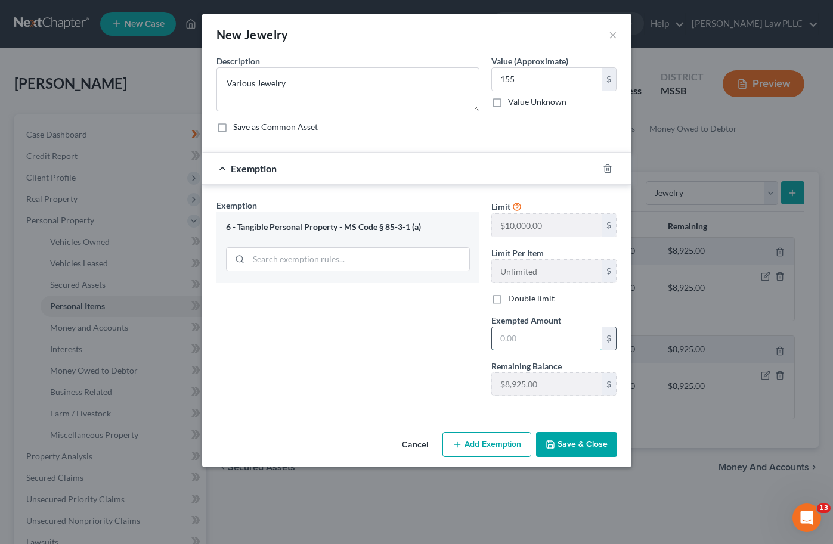
click at [554, 335] on input "text" at bounding box center [547, 338] width 110 height 23
type input "155"
click at [590, 447] on button "Save & Close" at bounding box center [576, 444] width 81 height 25
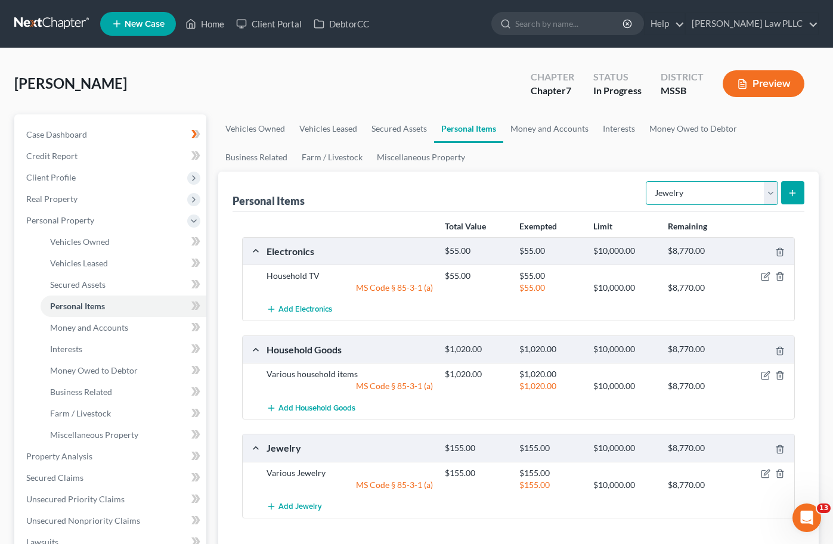
click at [768, 191] on select "Select Item Type Clothing Collectibles Of Value Electronics Firearms Household …" at bounding box center [711, 193] width 132 height 24
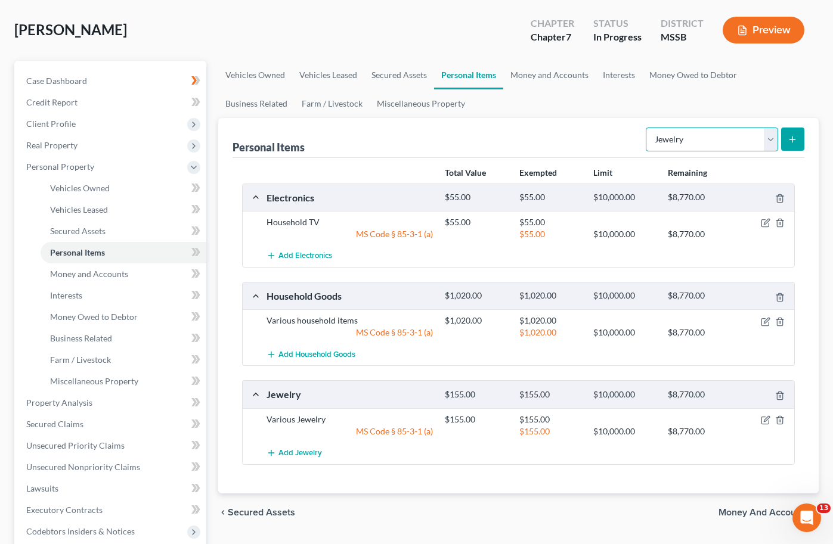
scroll to position [51, 0]
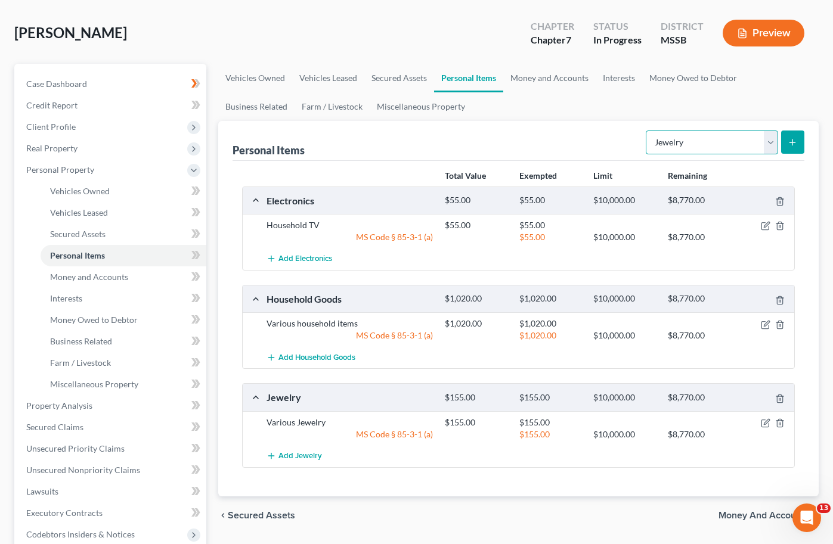
click at [769, 142] on select "Select Item Type Clothing Collectibles Of Value Electronics Firearms Household …" at bounding box center [711, 143] width 132 height 24
select select "clothing"
click at [647, 131] on select "Select Item Type Clothing Collectibles Of Value Electronics Firearms Household …" at bounding box center [711, 143] width 132 height 24
click at [798, 147] on button "submit" at bounding box center [792, 142] width 23 height 23
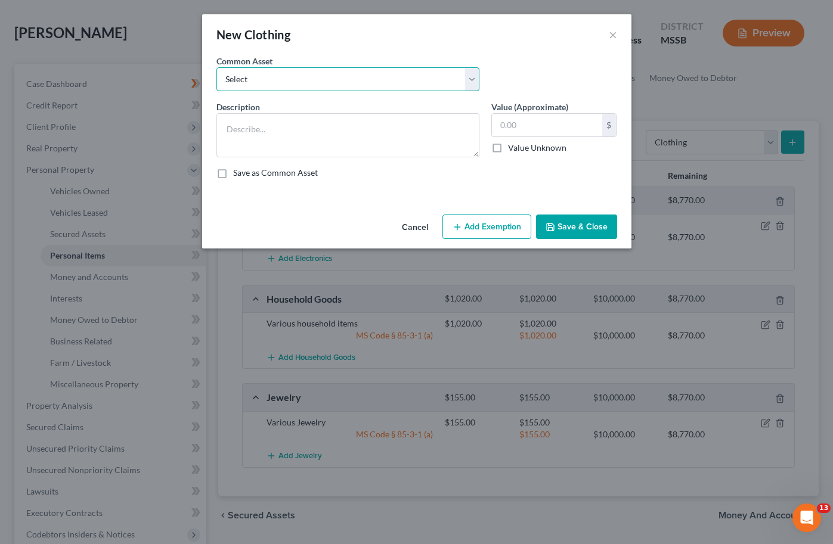
click at [366, 82] on select "Select Various Clothing" at bounding box center [347, 79] width 263 height 24
select select "0"
click at [216, 67] on select "Select Various Clothing" at bounding box center [347, 79] width 263 height 24
type textarea "Various Clothing"
type input "42.50"
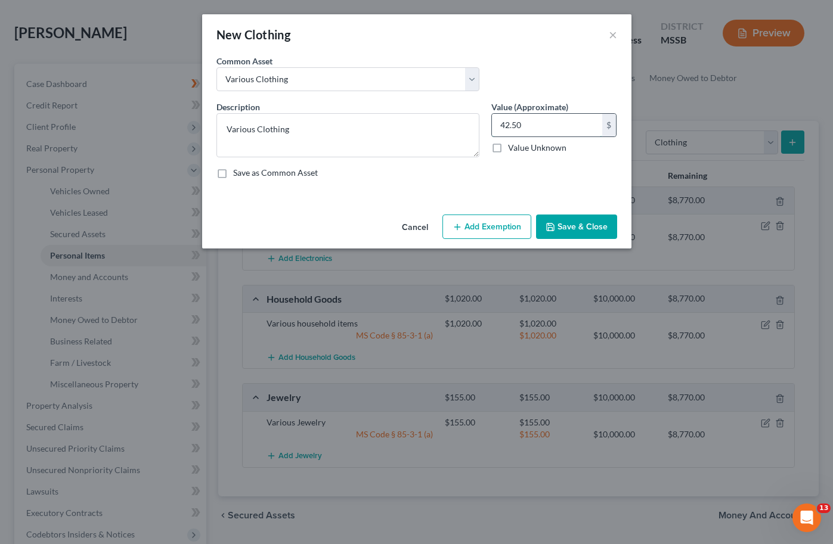
click at [529, 128] on input "42.50" at bounding box center [547, 125] width 110 height 23
click at [559, 228] on button "Save & Close" at bounding box center [576, 227] width 81 height 25
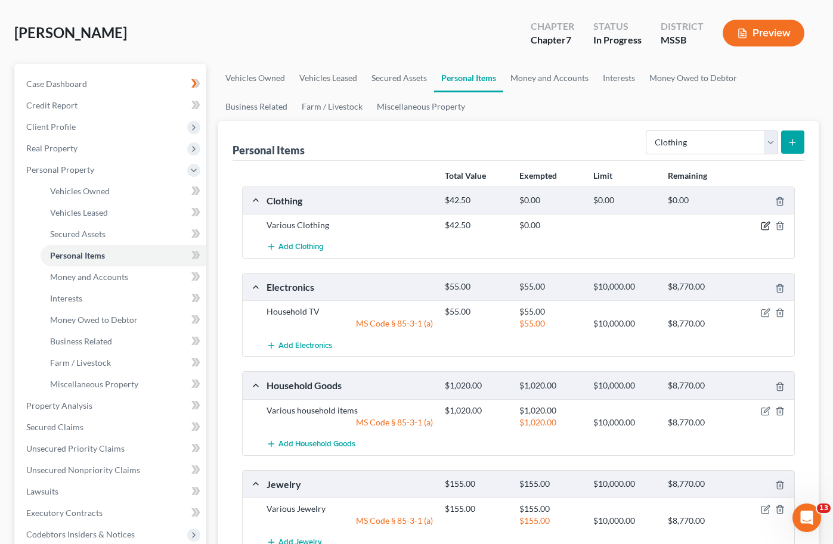
click at [765, 228] on icon "button" at bounding box center [765, 226] width 10 height 10
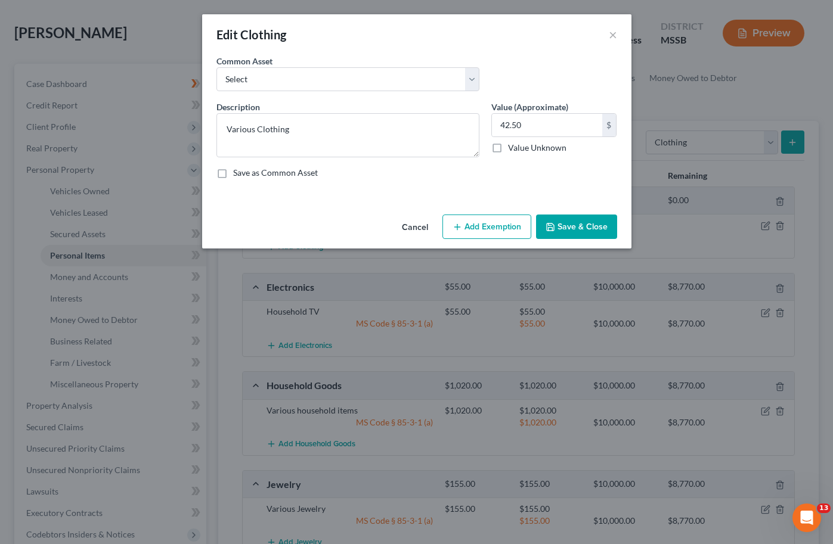
click at [512, 232] on button "Add Exemption" at bounding box center [486, 227] width 89 height 25
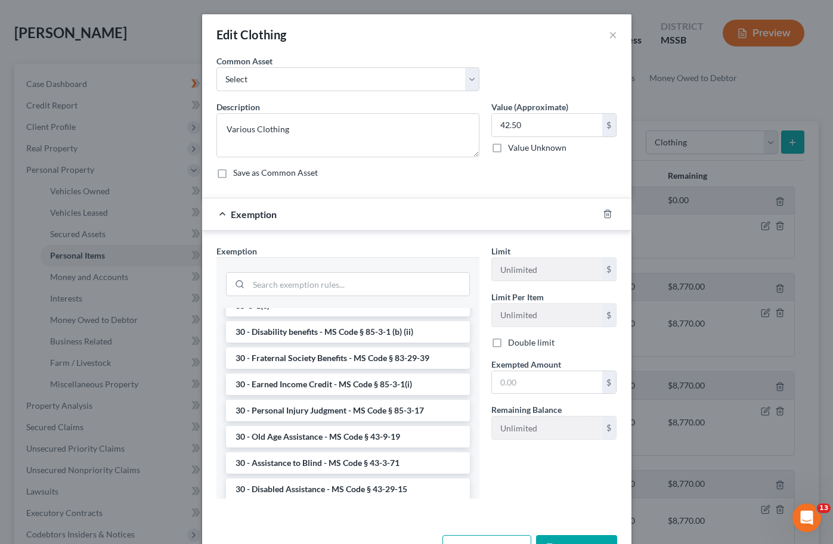
scroll to position [954, 0]
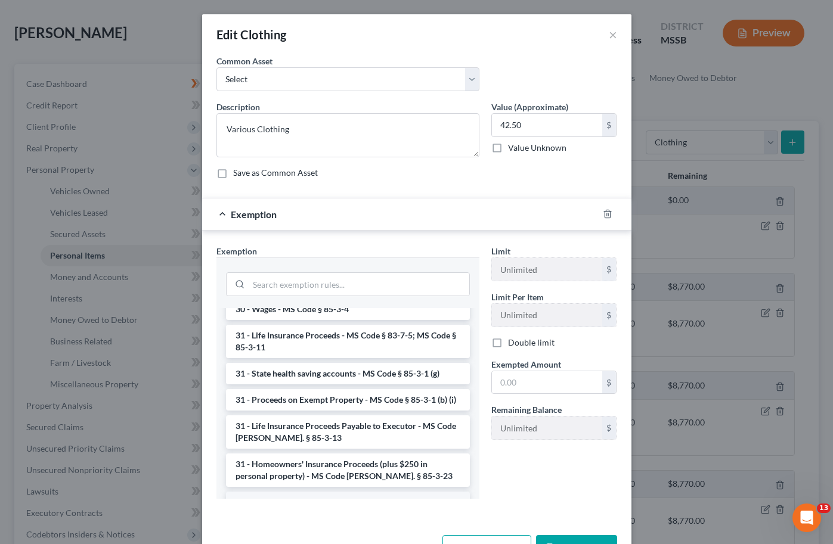
click at [310, 492] on li "6 - Tangible Personal Property - MS Code § 85-3-1 (a)" at bounding box center [348, 502] width 244 height 21
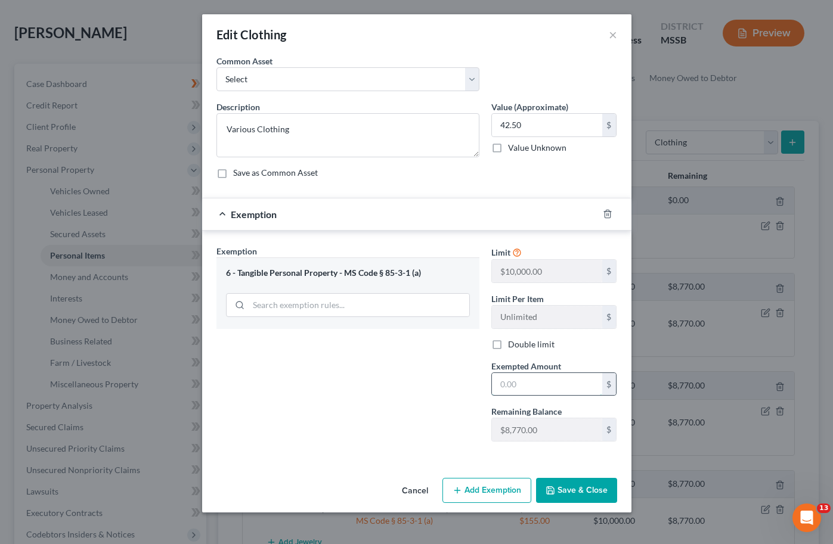
click at [518, 381] on input "text" at bounding box center [547, 384] width 110 height 23
type input "42.50"
click at [571, 489] on button "Save & Close" at bounding box center [576, 490] width 81 height 25
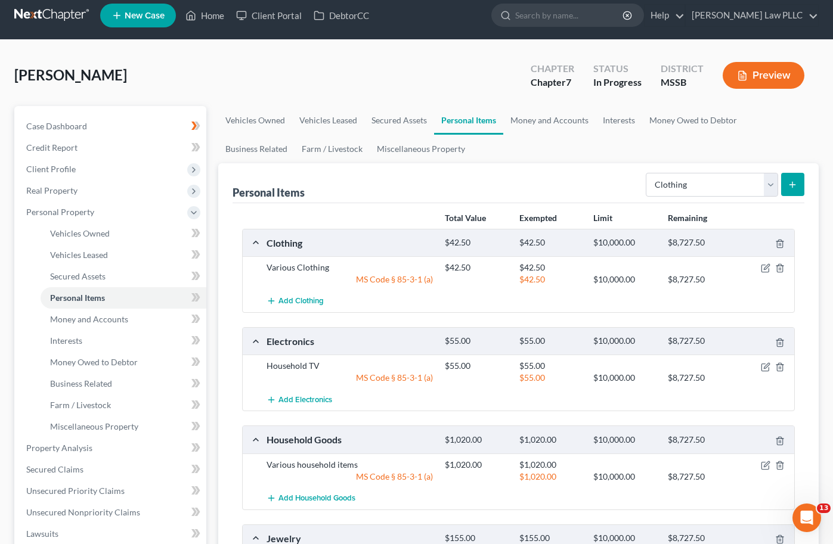
scroll to position [0, 0]
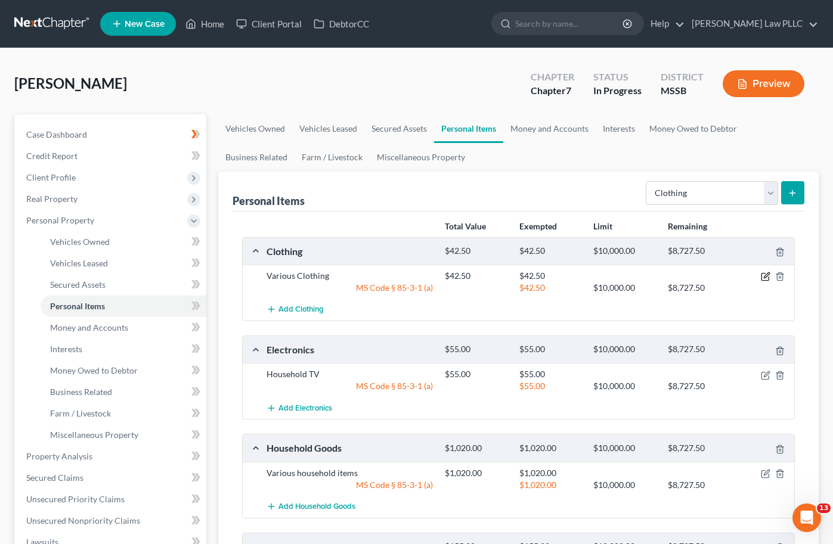
click at [765, 275] on icon "button" at bounding box center [765, 275] width 5 height 5
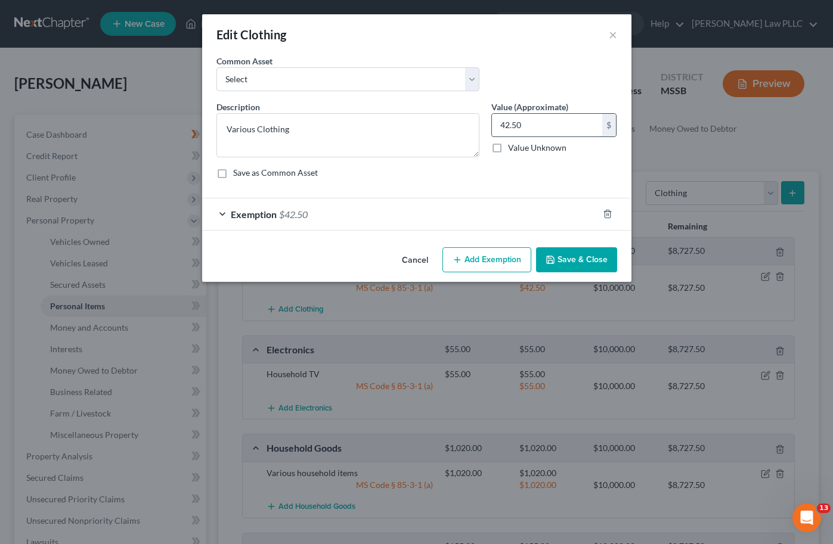
click at [516, 123] on input "42.50" at bounding box center [547, 125] width 110 height 23
type input "42"
click at [478, 262] on button "Add Exemption" at bounding box center [486, 259] width 89 height 25
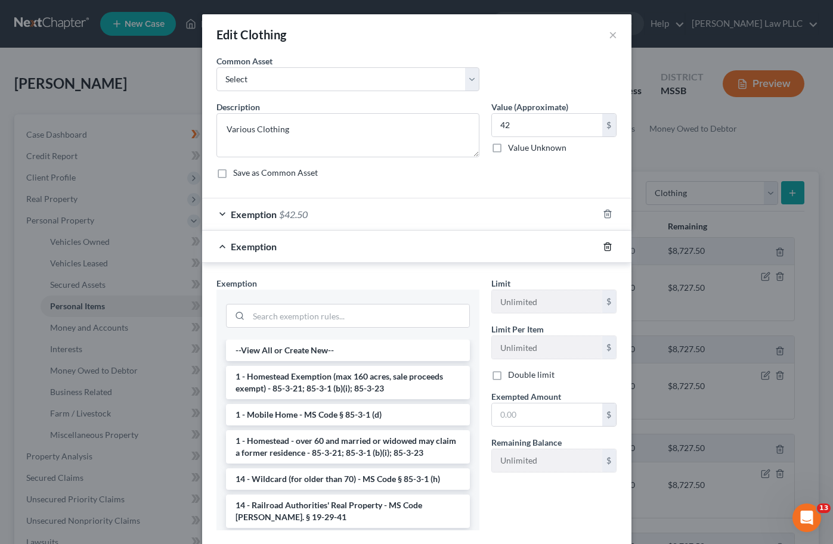
drag, startPoint x: 605, startPoint y: 245, endPoint x: 561, endPoint y: 239, distance: 43.9
click at [604, 245] on icon "button" at bounding box center [608, 247] width 10 height 10
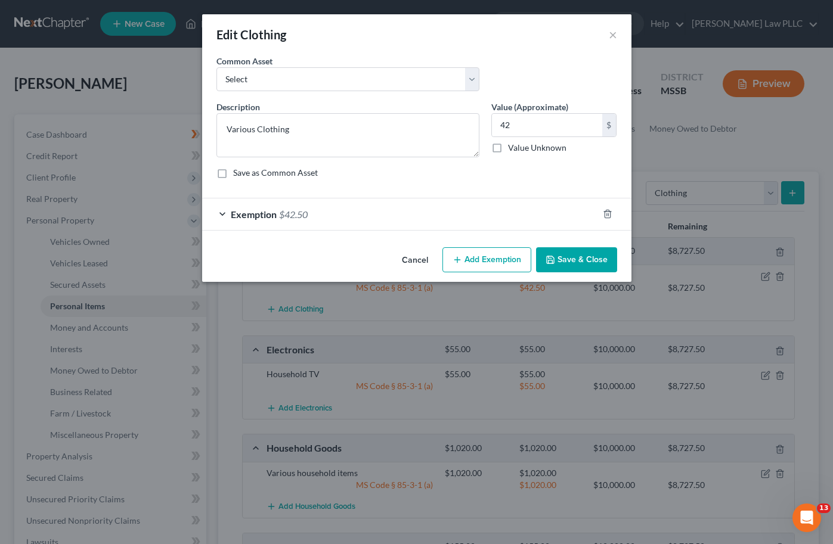
click at [339, 215] on div "Exemption $42.50" at bounding box center [400, 214] width 396 height 32
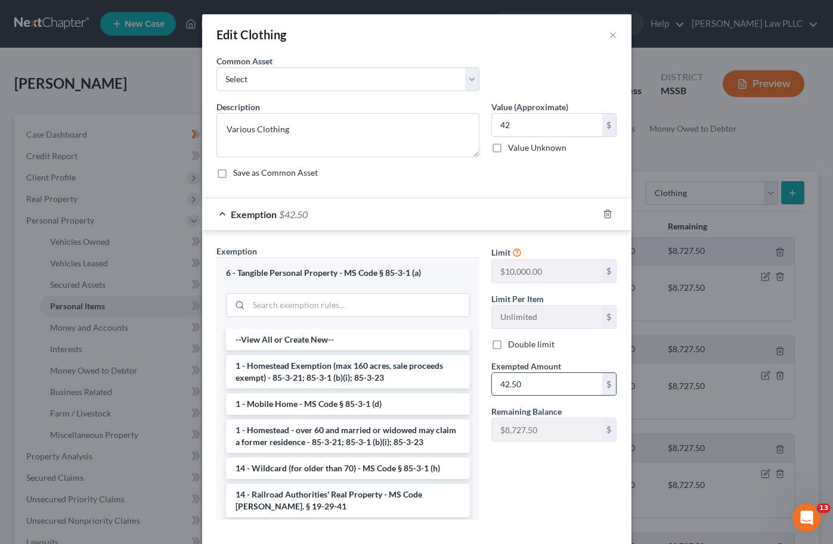
click at [521, 390] on input "42.50" at bounding box center [547, 384] width 110 height 23
type input "42"
click at [529, 485] on div "Limit $10,000.00 $ Limit Per Item Unlimited $ Double limit Exempted Amount * 42…" at bounding box center [554, 387] width 138 height 284
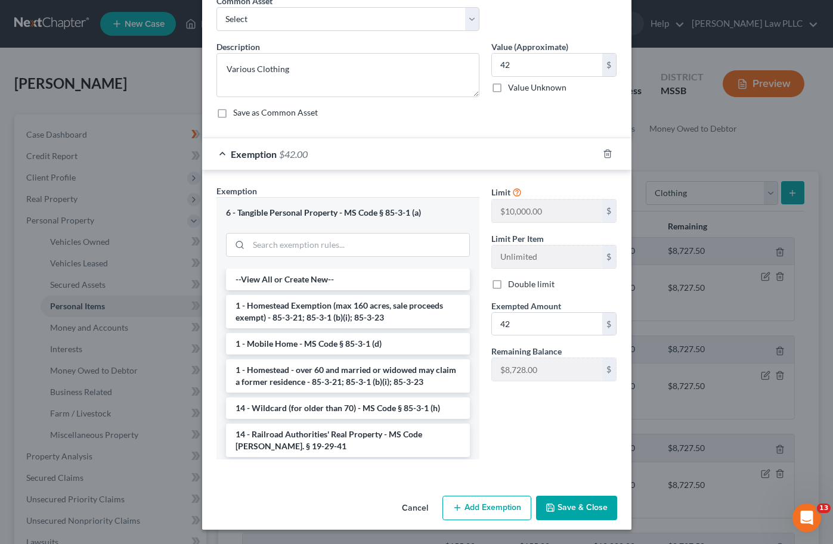
click at [585, 512] on button "Save & Close" at bounding box center [576, 508] width 81 height 25
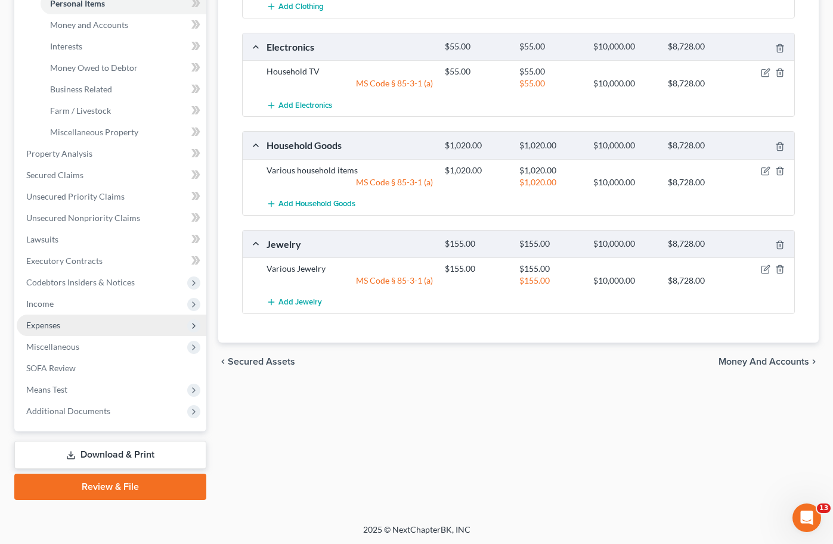
scroll to position [0, 0]
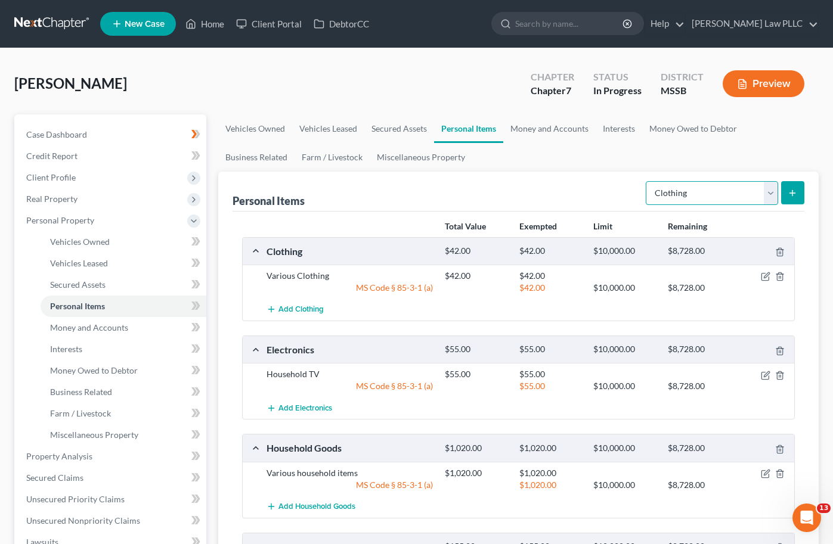
click at [771, 188] on select "Select Item Type Clothing Collectibles Of Value Electronics Firearms Household …" at bounding box center [711, 193] width 132 height 24
click at [86, 324] on span "Money and Accounts" at bounding box center [89, 327] width 78 height 10
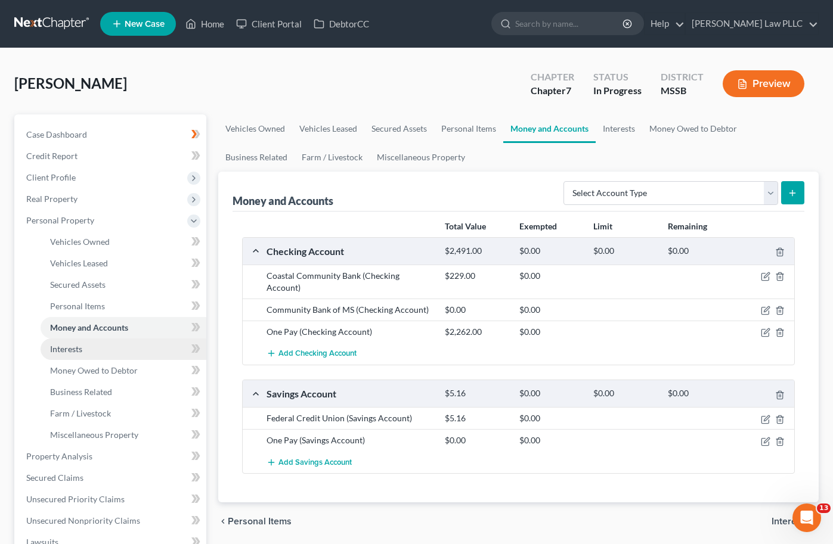
click at [99, 351] on link "Interests" at bounding box center [124, 349] width 166 height 21
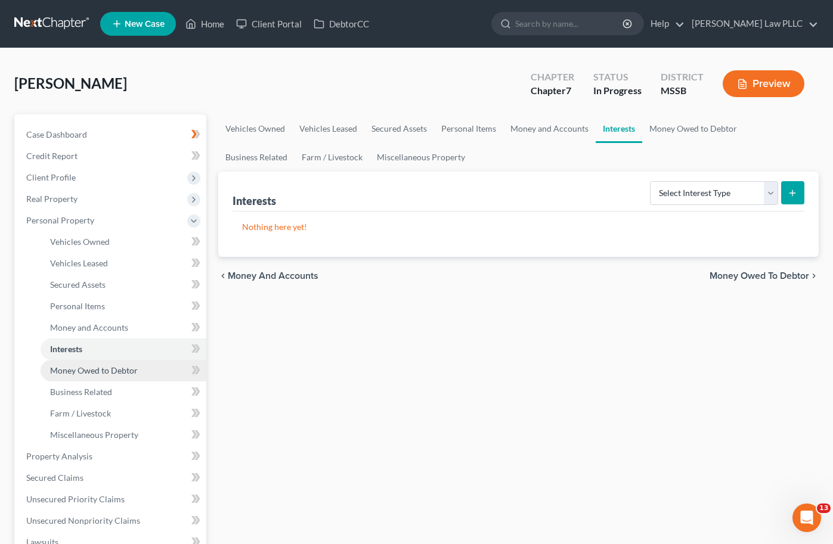
click at [96, 374] on span "Money Owed to Debtor" at bounding box center [94, 370] width 88 height 10
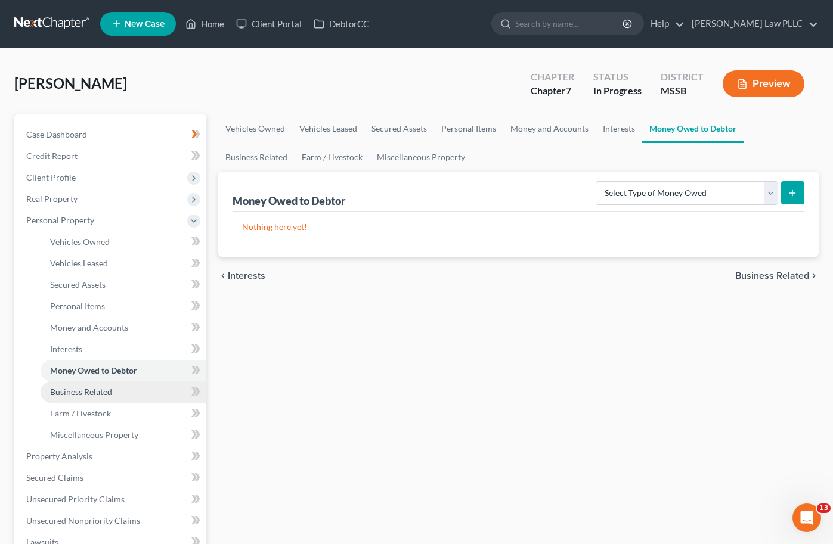
click at [92, 395] on span "Business Related" at bounding box center [81, 392] width 62 height 10
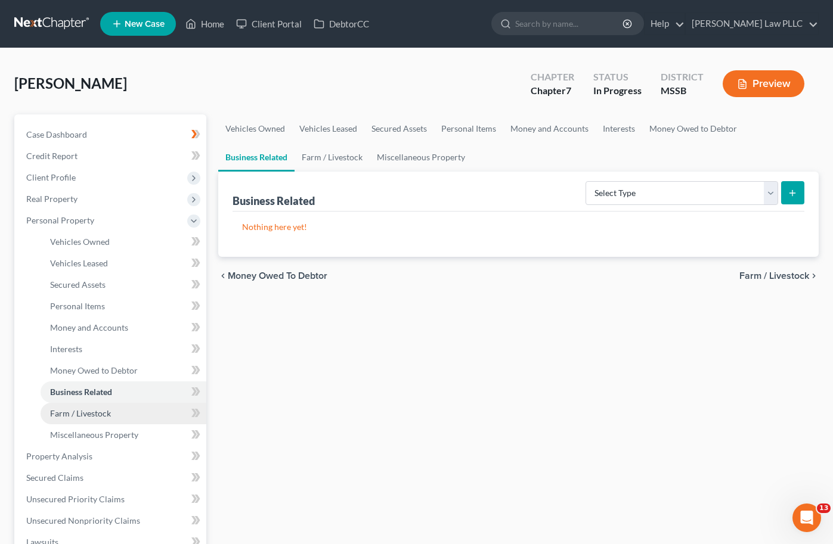
click at [92, 412] on span "Farm / Livestock" at bounding box center [80, 413] width 61 height 10
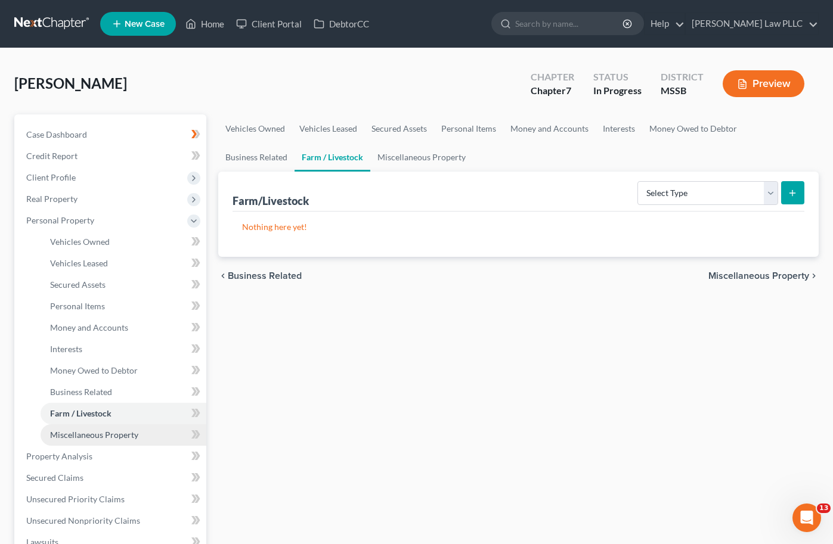
click at [95, 434] on span "Miscellaneous Property" at bounding box center [94, 435] width 88 height 10
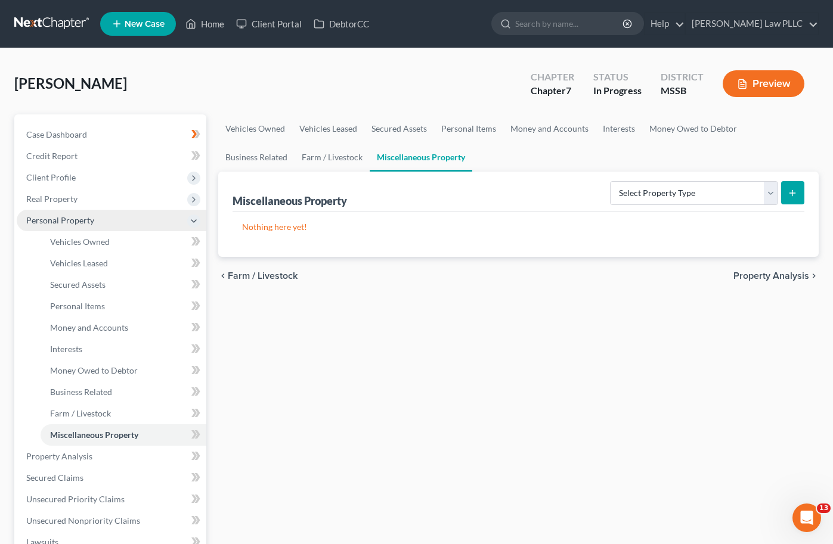
click at [67, 219] on span "Personal Property" at bounding box center [60, 220] width 68 height 10
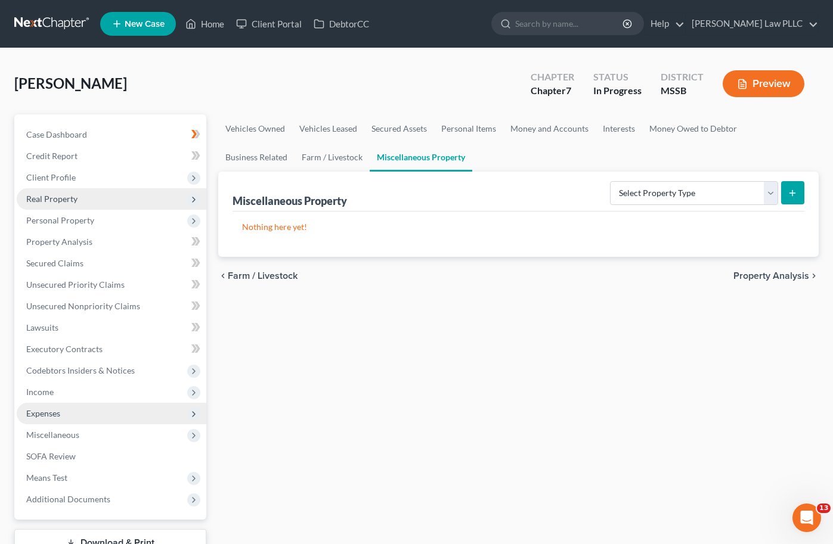
click at [56, 196] on span "Real Property" at bounding box center [51, 199] width 51 height 10
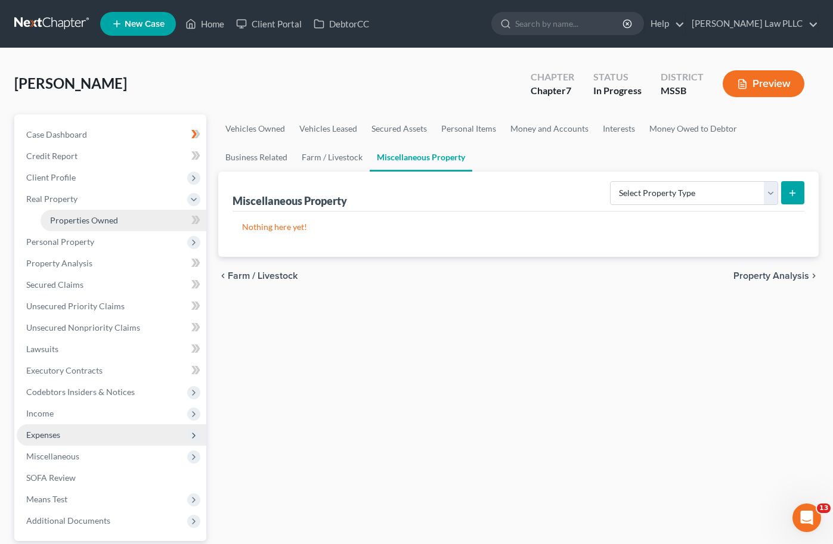
click at [82, 221] on span "Properties Owned" at bounding box center [84, 220] width 68 height 10
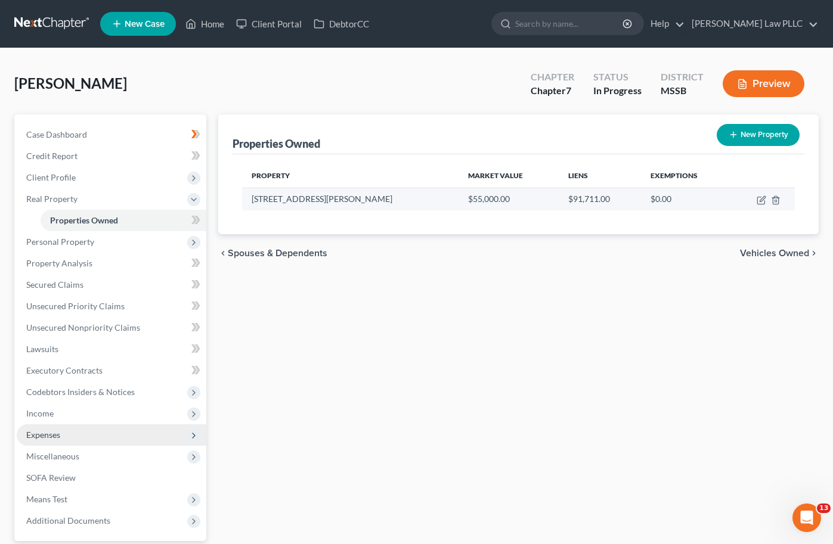
click at [266, 203] on td "[STREET_ADDRESS][PERSON_NAME]" at bounding box center [350, 199] width 216 height 23
click at [281, 201] on td "[STREET_ADDRESS][PERSON_NAME]" at bounding box center [350, 199] width 216 height 23
click at [758, 197] on icon "button" at bounding box center [761, 200] width 10 height 10
select select "25"
select select "19"
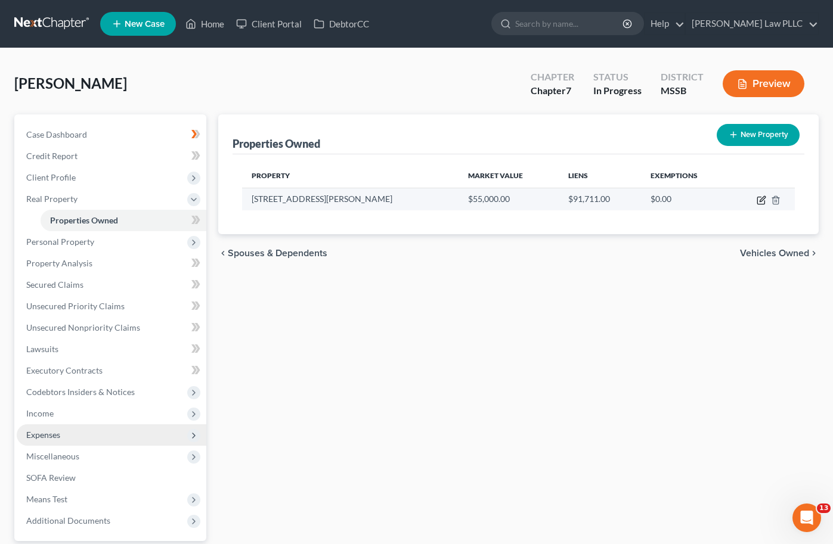
select select "0"
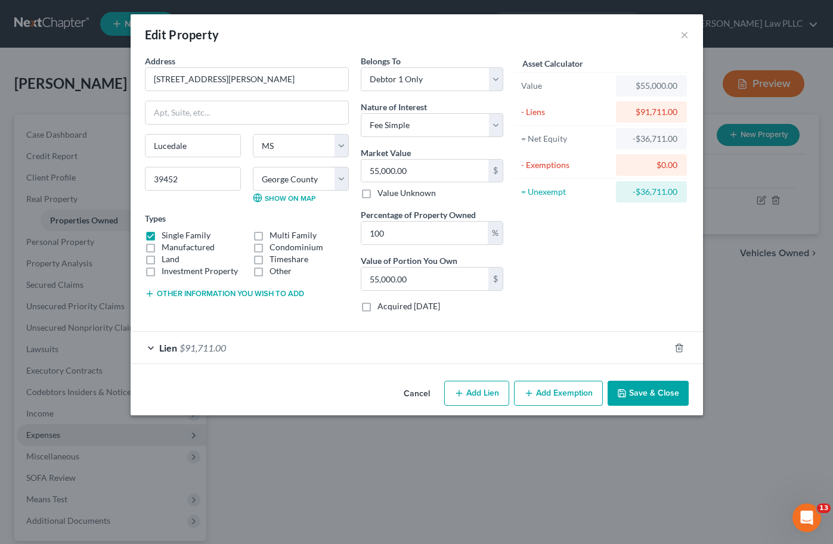
click at [540, 398] on button "Add Exemption" at bounding box center [558, 393] width 89 height 25
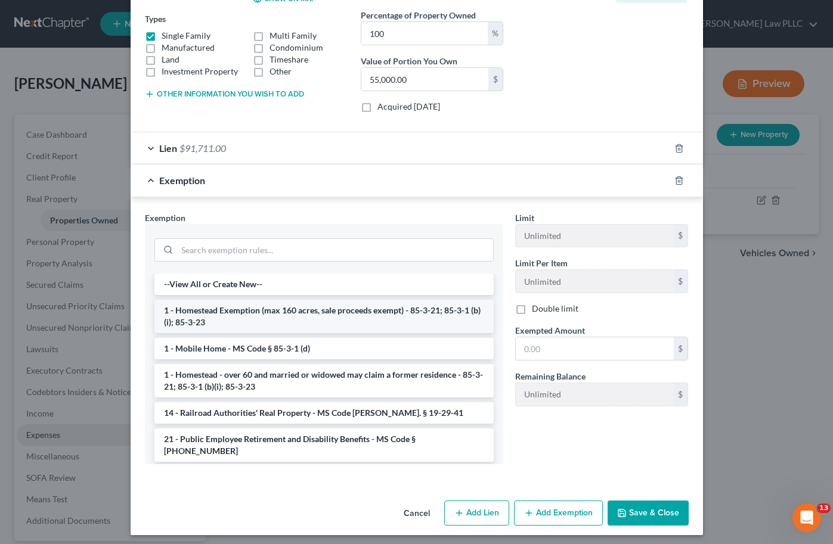
click at [317, 313] on li "1 - Homestead Exemption (max 160 acres, sale proceeds exempt) - 85-3-21; 85-3-1…" at bounding box center [323, 316] width 339 height 33
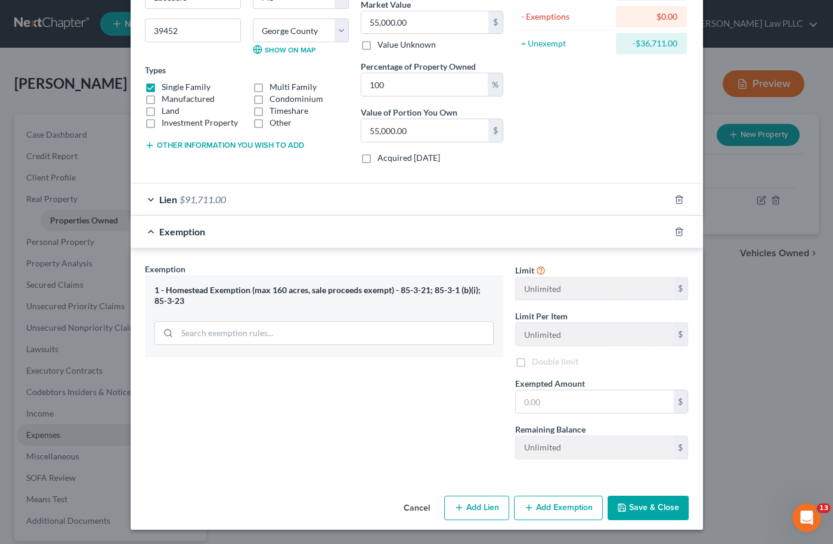
scroll to position [148, 0]
click at [533, 407] on input "text" at bounding box center [595, 401] width 158 height 23
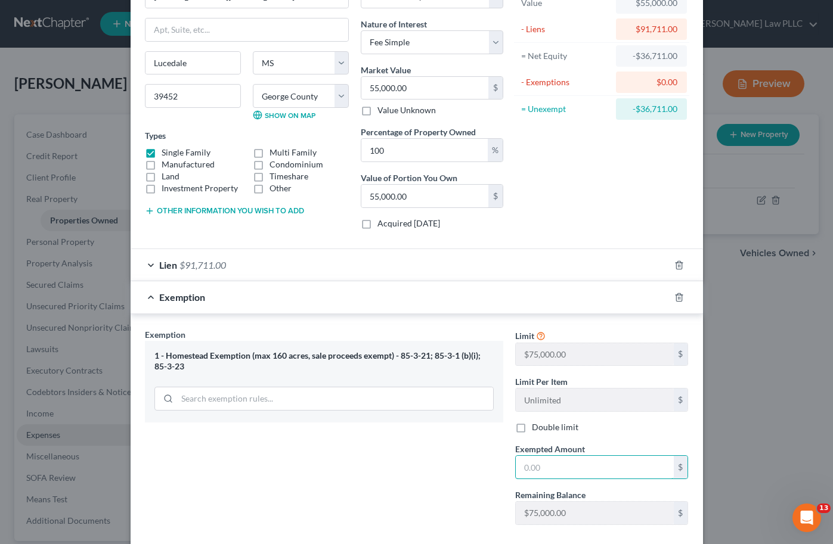
scroll to position [82, 0]
type input "3"
drag, startPoint x: 525, startPoint y: 467, endPoint x: 553, endPoint y: 471, distance: 28.4
click at [526, 467] on input "36,711" at bounding box center [595, 468] width 158 height 23
type input "36,711"
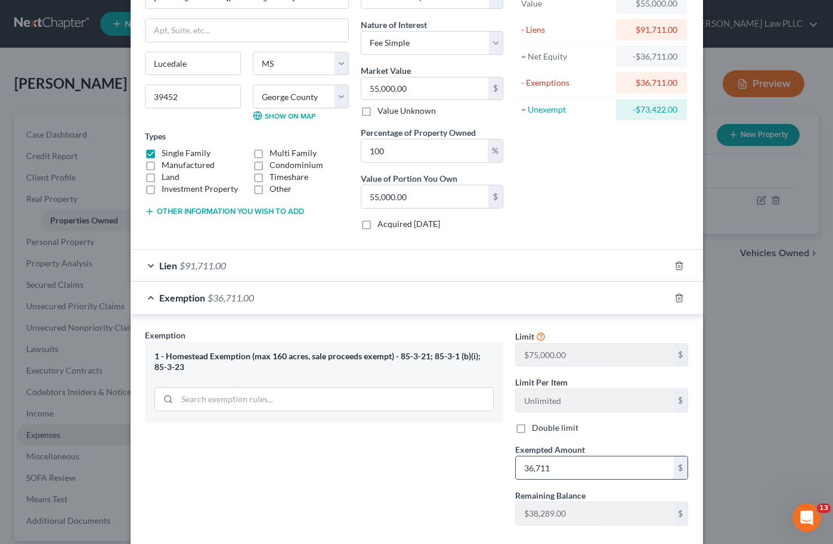
click at [521, 465] on input "36,711" at bounding box center [595, 468] width 158 height 23
click at [439, 477] on div "Exemption Set must be selected for CA. Exemption * 1 - Homestead Exemption (max…" at bounding box center [324, 432] width 370 height 206
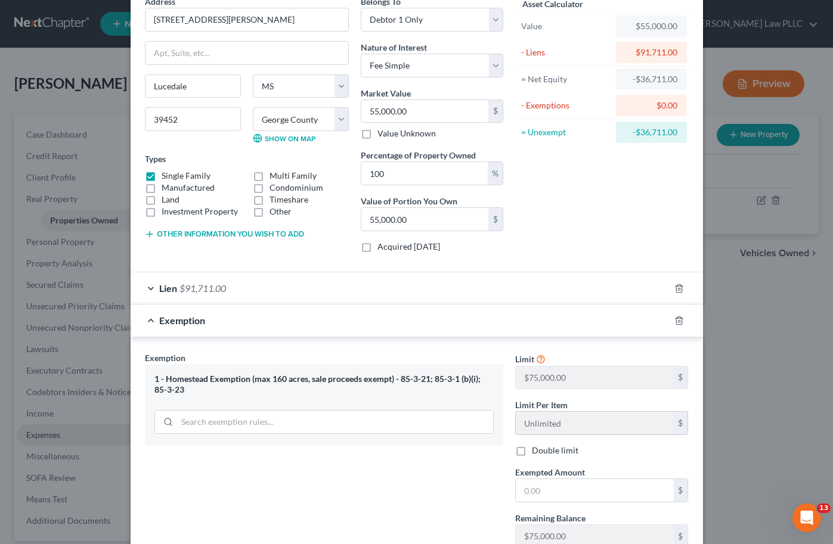
scroll to position [60, 0]
click at [535, 492] on input "text" at bounding box center [595, 490] width 158 height 23
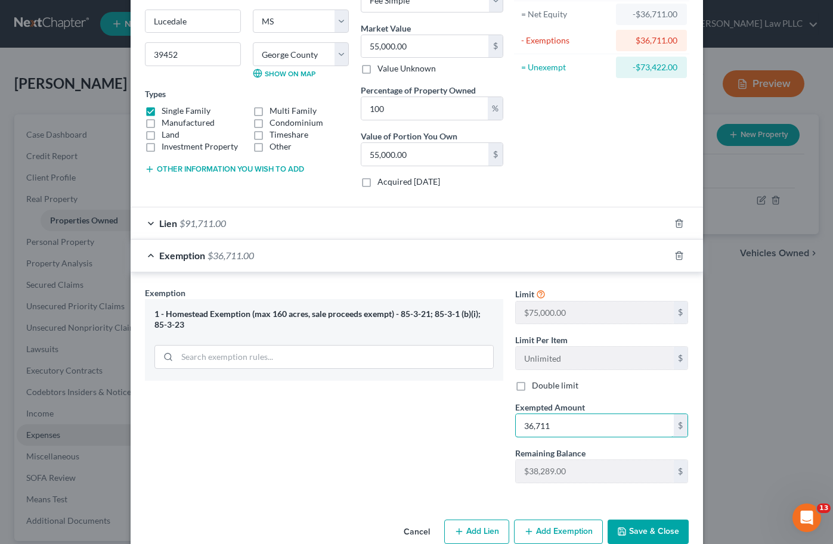
scroll to position [148, 0]
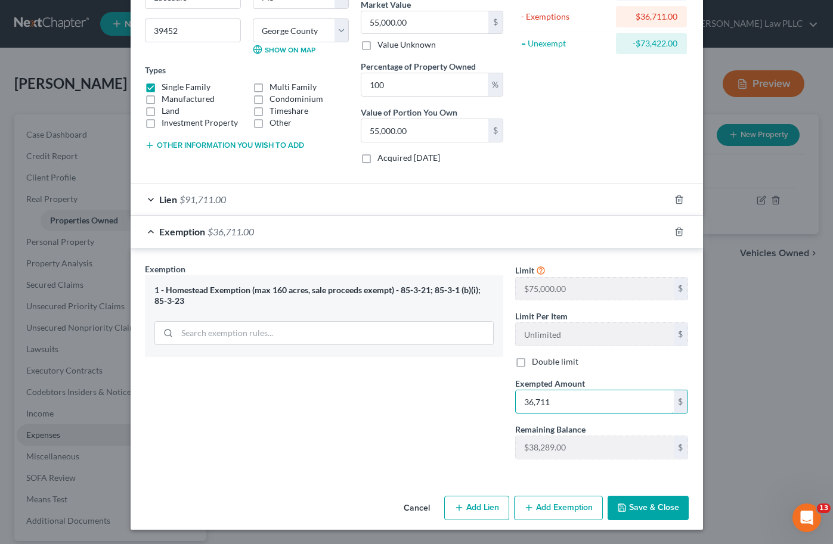
type input "36,711"
click at [662, 511] on button "Save & Close" at bounding box center [647, 508] width 81 height 25
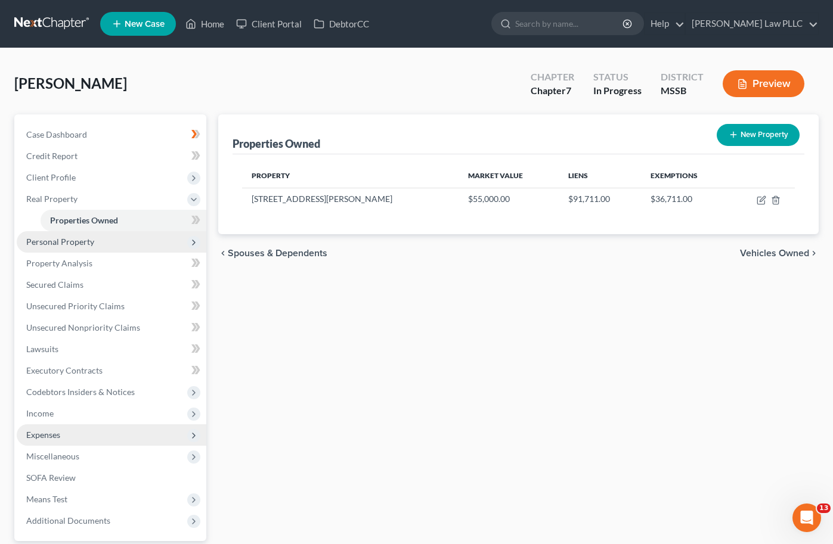
click at [86, 241] on span "Personal Property" at bounding box center [60, 242] width 68 height 10
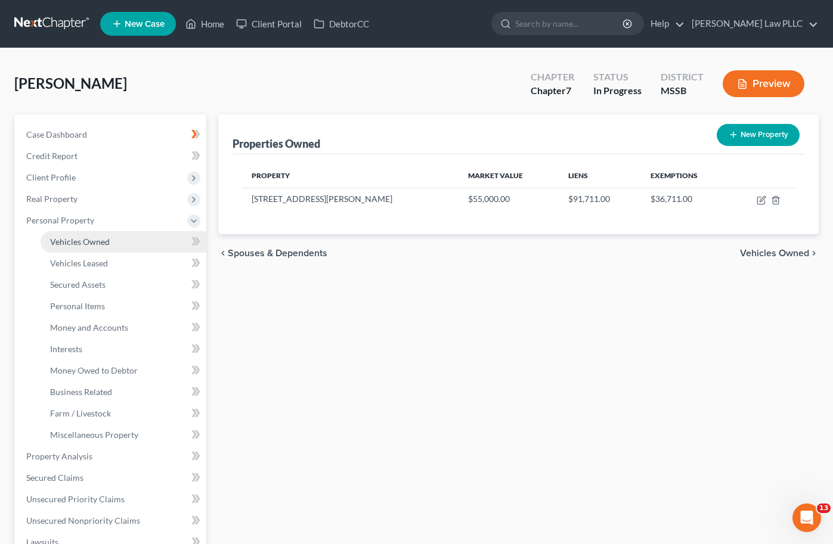
click at [86, 241] on span "Vehicles Owned" at bounding box center [80, 242] width 60 height 10
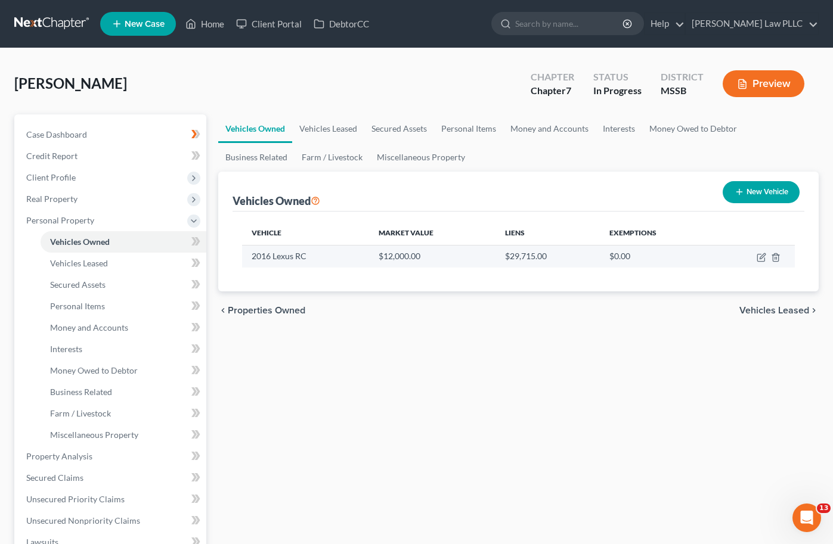
click at [399, 258] on td "$12,000.00" at bounding box center [432, 256] width 126 height 23
click at [761, 259] on icon "button" at bounding box center [761, 258] width 10 height 10
select select "0"
select select "10"
select select "3"
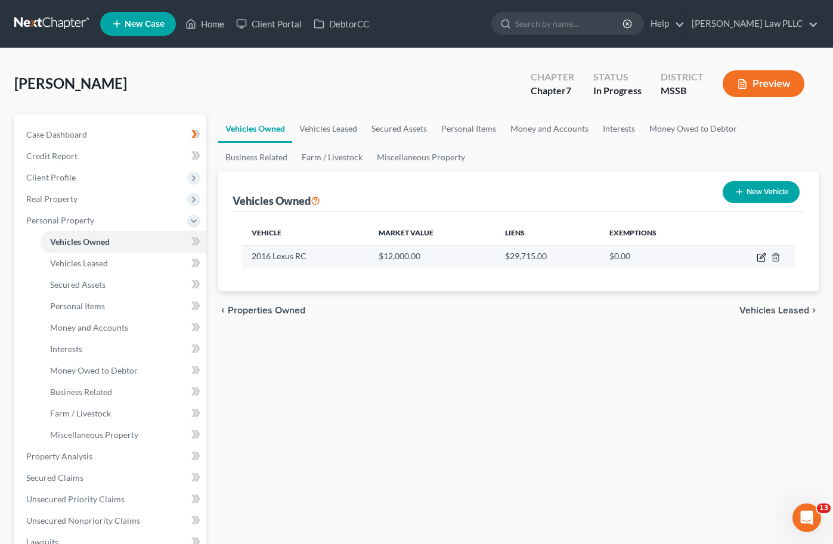
select select "0"
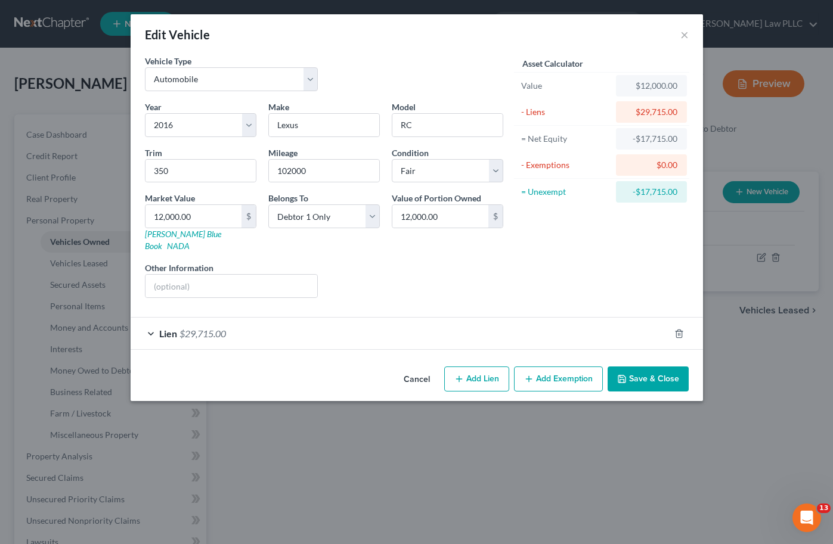
click at [658, 377] on button "Save & Close" at bounding box center [647, 379] width 81 height 25
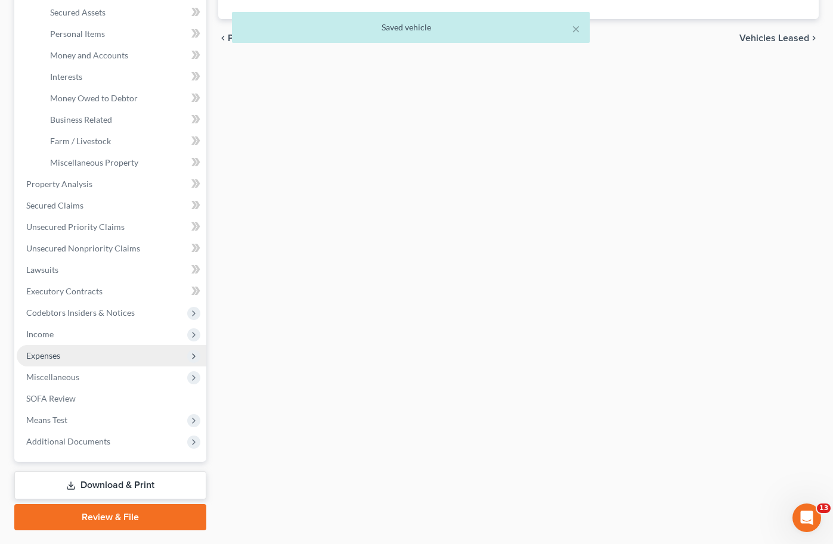
scroll to position [303, 0]
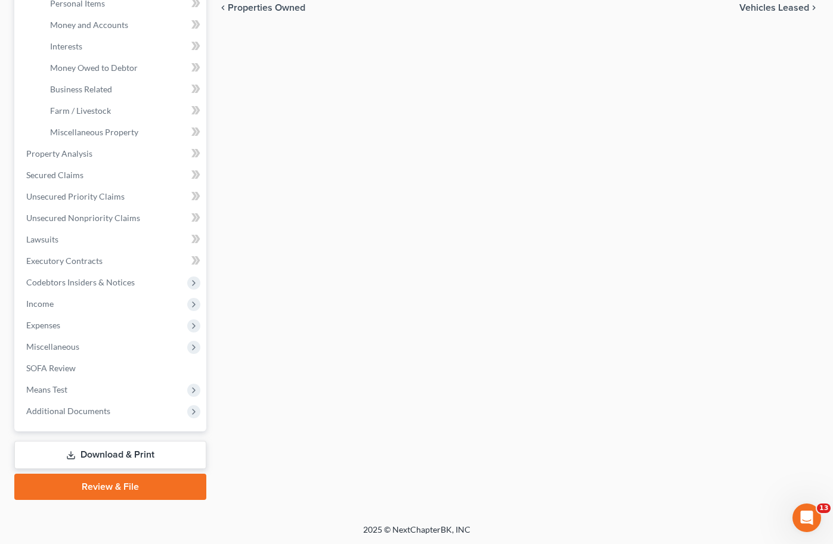
click at [119, 488] on link "Review & File" at bounding box center [110, 487] width 192 height 26
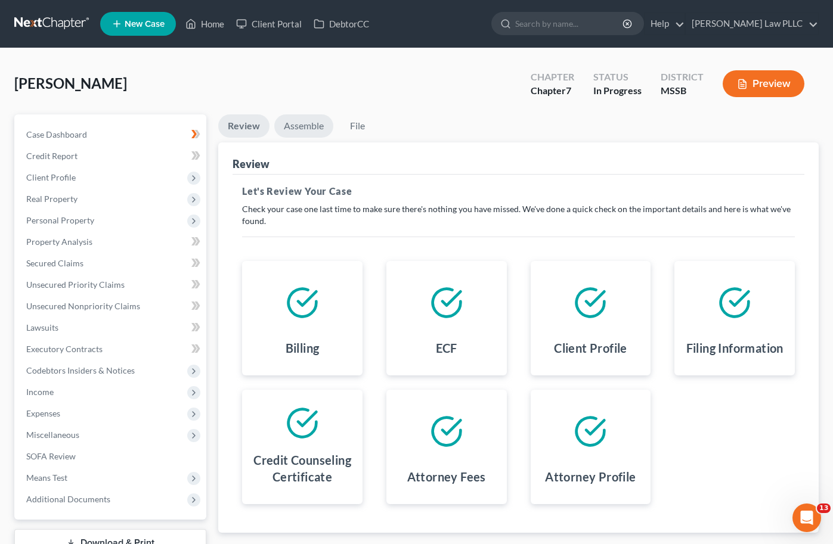
click at [291, 127] on link "Assemble" at bounding box center [303, 125] width 59 height 23
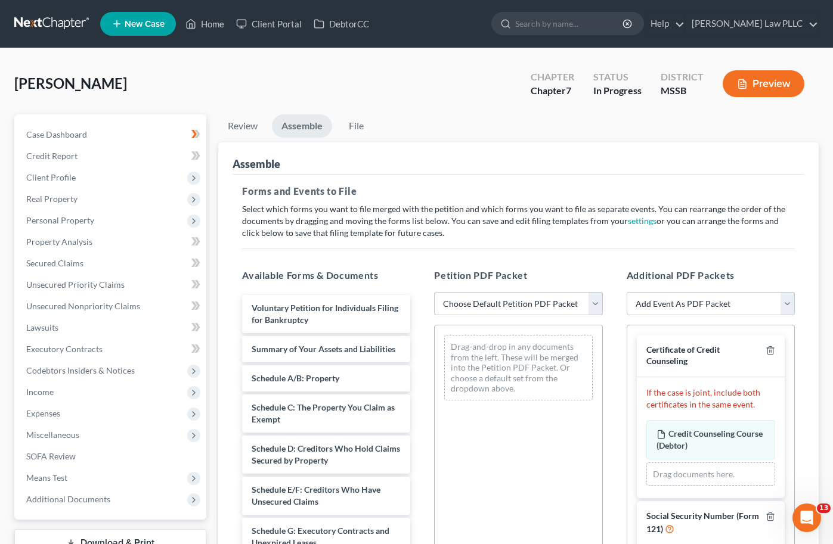
click at [507, 307] on select "Choose Default Petition PDF Packet Emergency Filing (Voluntary Petition and Cre…" at bounding box center [518, 304] width 168 height 24
select select "3"
click at [434, 292] on select "Choose Default Petition PDF Packet Emergency Filing (Voluntary Petition and Cre…" at bounding box center [518, 304] width 168 height 24
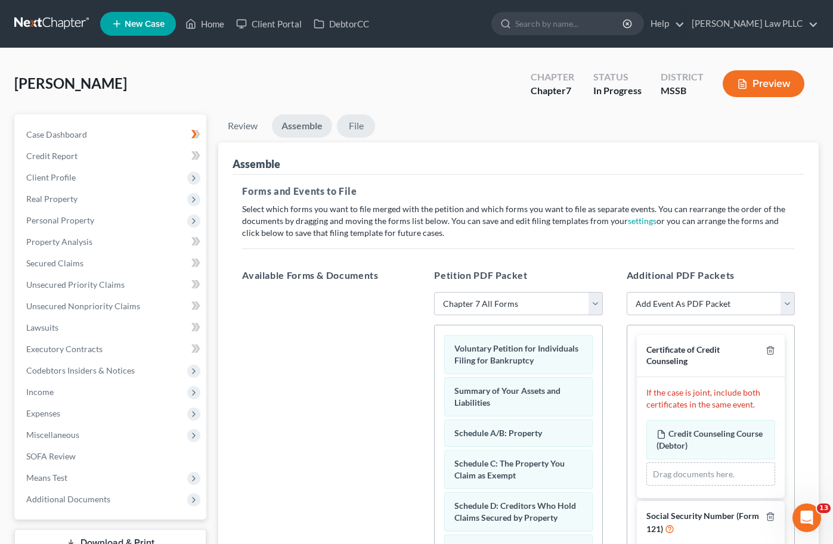
click at [357, 130] on link "File" at bounding box center [356, 125] width 38 height 23
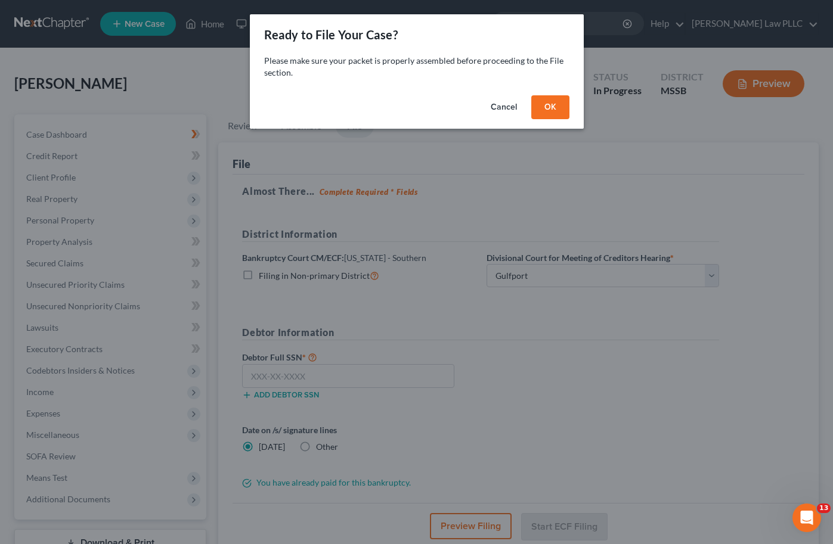
click at [563, 109] on button "OK" at bounding box center [550, 107] width 38 height 24
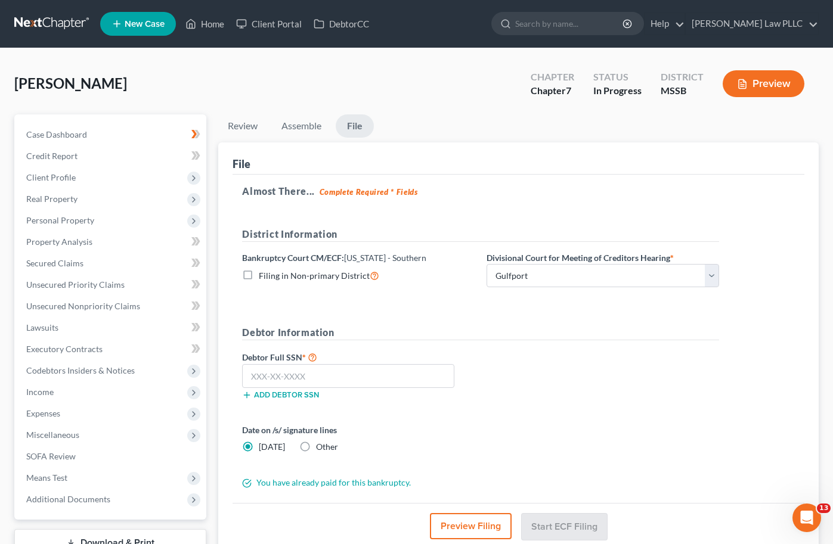
scroll to position [89, 0]
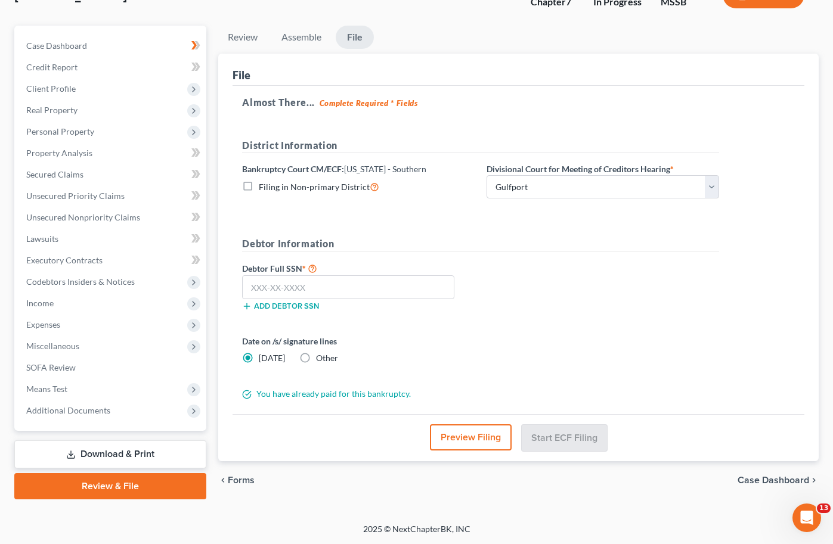
click at [446, 440] on button "Preview Filing" at bounding box center [471, 437] width 82 height 26
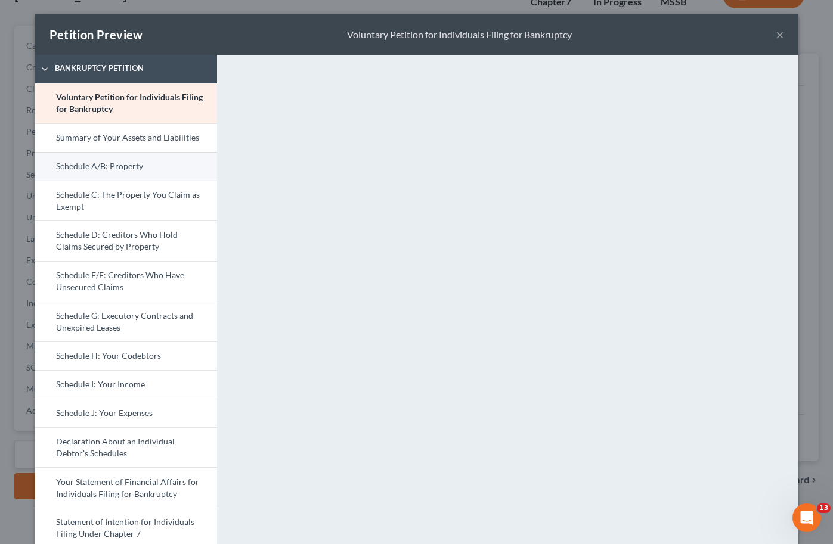
click at [111, 172] on link "Schedule A/B: Property" at bounding box center [126, 166] width 182 height 29
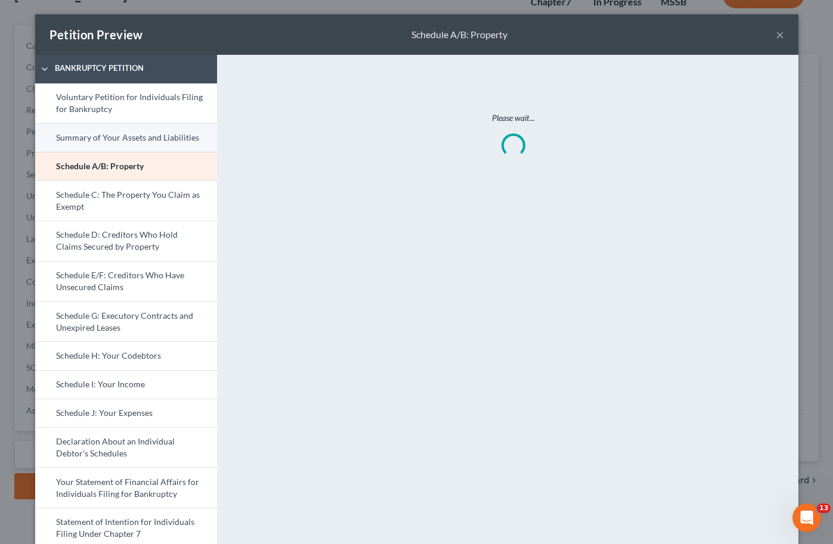
click at [114, 132] on link "Summary of Your Assets and Liabilities" at bounding box center [126, 137] width 182 height 29
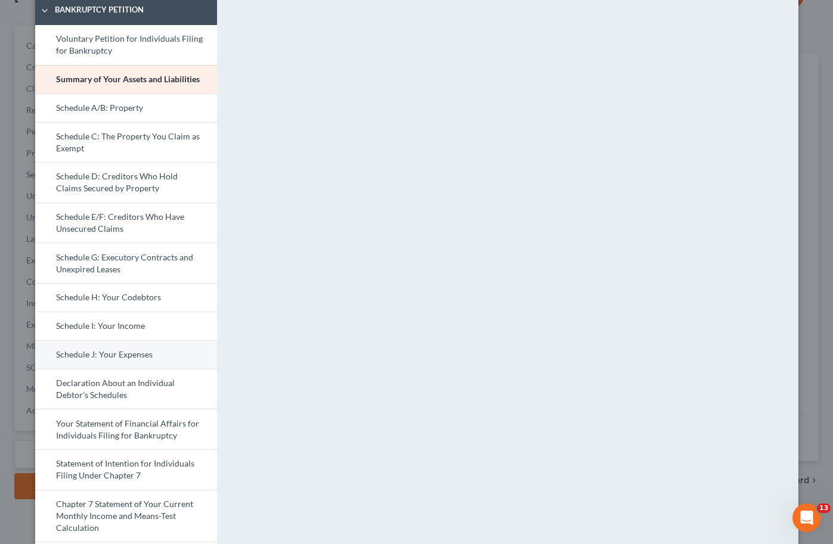
scroll to position [45, 0]
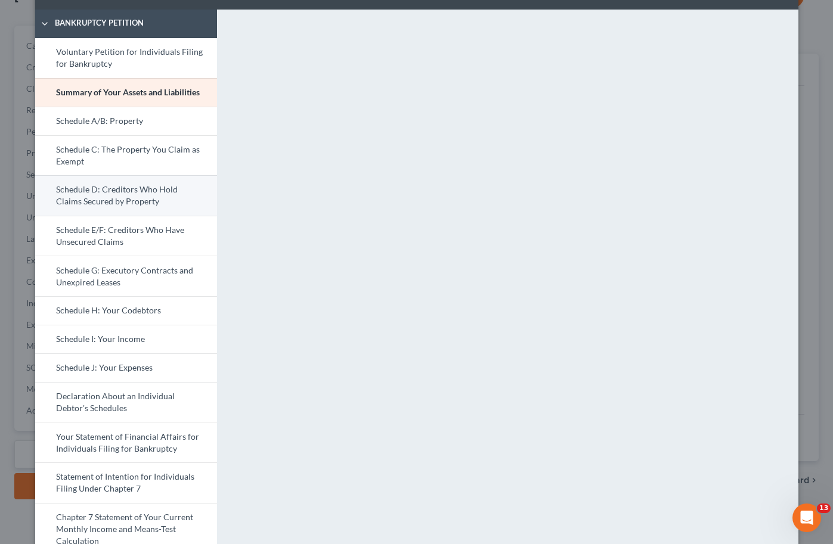
click at [106, 195] on link "Schedule D: Creditors Who Hold Claims Secured by Property" at bounding box center [126, 195] width 182 height 41
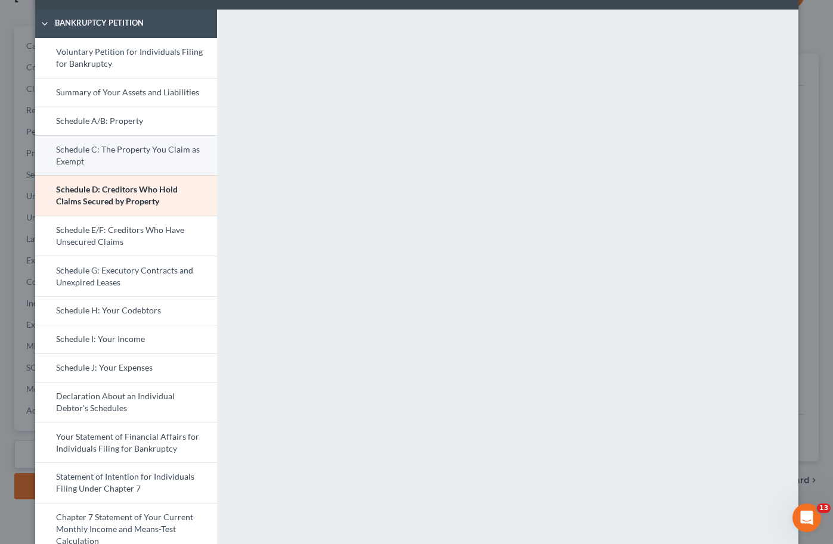
click at [112, 170] on link "Schedule C: The Property You Claim as Exempt" at bounding box center [126, 155] width 182 height 41
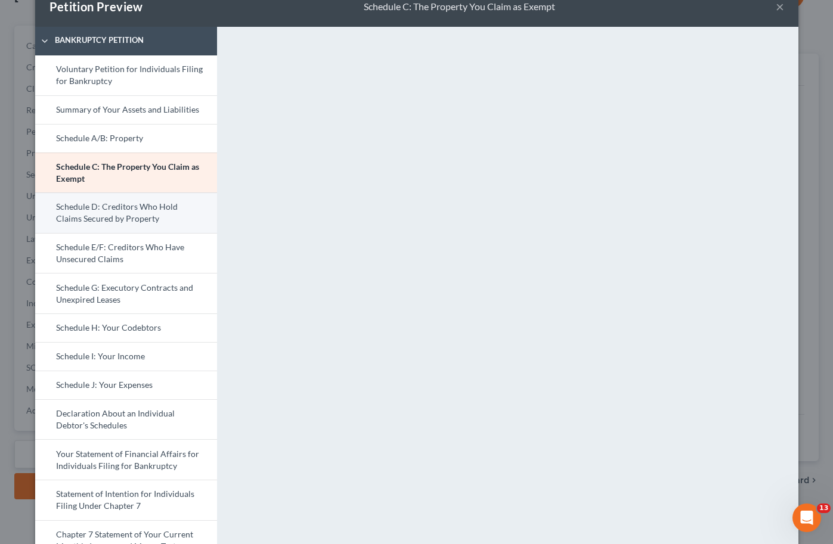
scroll to position [24, 0]
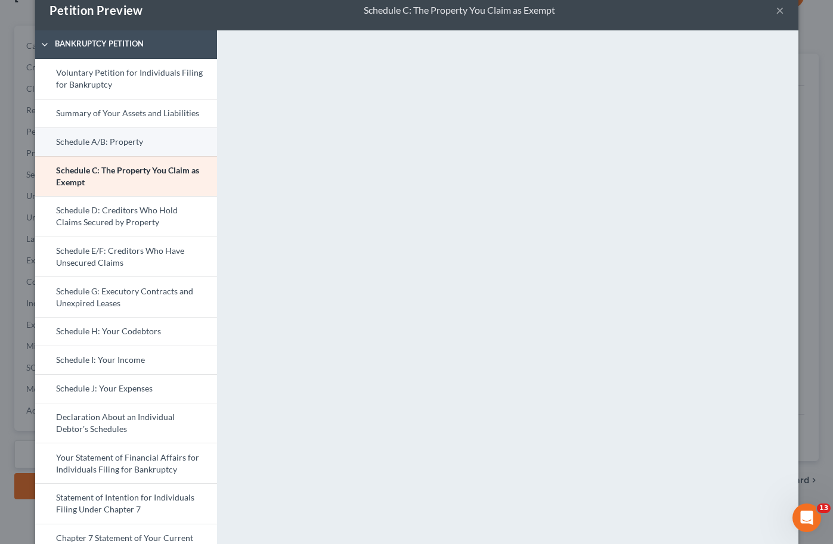
click at [108, 140] on link "Schedule A/B: Property" at bounding box center [126, 142] width 182 height 29
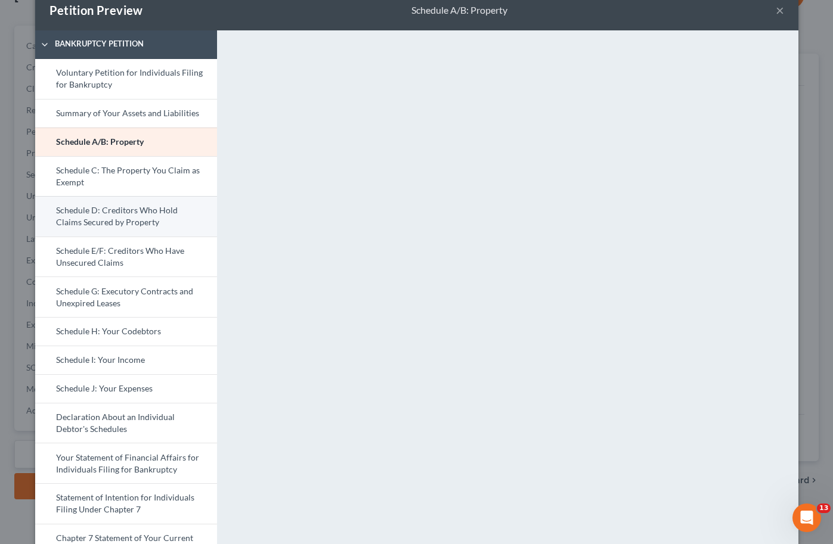
click at [124, 214] on link "Schedule D: Creditors Who Hold Claims Secured by Property" at bounding box center [126, 216] width 182 height 41
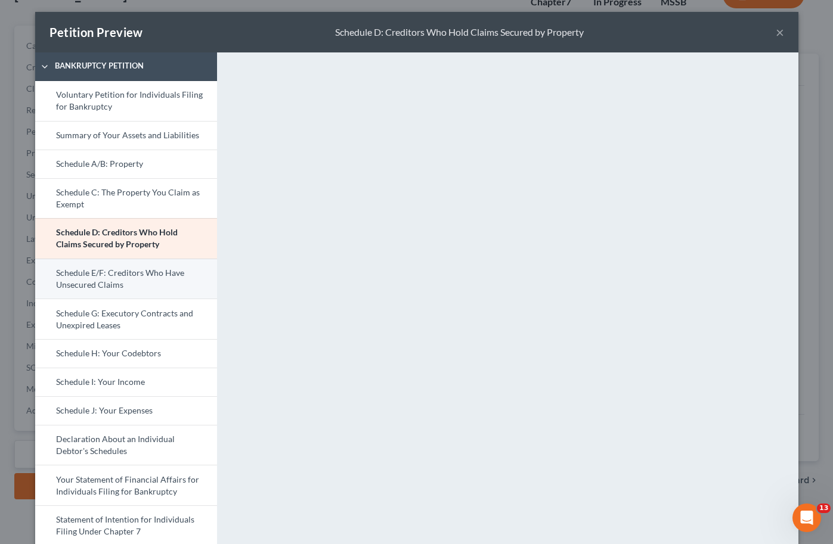
scroll to position [0, 0]
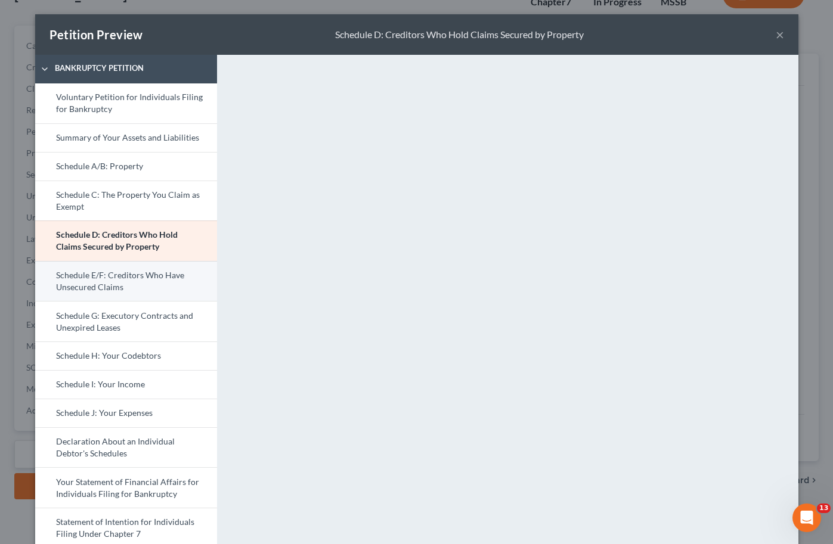
click at [96, 274] on link "Schedule E/F: Creditors Who Have Unsecured Claims" at bounding box center [126, 281] width 182 height 41
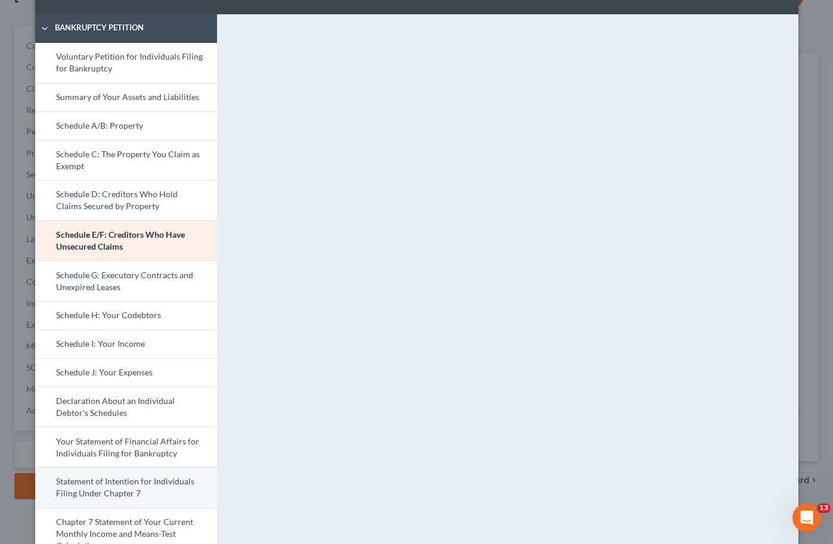
scroll to position [39, 0]
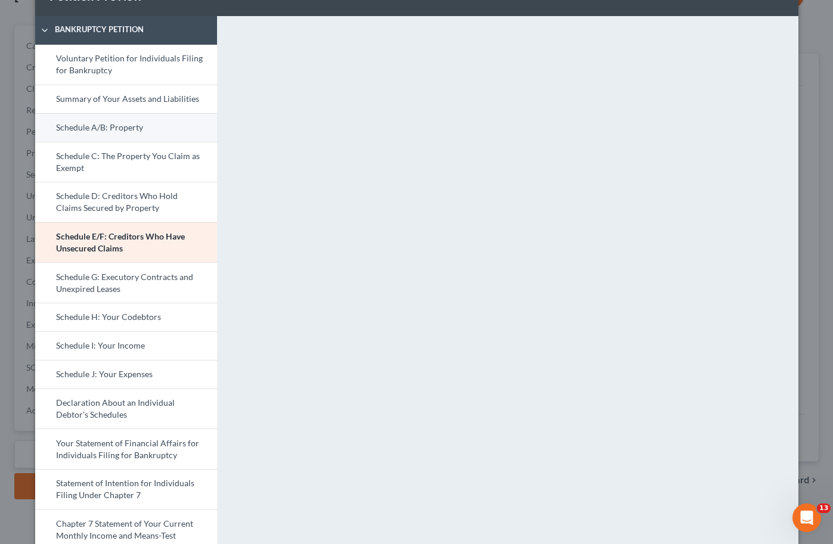
click at [111, 125] on link "Schedule A/B: Property" at bounding box center [126, 127] width 182 height 29
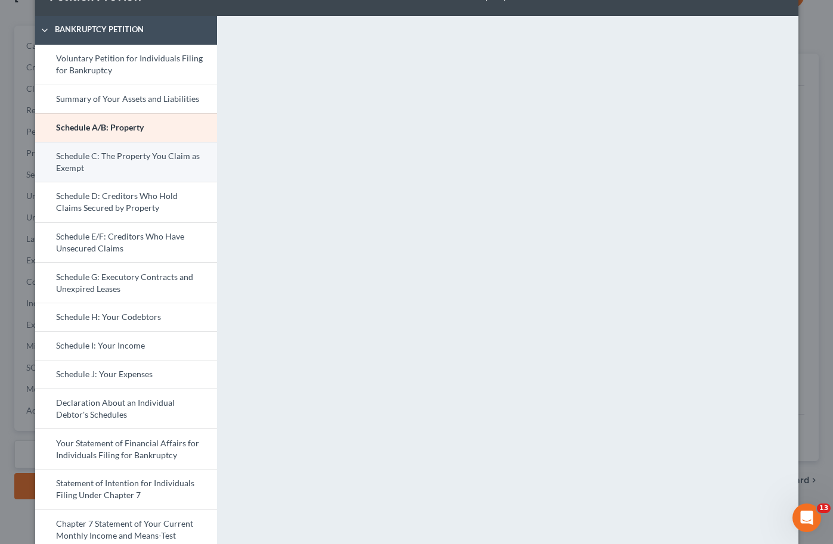
click at [108, 160] on link "Schedule C: The Property You Claim as Exempt" at bounding box center [126, 162] width 182 height 41
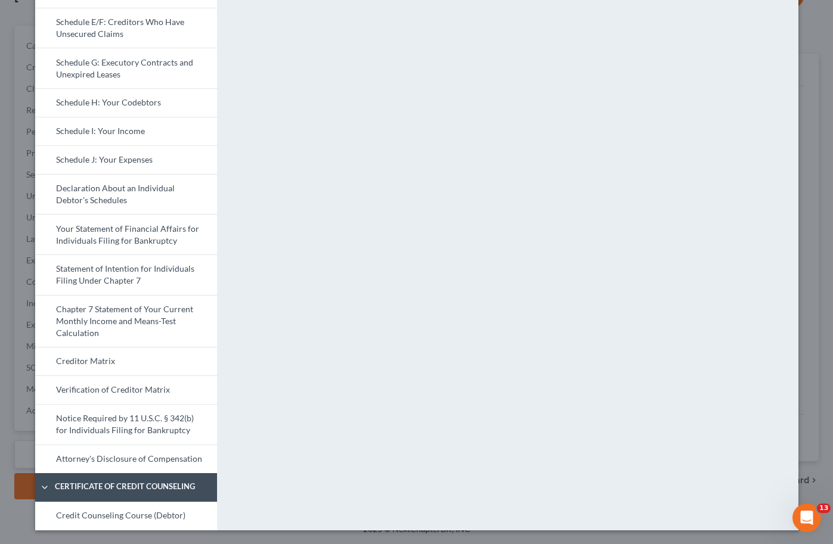
scroll to position [0, 0]
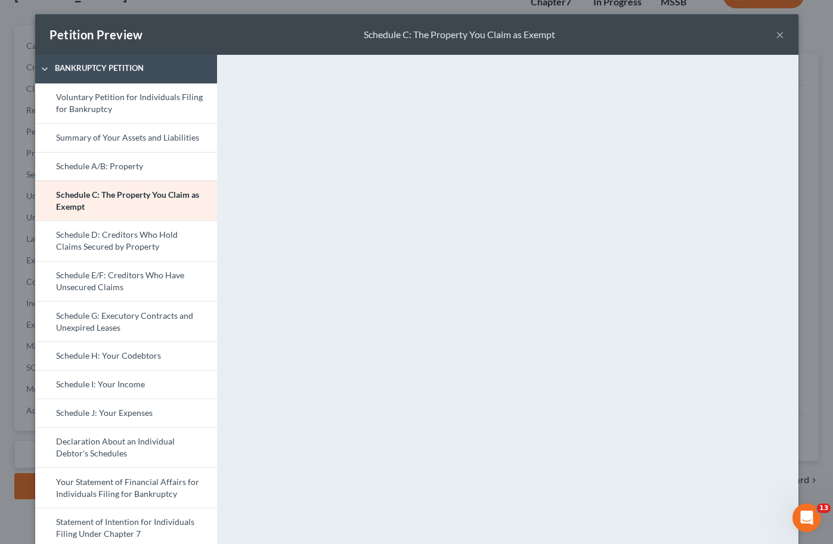
click at [778, 27] on button "×" at bounding box center [779, 34] width 8 height 14
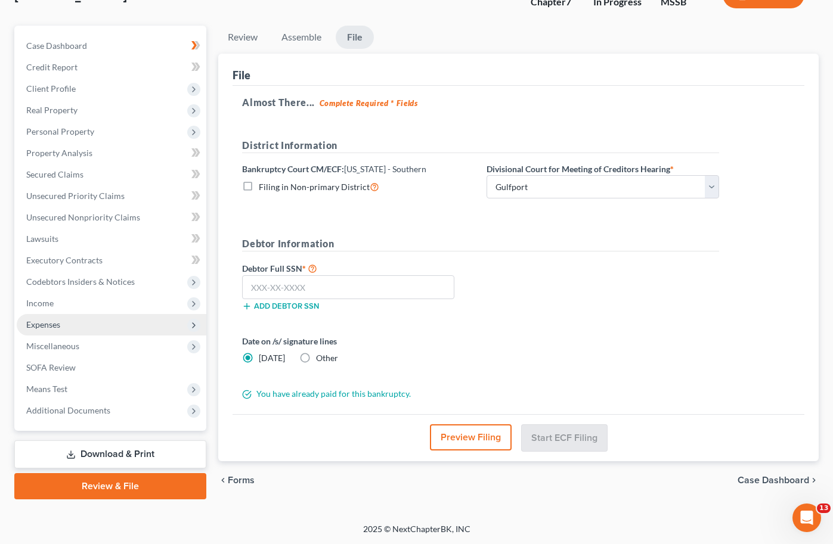
click at [77, 326] on span "Expenses" at bounding box center [112, 324] width 190 height 21
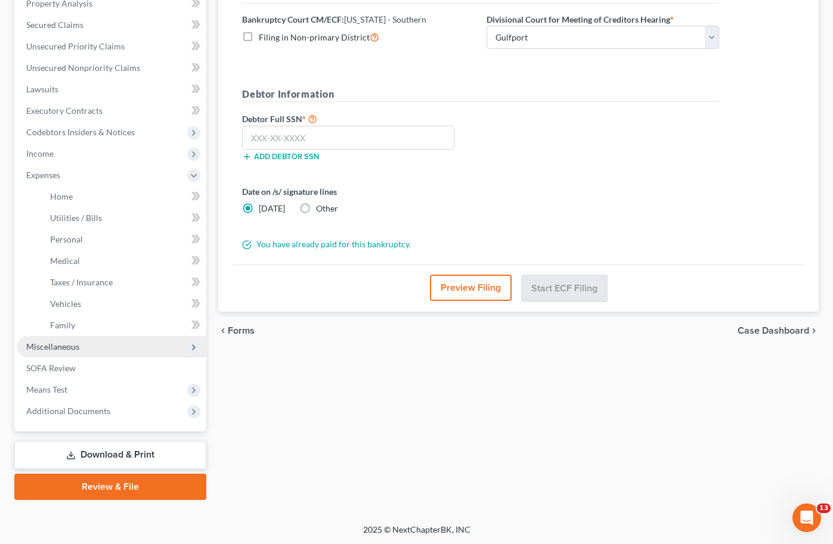
click at [74, 349] on span "Miscellaneous" at bounding box center [52, 347] width 53 height 10
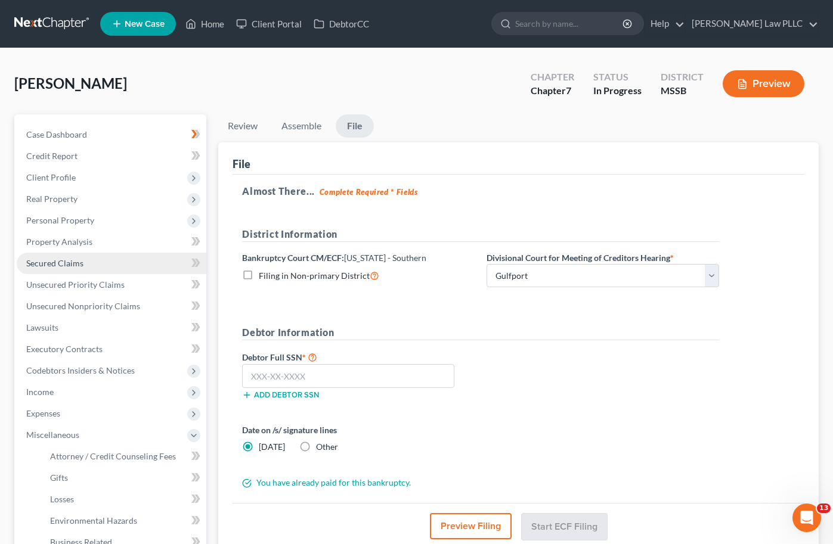
click at [79, 270] on link "Secured Claims" at bounding box center [112, 263] width 190 height 21
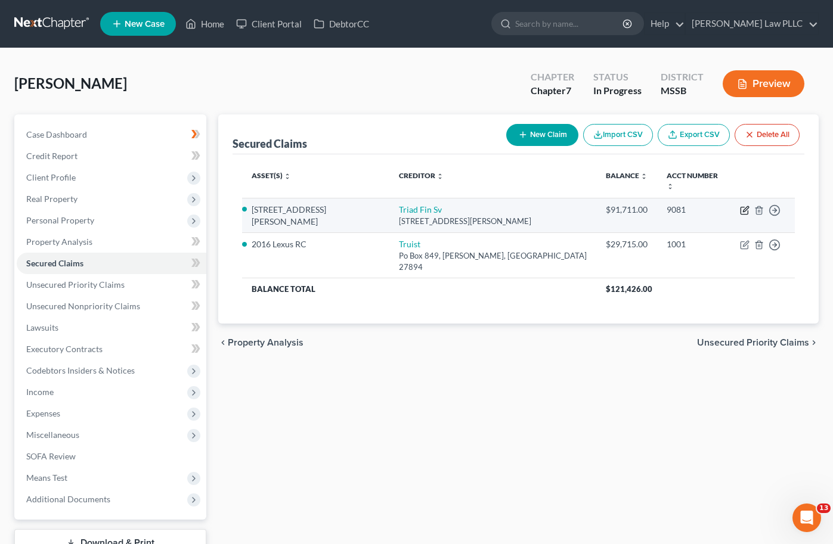
click at [743, 206] on icon "button" at bounding box center [745, 211] width 10 height 10
select select "9"
select select "2"
select select "0"
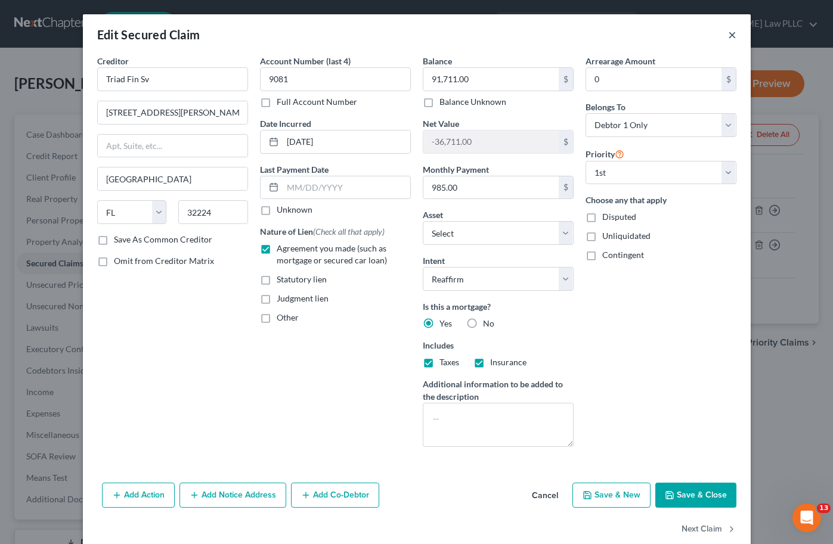
click at [730, 35] on button "×" at bounding box center [732, 34] width 8 height 14
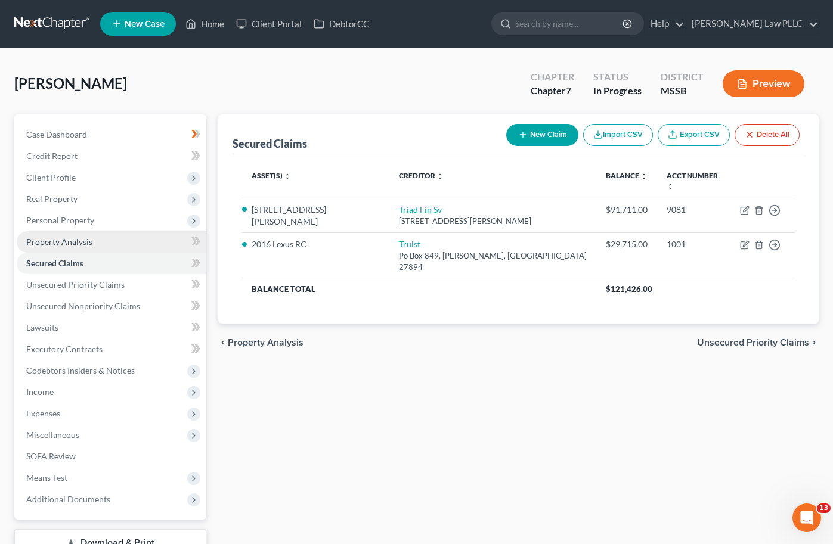
click at [86, 247] on link "Property Analysis" at bounding box center [112, 241] width 190 height 21
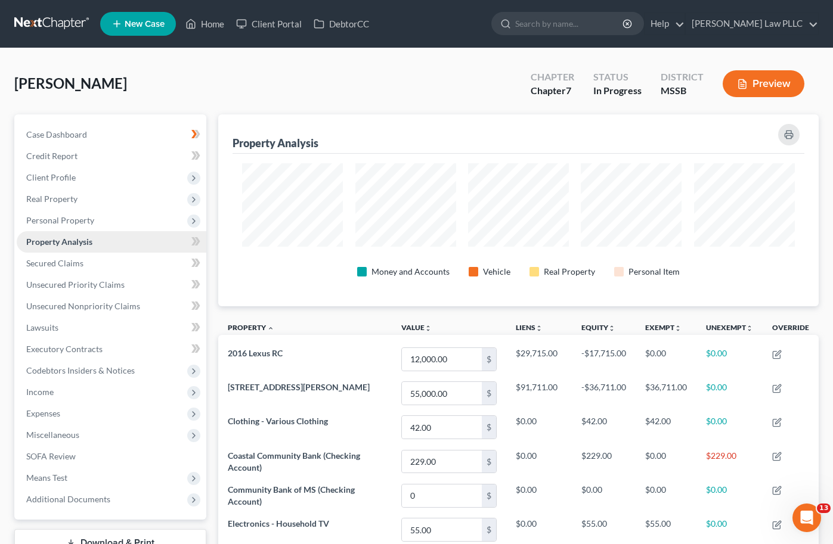
scroll to position [192, 600]
click at [84, 219] on span "Personal Property" at bounding box center [60, 220] width 68 height 10
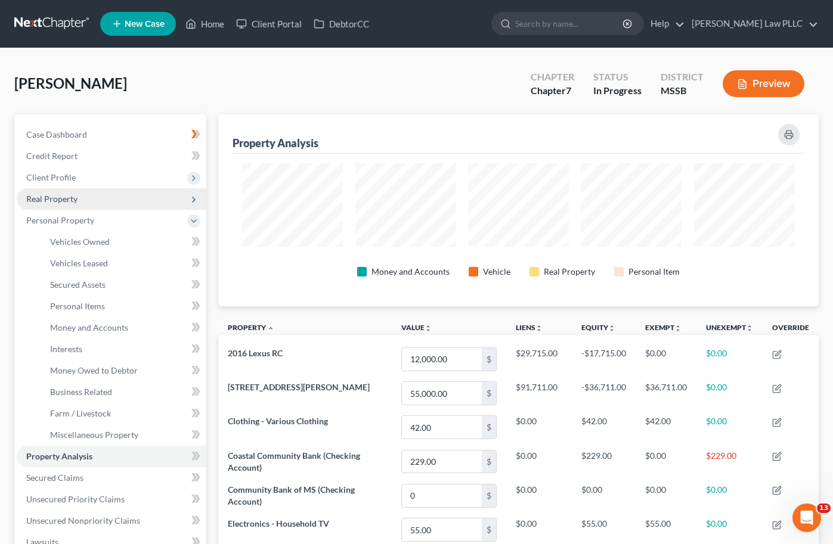
click at [71, 193] on span "Real Property" at bounding box center [112, 198] width 190 height 21
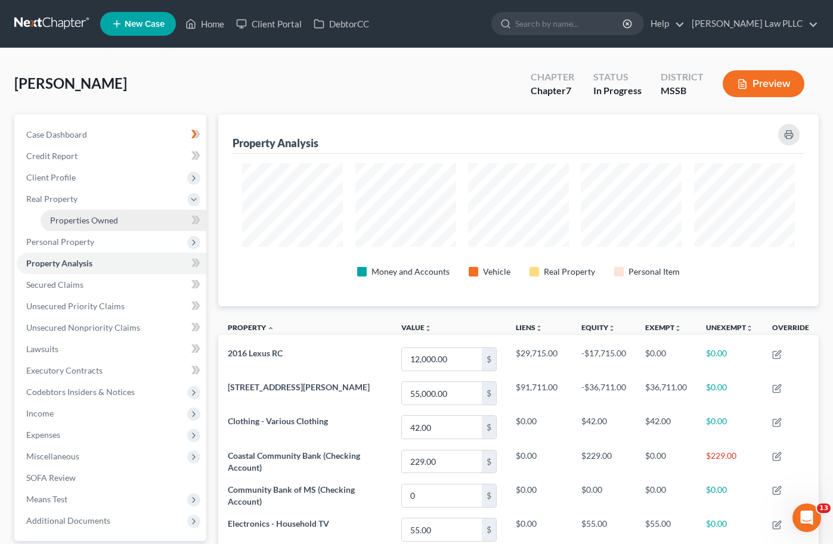
click at [76, 220] on span "Properties Owned" at bounding box center [84, 220] width 68 height 10
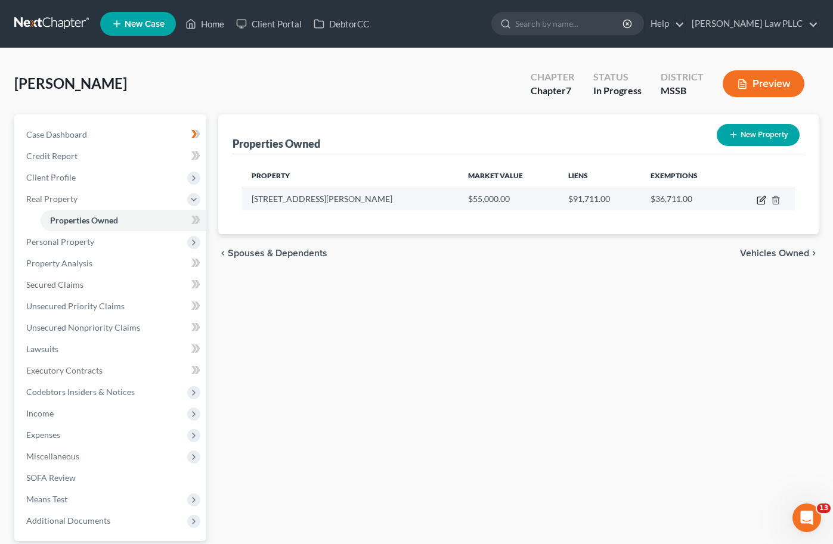
click at [760, 204] on icon "button" at bounding box center [760, 200] width 7 height 7
select select "25"
select select "19"
select select "0"
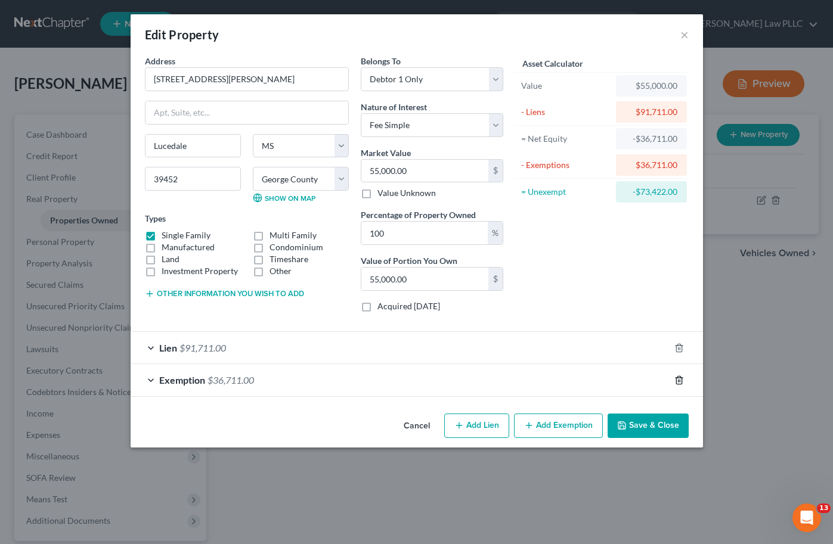
click at [674, 380] on icon "button" at bounding box center [679, 380] width 10 height 10
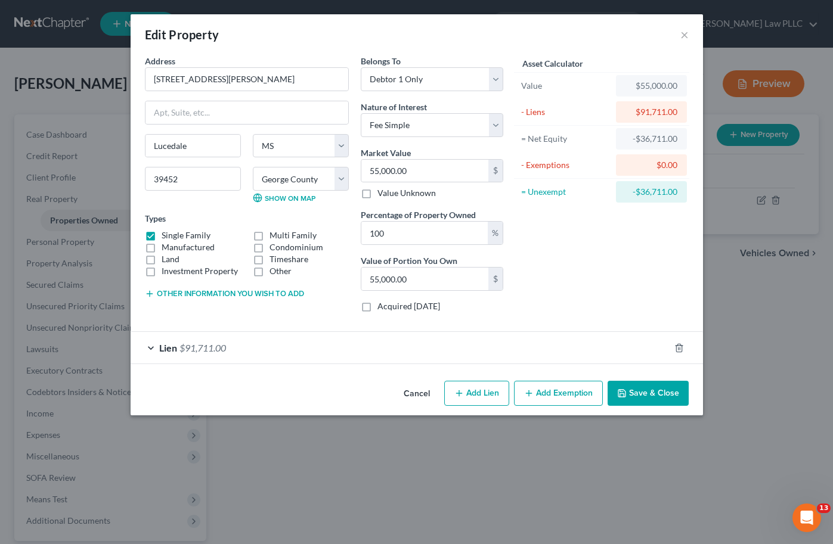
click at [660, 392] on button "Save & Close" at bounding box center [647, 393] width 81 height 25
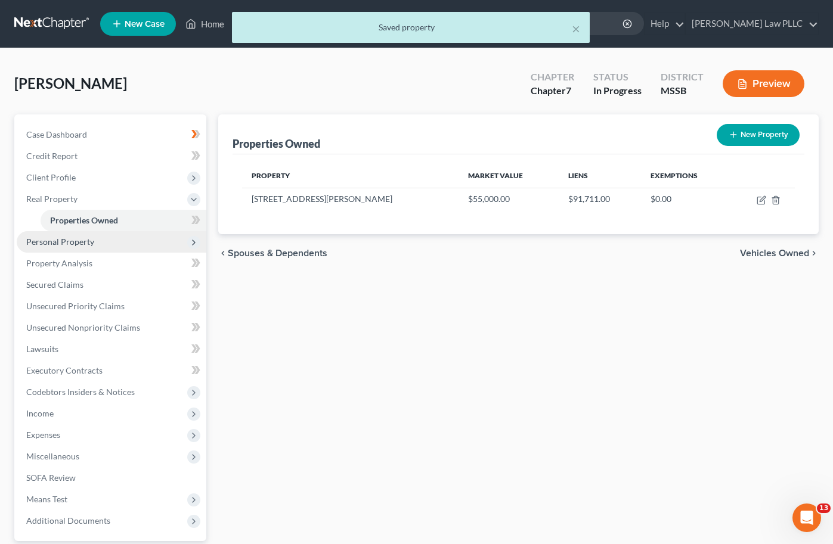
click at [119, 233] on span "Personal Property" at bounding box center [112, 241] width 190 height 21
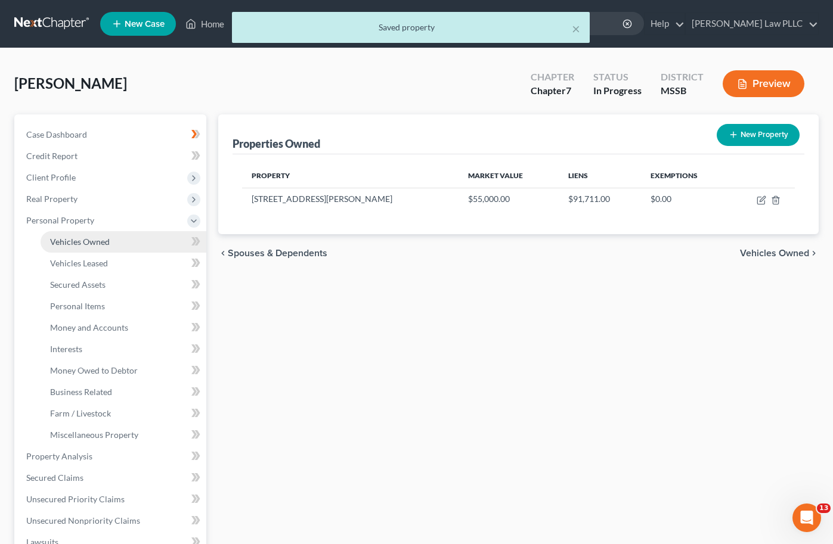
click at [122, 239] on link "Vehicles Owned" at bounding box center [124, 241] width 166 height 21
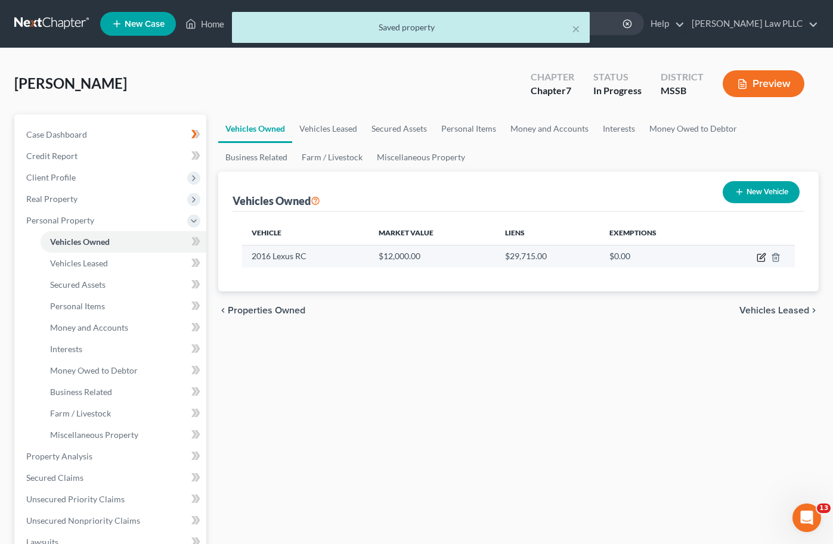
click at [758, 257] on icon "button" at bounding box center [761, 258] width 10 height 10
select select "0"
select select "10"
select select "3"
select select "0"
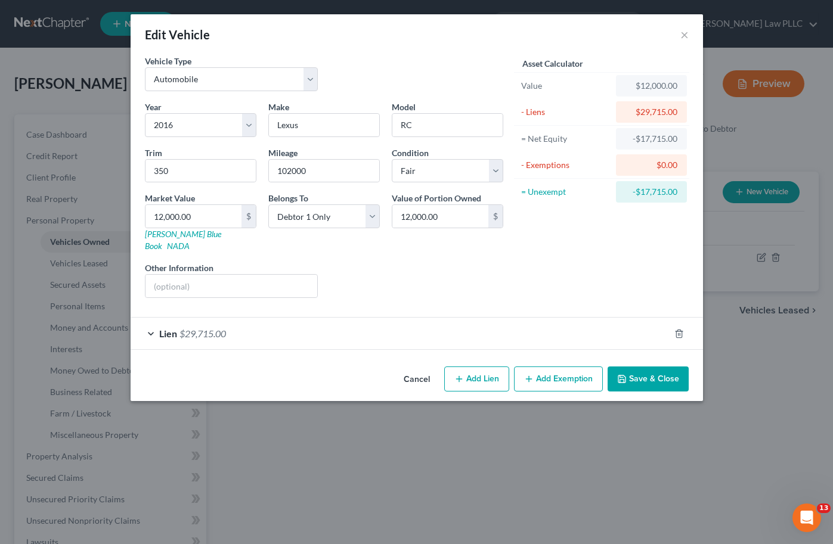
drag, startPoint x: 234, startPoint y: 372, endPoint x: 640, endPoint y: 346, distance: 406.7
click at [234, 372] on div "Cancel Add Lien Add Lease Add Exemption Save & Close" at bounding box center [417, 381] width 572 height 39
click at [677, 368] on button "Save & Close" at bounding box center [647, 379] width 81 height 25
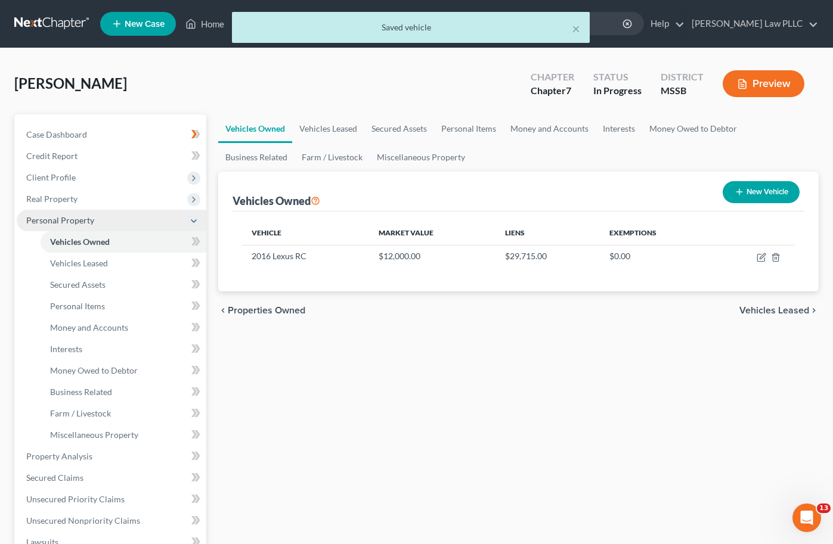
click at [193, 221] on icon at bounding box center [194, 221] width 10 height 10
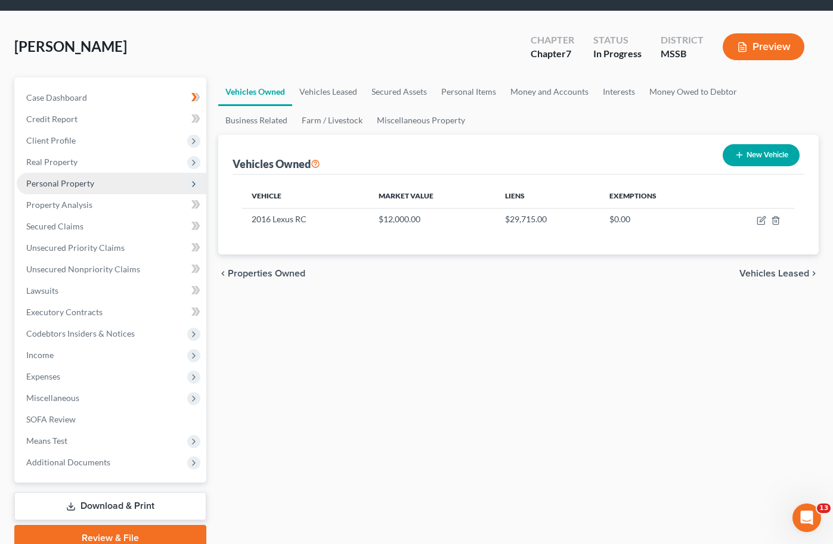
scroll to position [38, 0]
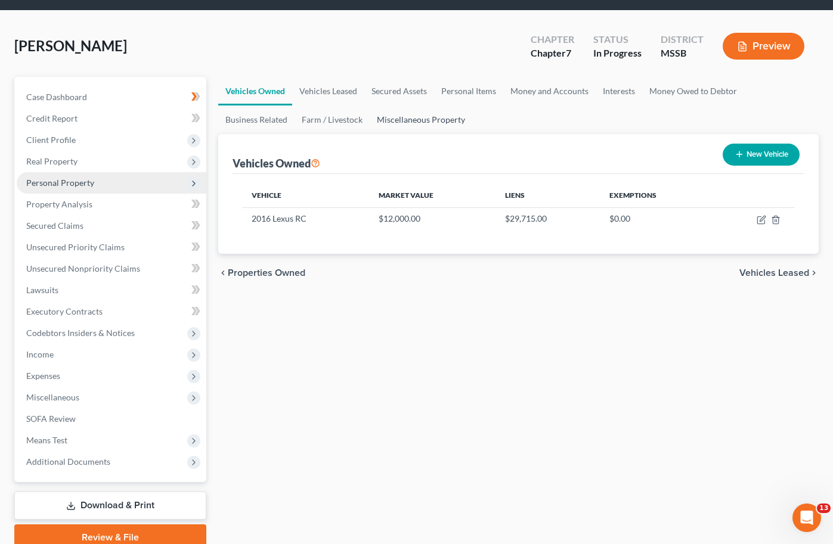
click at [370, 119] on link "Miscellaneous Property" at bounding box center [421, 119] width 103 height 29
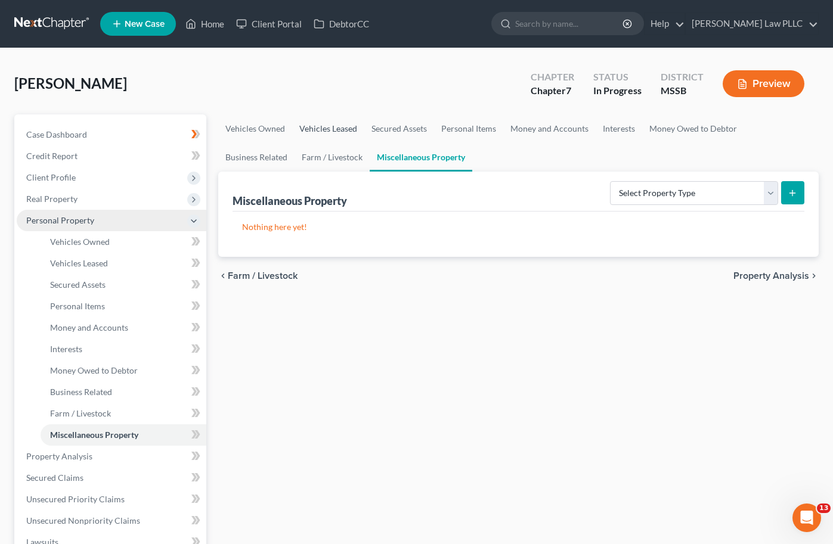
click at [325, 125] on link "Vehicles Leased" at bounding box center [328, 128] width 72 height 29
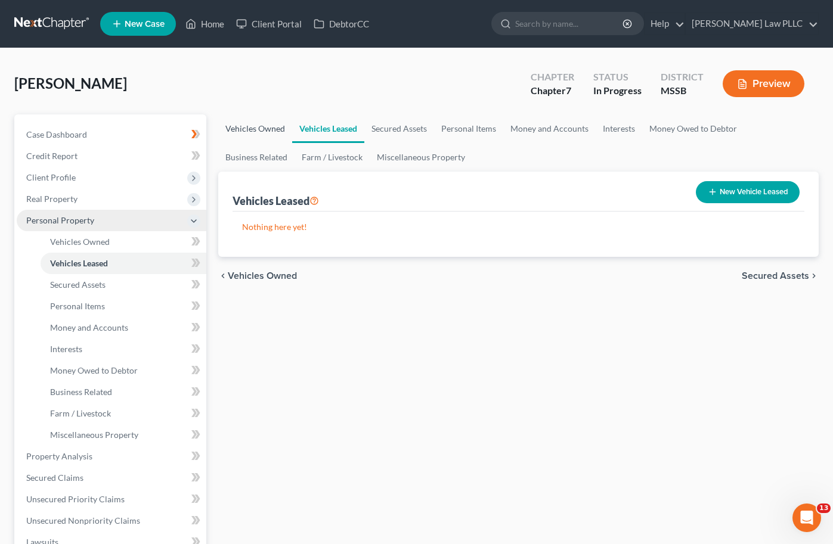
click at [234, 126] on link "Vehicles Owned" at bounding box center [255, 128] width 74 height 29
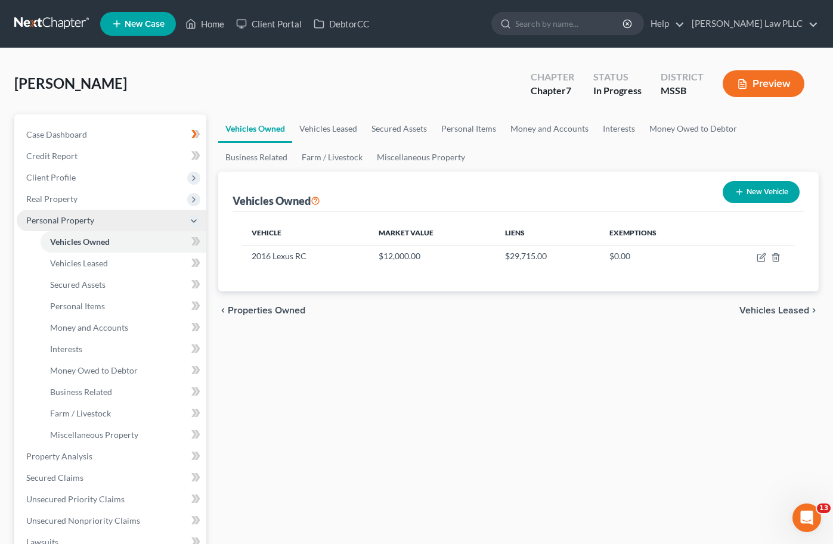
click at [195, 221] on icon at bounding box center [194, 221] width 10 height 10
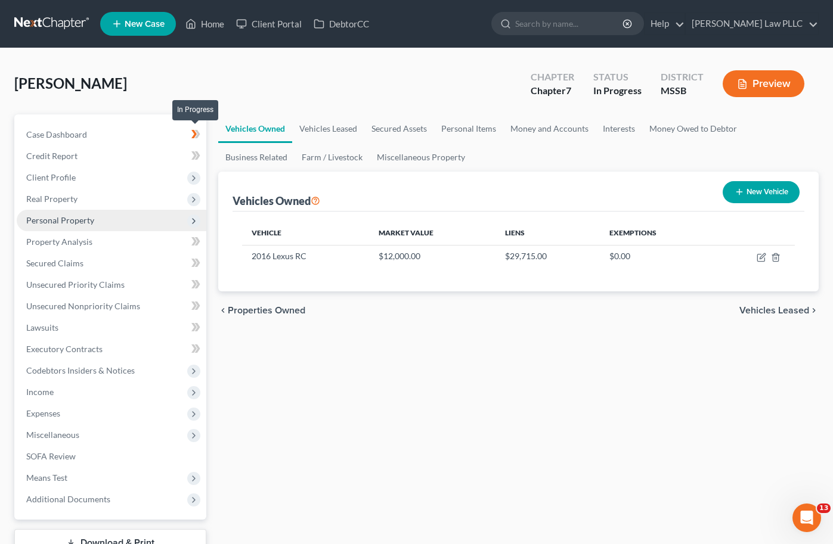
click at [197, 133] on icon at bounding box center [195, 134] width 9 height 15
click at [197, 157] on icon at bounding box center [197, 155] width 5 height 8
click at [198, 157] on icon at bounding box center [197, 155] width 5 height 8
click at [57, 156] on span "Credit Report" at bounding box center [51, 156] width 51 height 10
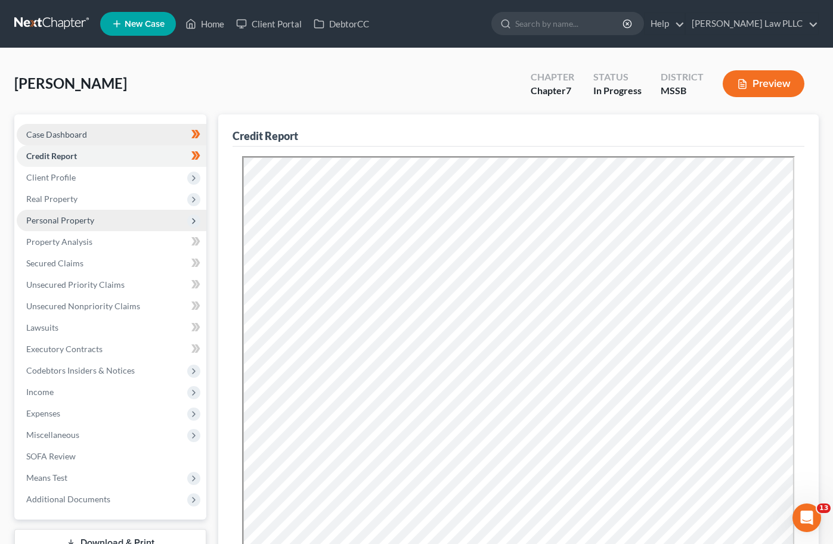
click at [55, 134] on span "Case Dashboard" at bounding box center [56, 134] width 61 height 10
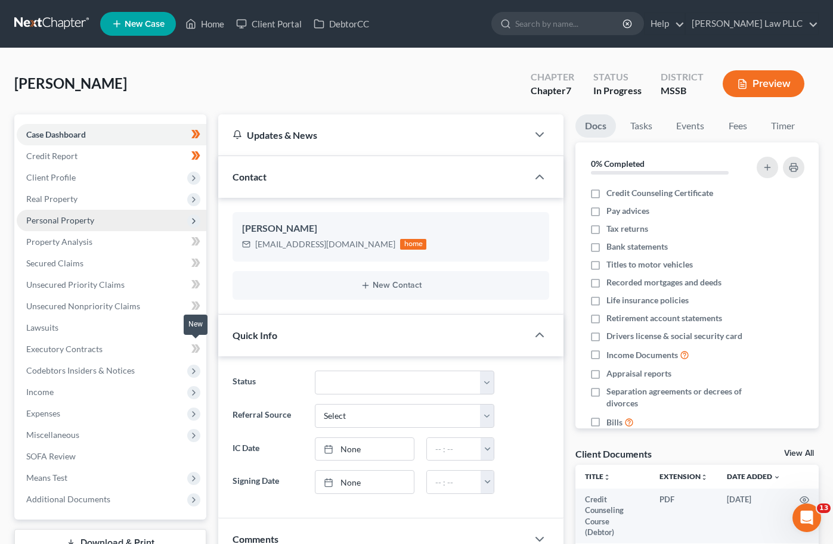
click at [195, 344] on icon at bounding box center [197, 348] width 5 height 8
click at [195, 347] on icon at bounding box center [193, 348] width 5 height 8
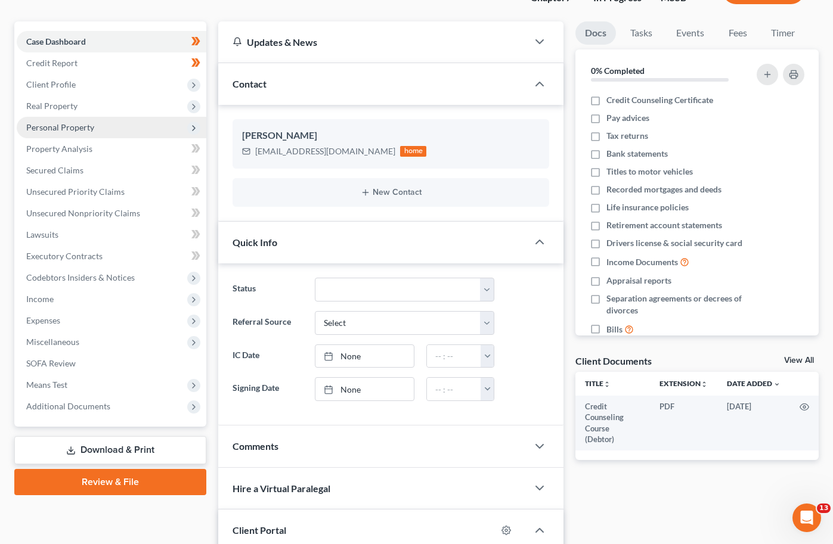
scroll to position [97, 0]
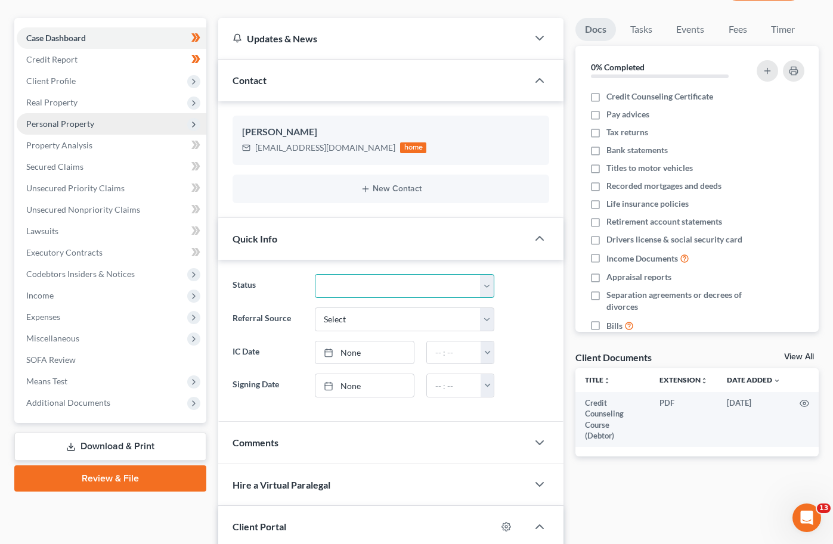
click at [386, 284] on select "Discharged Discharged & Reported Discharge Litigation Dismissal Notice Dismisse…" at bounding box center [404, 286] width 179 height 24
select select "19"
click at [315, 274] on select "Discharged Discharged & Reported Discharge Litigation Dismissal Notice Dismisse…" at bounding box center [404, 286] width 179 height 24
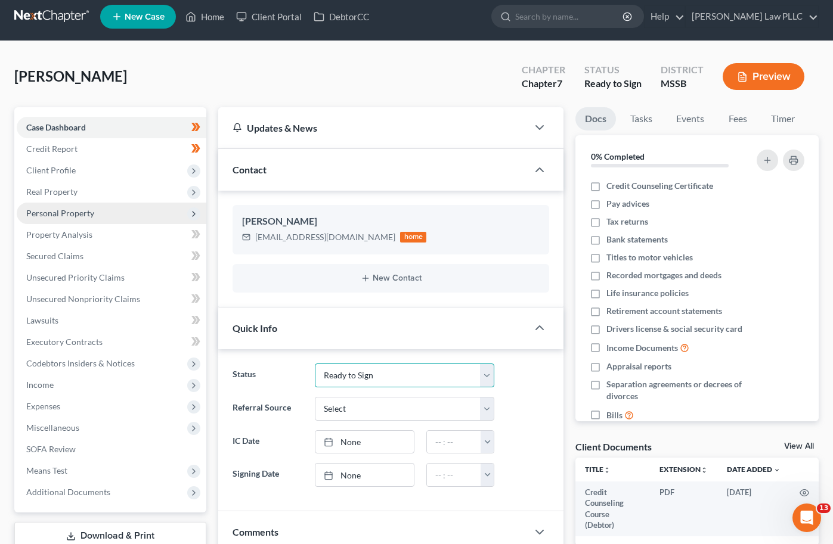
scroll to position [5, 0]
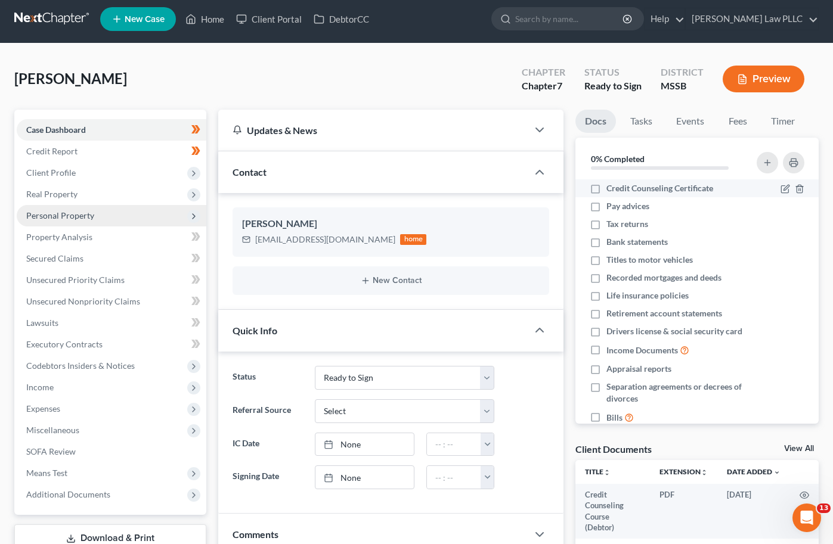
click at [606, 187] on label "Credit Counseling Certificate" at bounding box center [659, 188] width 107 height 12
click at [611, 187] on input "Credit Counseling Certificate" at bounding box center [615, 186] width 8 height 8
checkbox input "true"
click at [632, 123] on link "Tasks" at bounding box center [640, 121] width 41 height 23
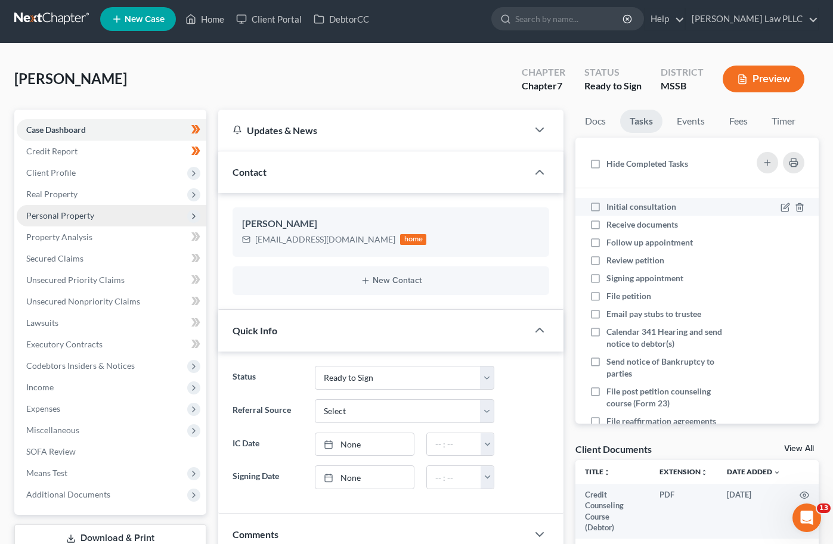
click at [606, 204] on label "Initial consultation" at bounding box center [645, 207] width 79 height 12
click at [611, 204] on input "Initial consultation" at bounding box center [615, 205] width 8 height 8
checkbox input "true"
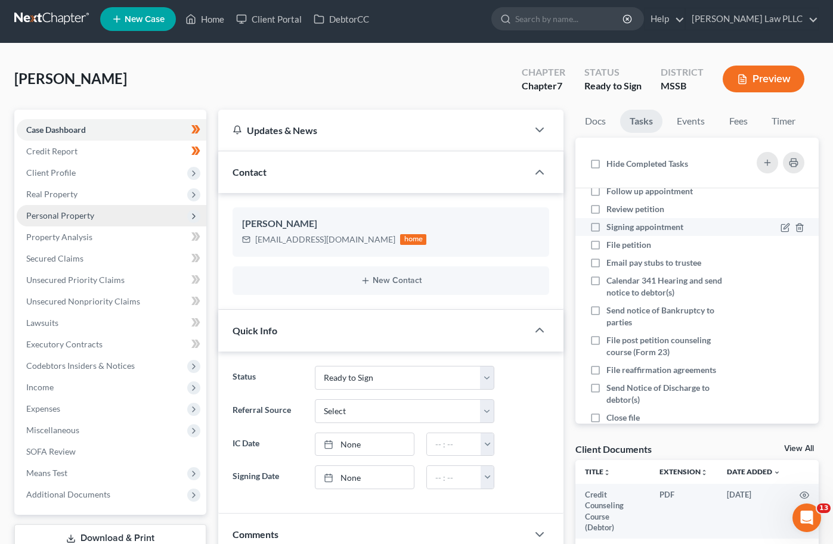
scroll to position [0, 0]
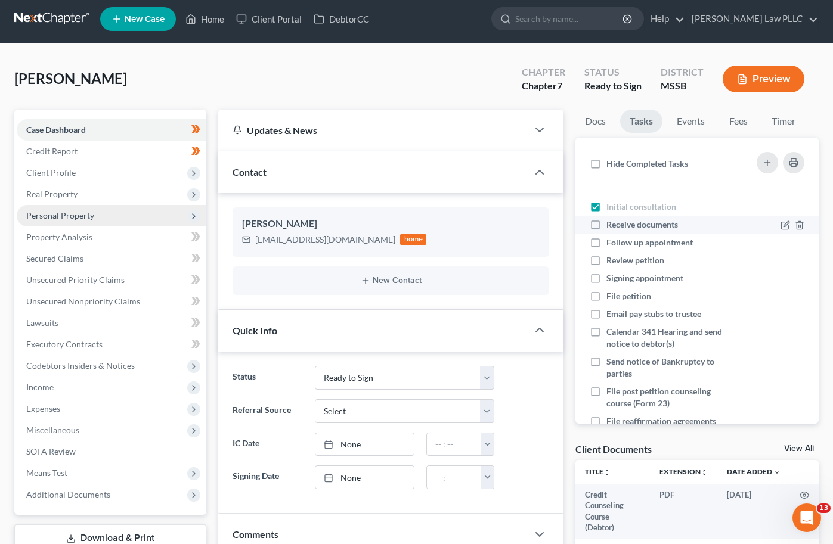
click at [606, 226] on label "Receive documents" at bounding box center [646, 225] width 81 height 12
click at [611, 226] on input "Receive documents" at bounding box center [615, 223] width 8 height 8
checkbox input "true"
click at [606, 243] on label "Follow up appointment" at bounding box center [654, 243] width 96 height 12
click at [611, 243] on input "Follow up appointment" at bounding box center [615, 241] width 8 height 8
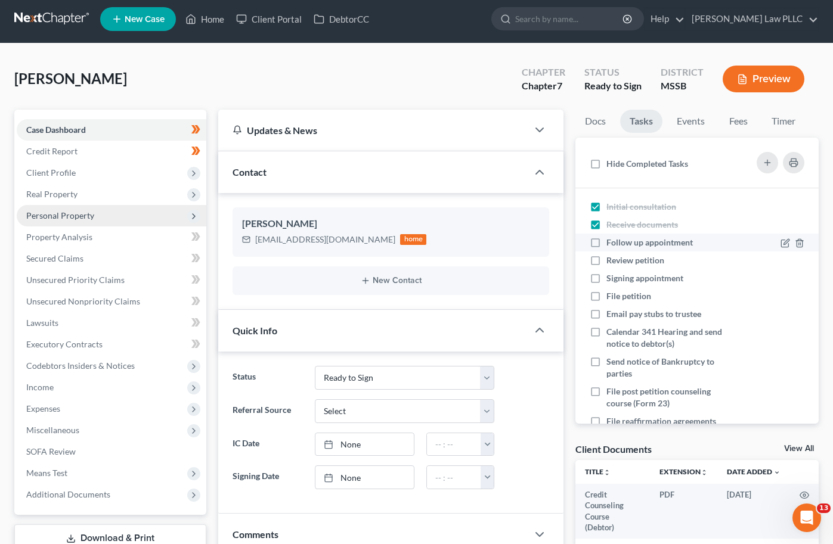
checkbox input "true"
click at [606, 262] on label "Review petition" at bounding box center [639, 260] width 67 height 12
click at [611, 262] on input "Review petition" at bounding box center [615, 258] width 8 height 8
checkbox input "true"
click at [598, 120] on link "Docs" at bounding box center [595, 121] width 40 height 23
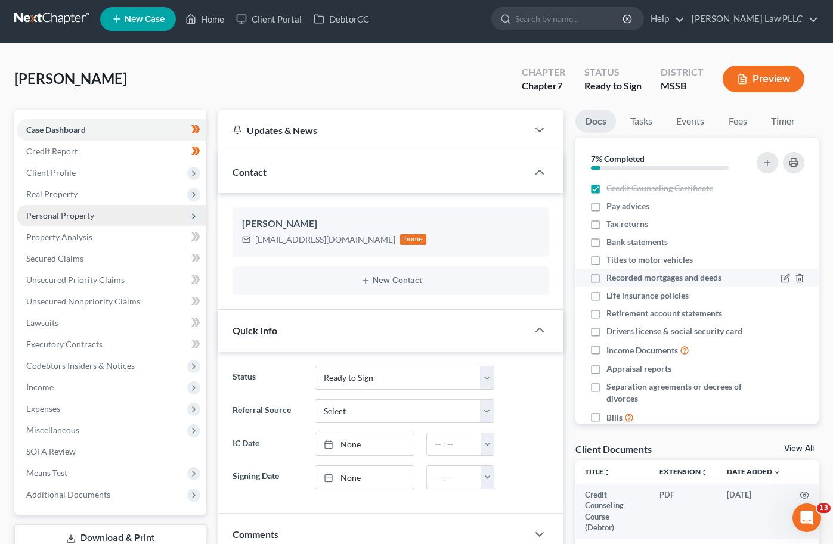
drag, startPoint x: 598, startPoint y: 262, endPoint x: 597, endPoint y: 274, distance: 12.0
click at [606, 262] on label "Titles to motor vehicles" at bounding box center [649, 260] width 86 height 12
click at [611, 262] on input "Titles to motor vehicles" at bounding box center [615, 258] width 8 height 8
checkbox input "true"
click at [606, 278] on label "Recorded mortgages and deeds" at bounding box center [663, 278] width 115 height 12
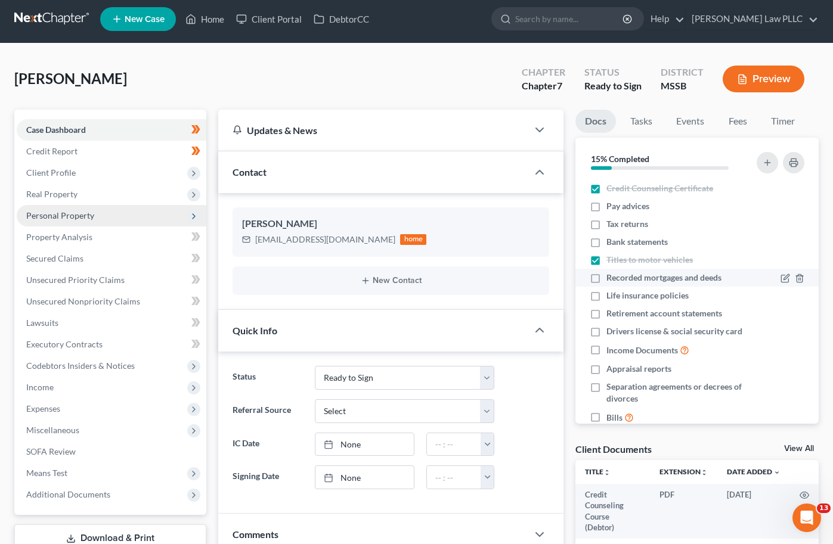
click at [611, 278] on input "Recorded mortgages and deeds" at bounding box center [615, 276] width 8 height 8
checkbox input "true"
click at [800, 297] on line "button" at bounding box center [800, 297] width 0 height 2
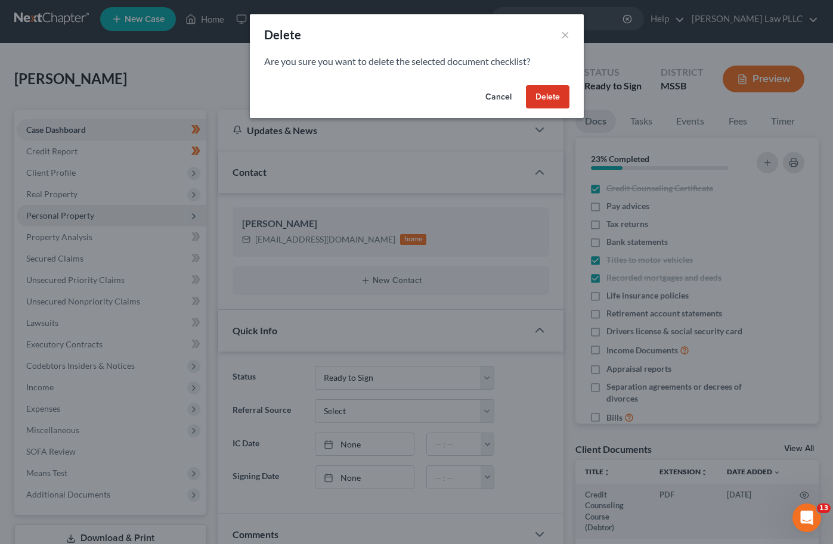
drag, startPoint x: 545, startPoint y: 94, endPoint x: 671, endPoint y: 296, distance: 238.3
click at [545, 94] on button "Delete" at bounding box center [548, 97] width 44 height 24
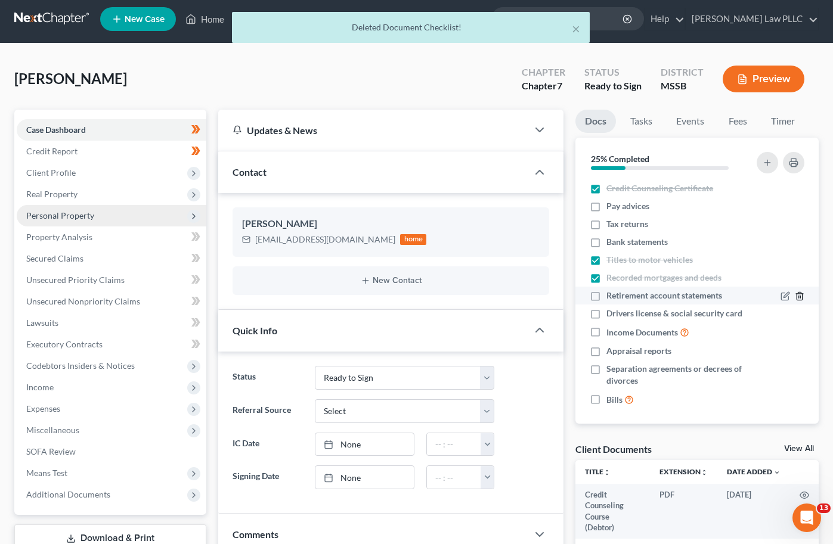
click at [800, 297] on line "button" at bounding box center [800, 297] width 0 height 2
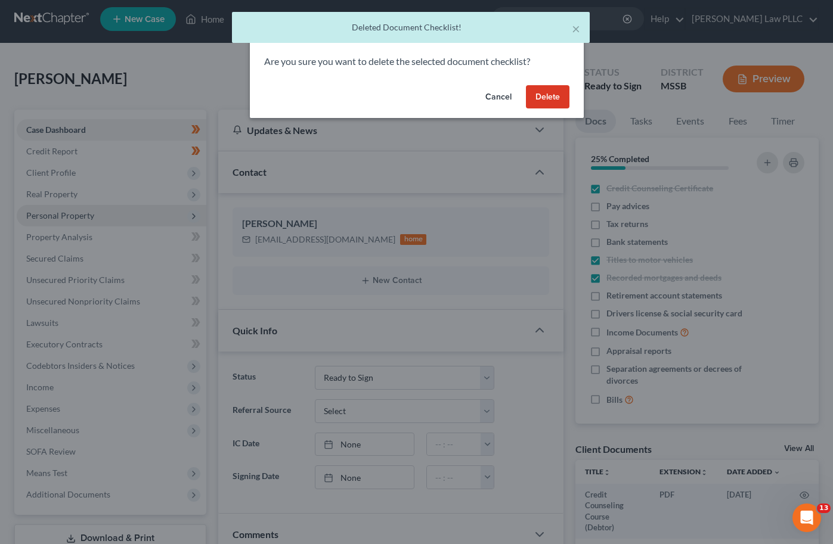
click at [555, 96] on button "Delete" at bounding box center [548, 97] width 44 height 24
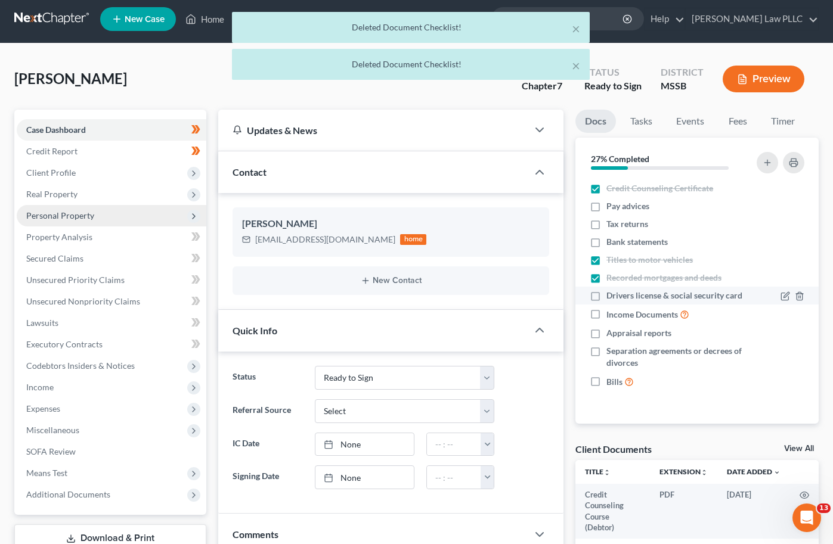
click at [606, 296] on label "Drivers license & social security card" at bounding box center [674, 296] width 136 height 12
click at [611, 296] on input "Drivers license & social security card" at bounding box center [615, 294] width 8 height 8
checkbox input "true"
click at [606, 313] on label "Income Documents" at bounding box center [647, 315] width 83 height 14
click at [611, 313] on input "Income Documents" at bounding box center [615, 312] width 8 height 8
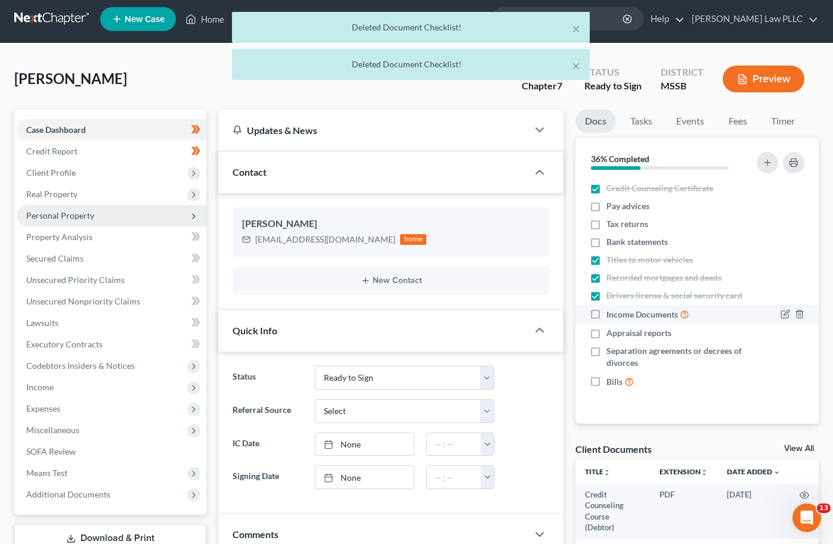
checkbox input "true"
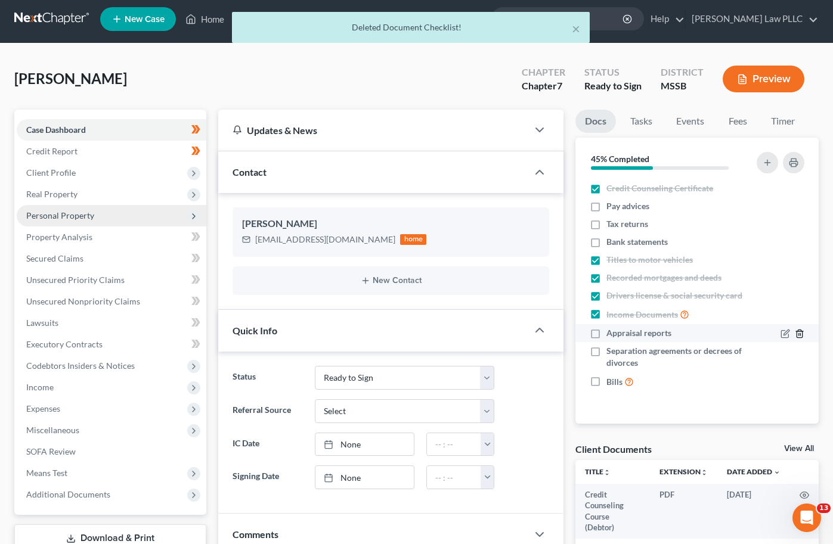
click at [800, 334] on icon "button" at bounding box center [799, 334] width 10 height 10
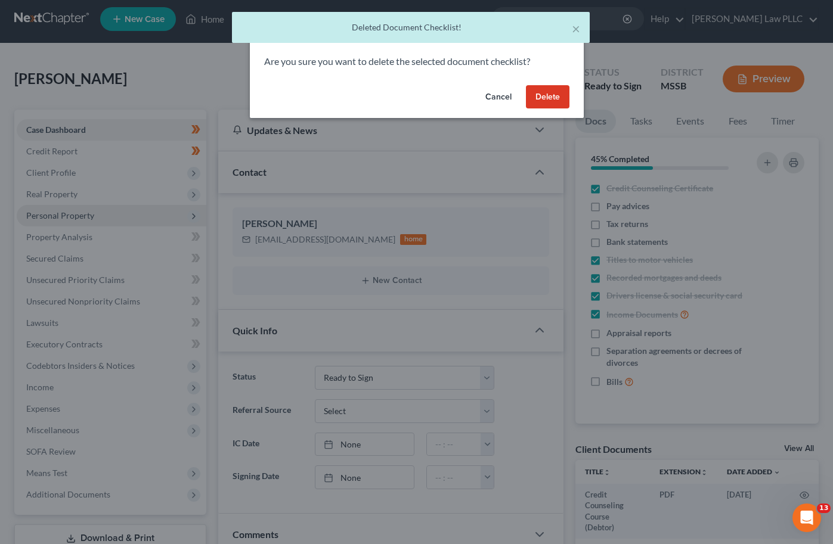
drag, startPoint x: 550, startPoint y: 94, endPoint x: 642, endPoint y: 345, distance: 268.1
click at [550, 94] on button "Delete" at bounding box center [548, 97] width 44 height 24
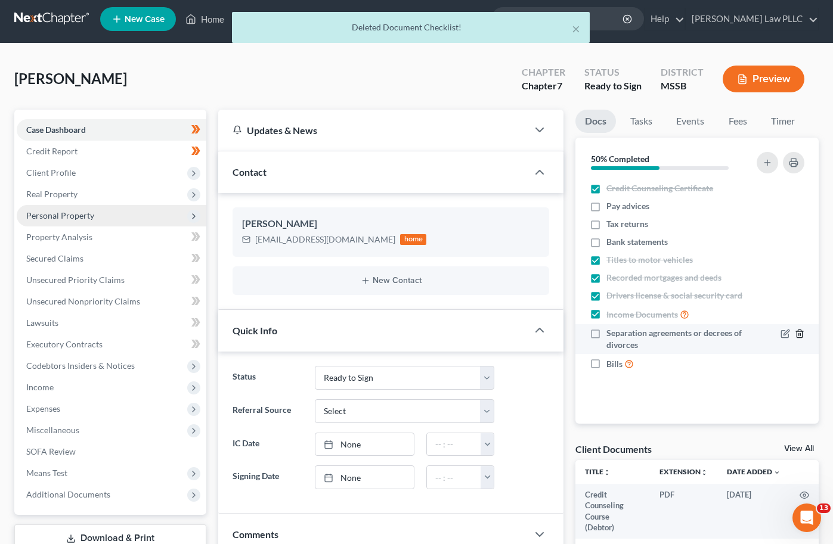
click at [800, 335] on icon "button" at bounding box center [799, 334] width 10 height 10
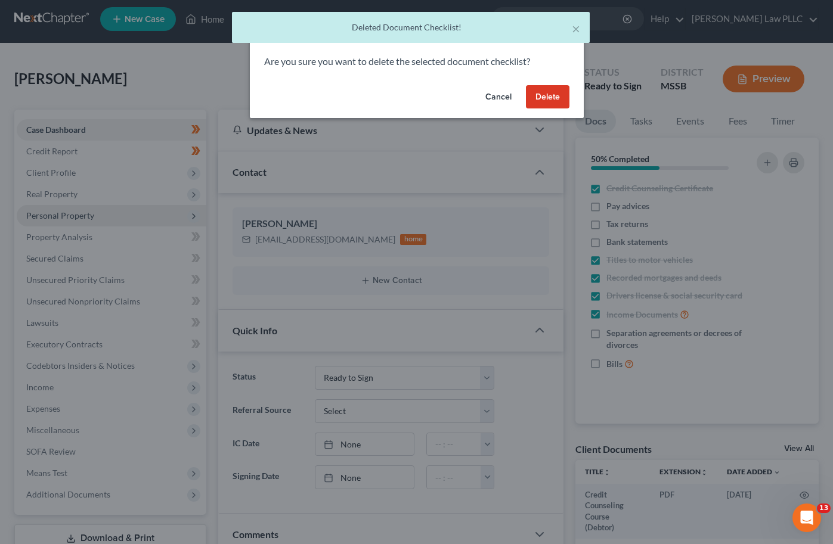
click at [539, 96] on button "Delete" at bounding box center [548, 97] width 44 height 24
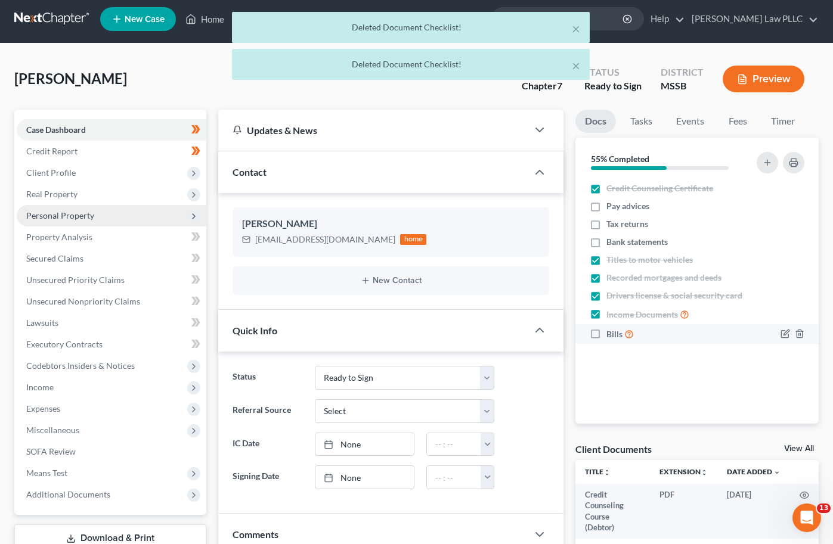
click at [606, 333] on label "Bills" at bounding box center [619, 334] width 27 height 14
click at [611, 333] on input "Bills" at bounding box center [615, 331] width 8 height 8
checkbox input "true"
click at [606, 243] on label "Bank statements" at bounding box center [636, 242] width 61 height 12
click at [611, 243] on input "Bank statements" at bounding box center [615, 240] width 8 height 8
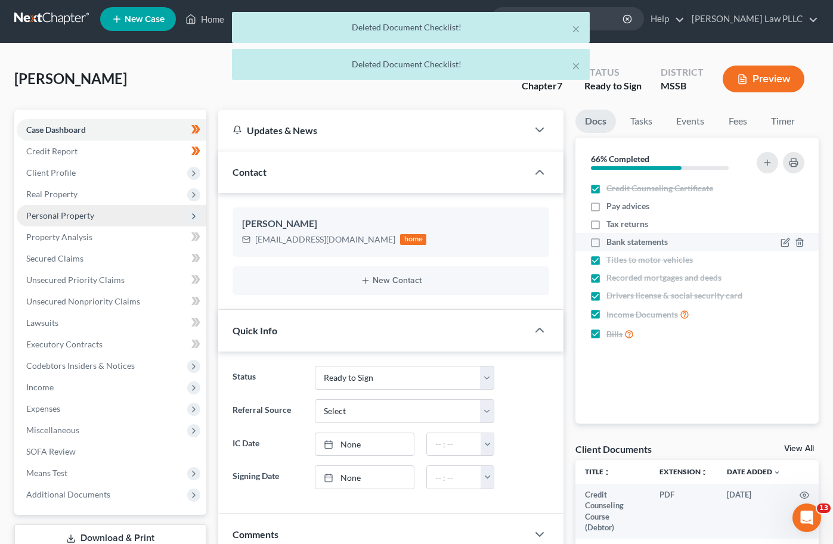
checkbox input "true"
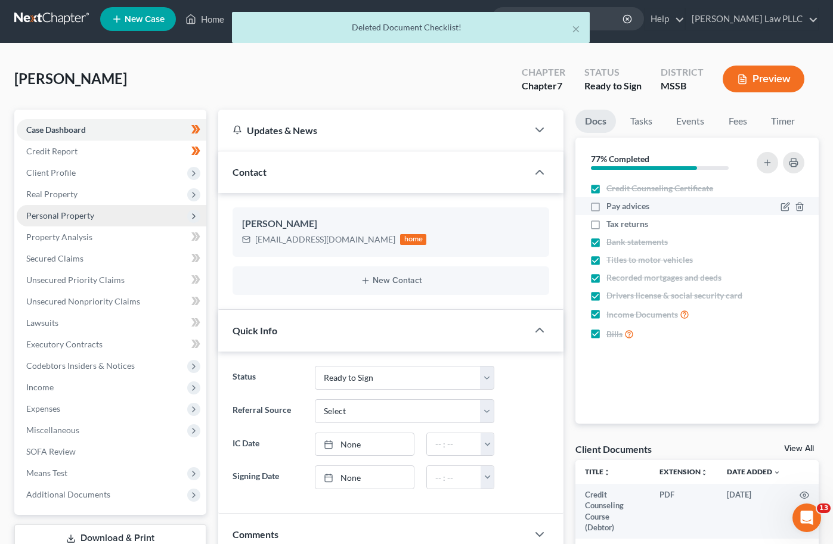
click at [606, 208] on label "Pay advices" at bounding box center [627, 206] width 43 height 12
click at [611, 208] on input "Pay advices" at bounding box center [615, 204] width 8 height 8
click at [606, 208] on label "Pay advices" at bounding box center [627, 206] width 43 height 12
click at [611, 208] on input "Pay advices" at bounding box center [615, 204] width 8 height 8
checkbox input "false"
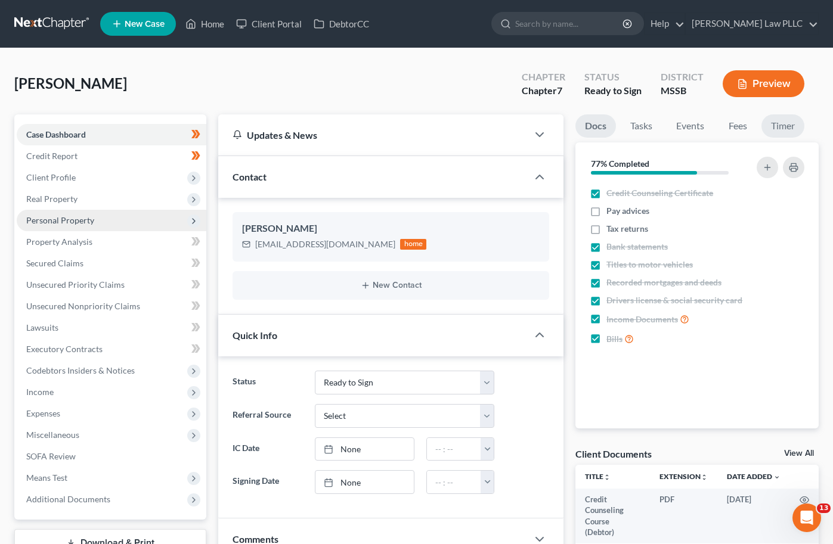
click at [786, 129] on link "Timer" at bounding box center [782, 125] width 43 height 23
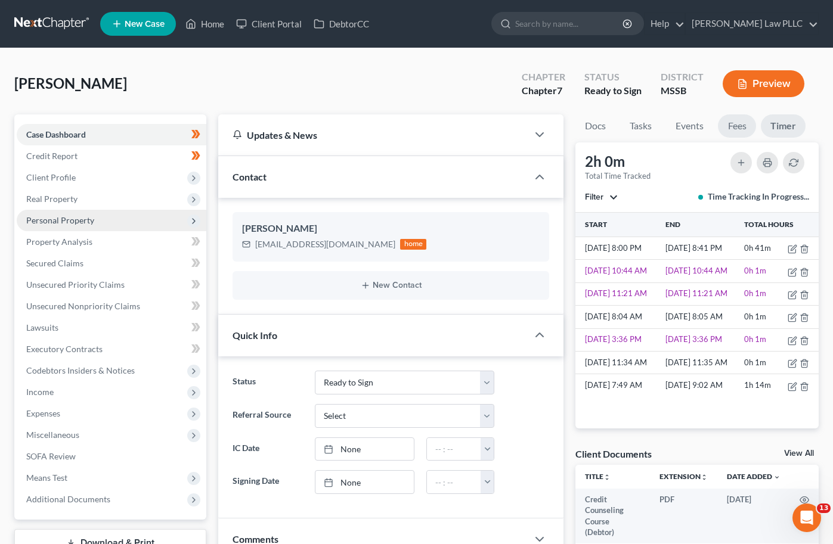
click at [735, 125] on link "Fees" at bounding box center [737, 125] width 38 height 23
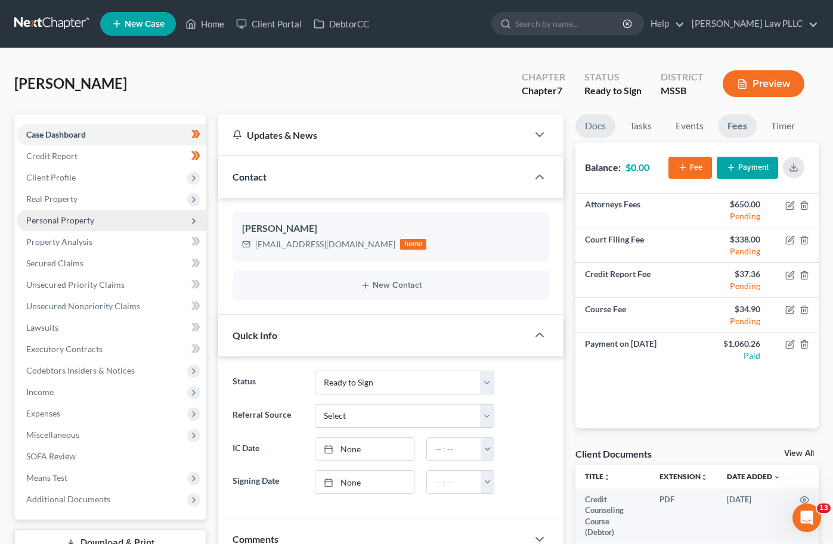
click at [591, 123] on link "Docs" at bounding box center [595, 125] width 40 height 23
